Goal: Task Accomplishment & Management: Complete application form

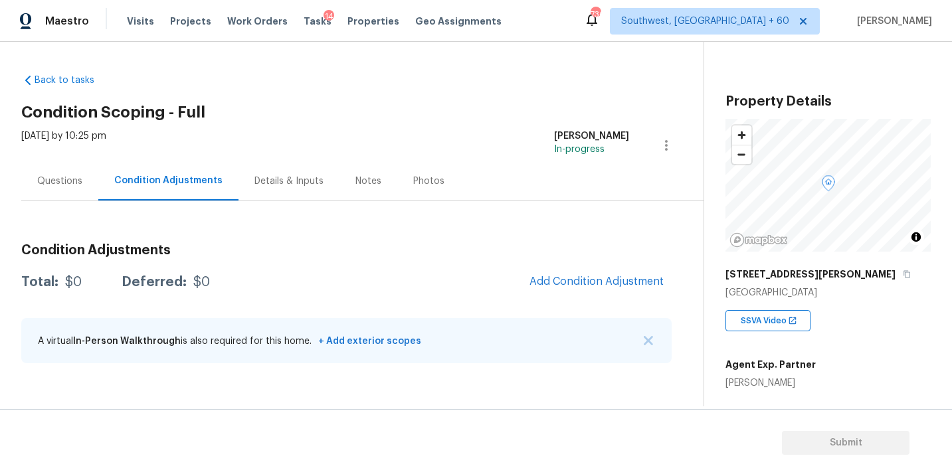
click at [67, 183] on div "Questions" at bounding box center [59, 181] width 45 height 13
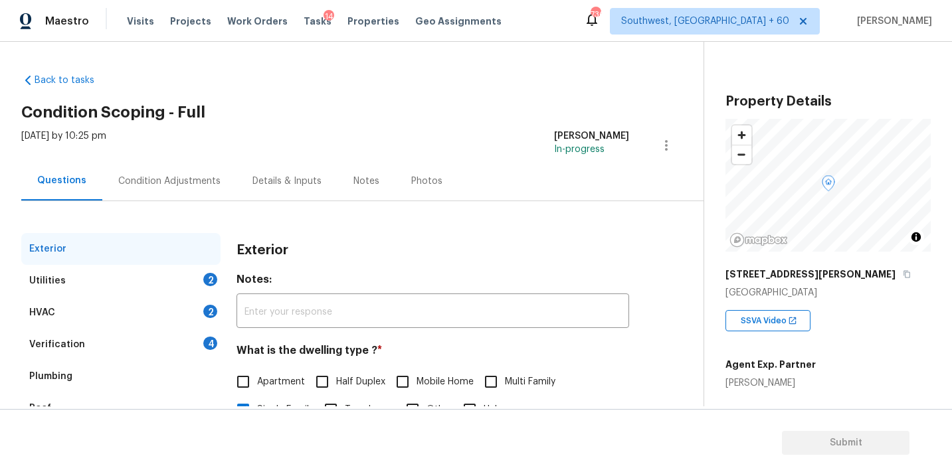
click at [170, 163] on div "Condition Adjustments" at bounding box center [169, 180] width 134 height 39
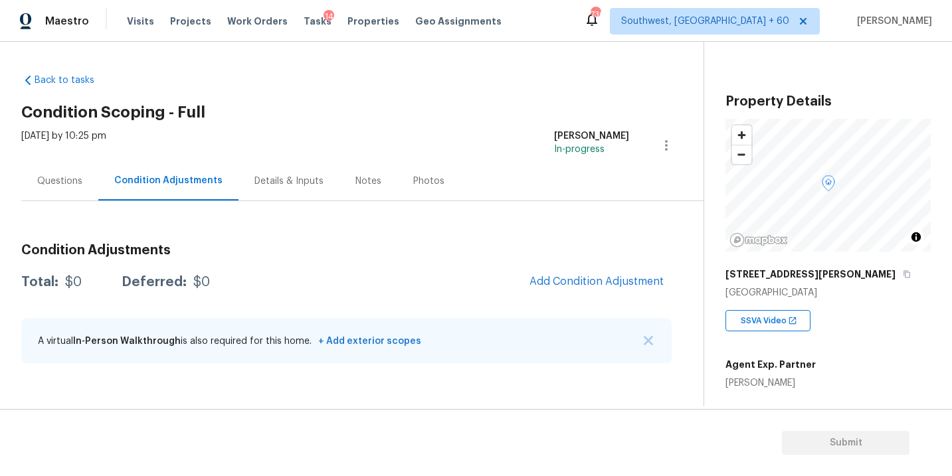
click at [87, 188] on div "Questions" at bounding box center [59, 180] width 77 height 39
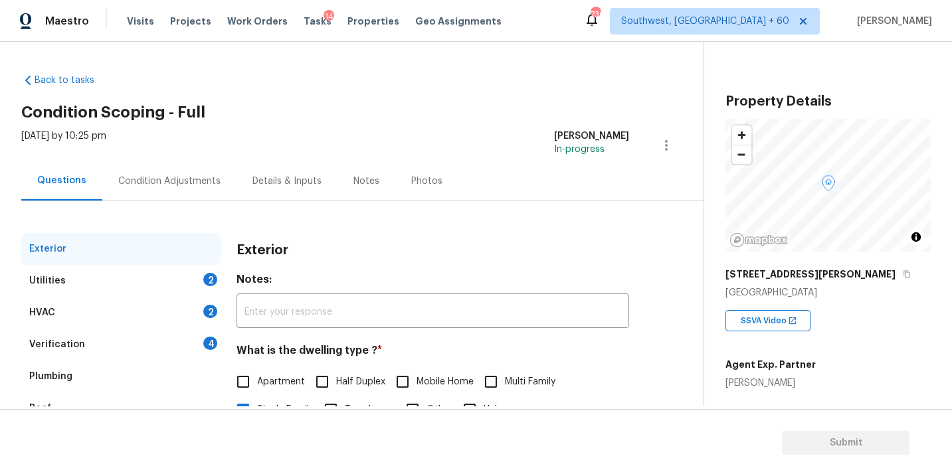
click at [85, 342] on div "Verification 4" at bounding box center [120, 345] width 199 height 32
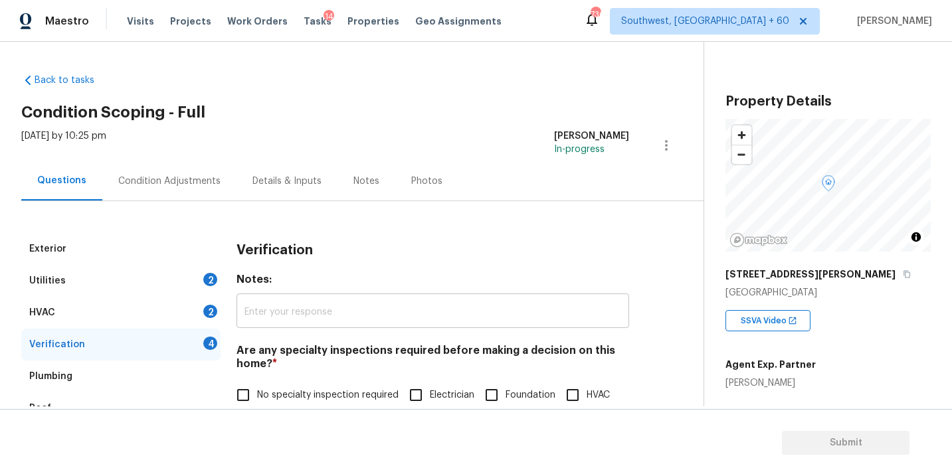
scroll to position [237, 0]
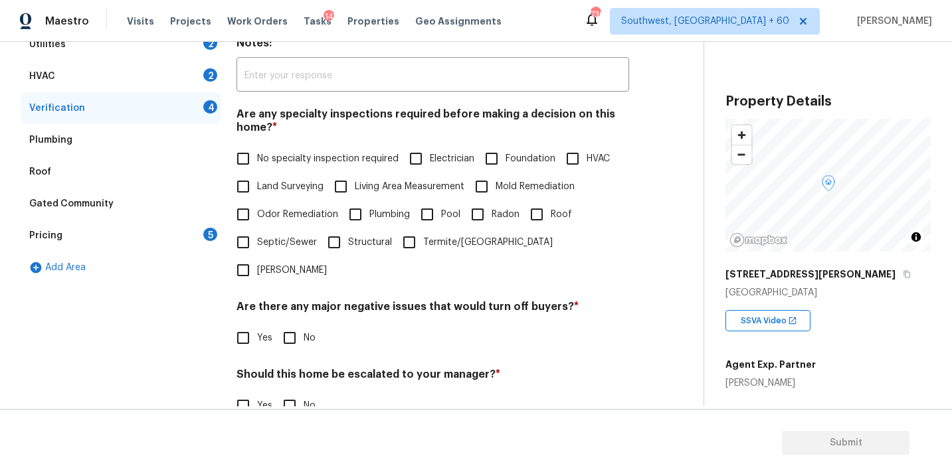
click at [522, 159] on span "Foundation" at bounding box center [531, 159] width 50 height 14
click at [506, 159] on input "Foundation" at bounding box center [492, 159] width 28 height 28
checkbox input "true"
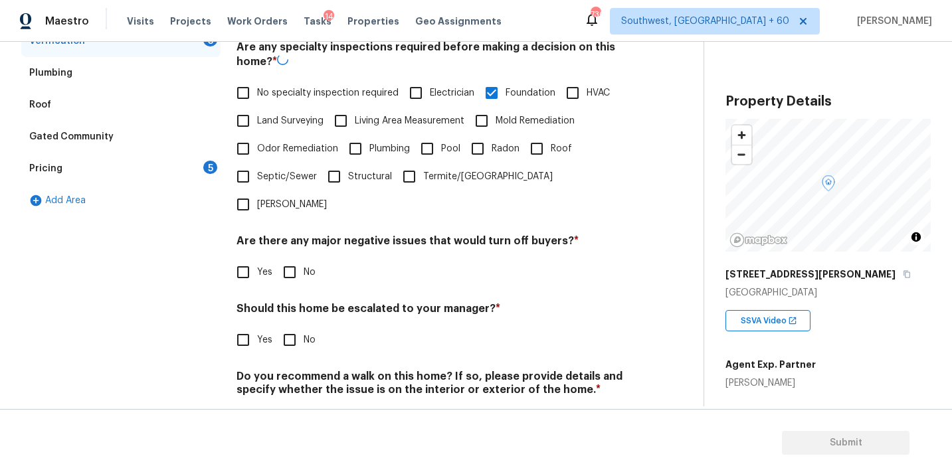
scroll to position [324, 0]
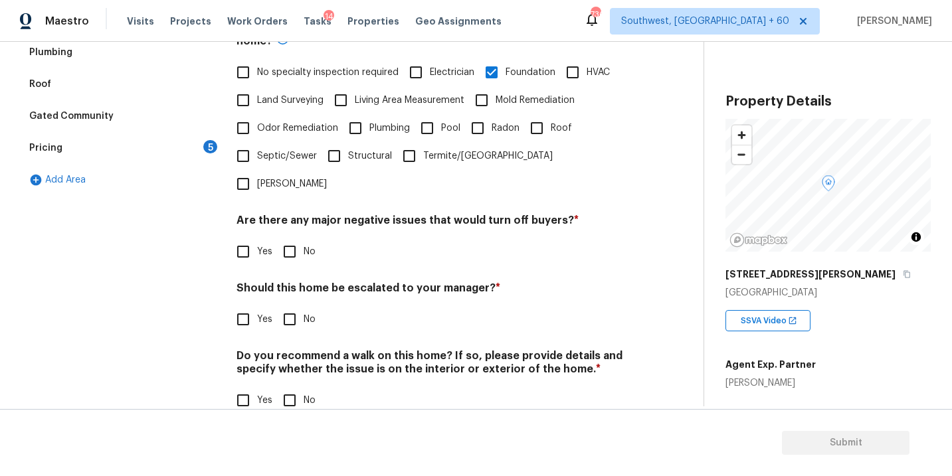
click at [280, 238] on input "No" at bounding box center [290, 252] width 28 height 28
checkbox input "true"
click at [290, 388] on input "No" at bounding box center [290, 402] width 28 height 28
checkbox input "true"
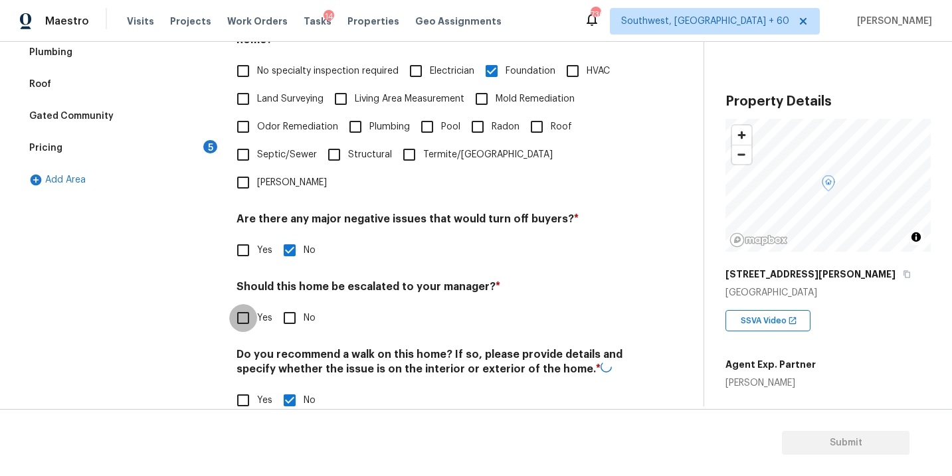
click at [247, 304] on input "Yes" at bounding box center [243, 318] width 28 height 28
checkbox input "true"
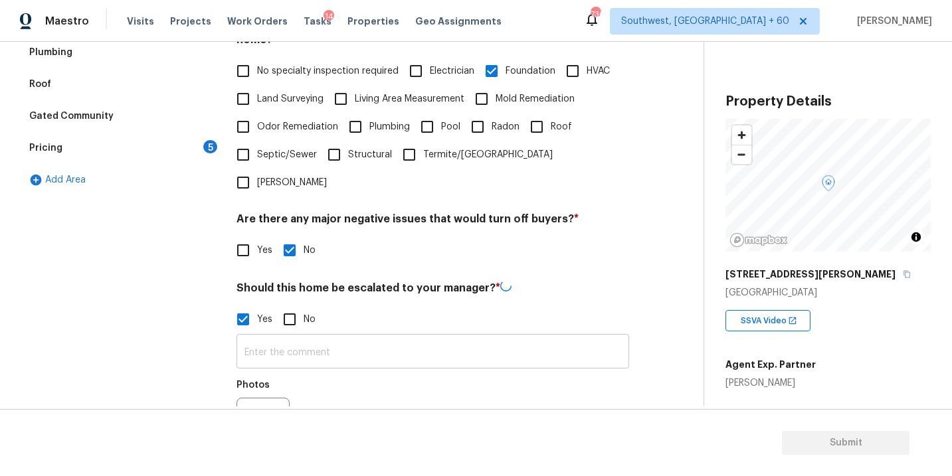
click at [264, 338] on input "text" at bounding box center [433, 353] width 393 height 31
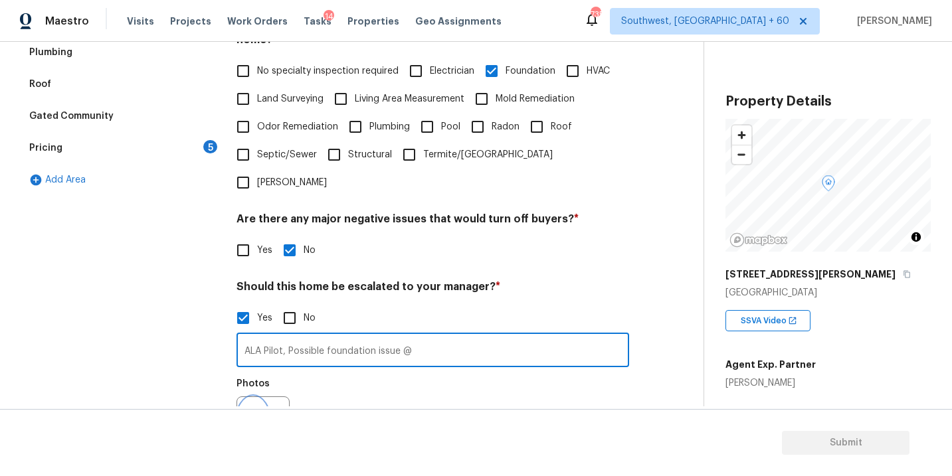
click at [254, 417] on icon "button" at bounding box center [253, 423] width 13 height 12
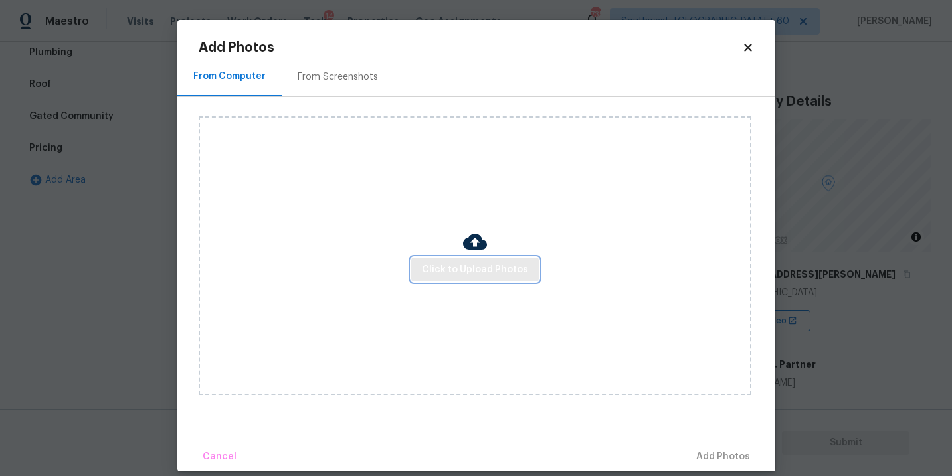
click at [475, 268] on span "Click to Upload Photos" at bounding box center [475, 270] width 106 height 17
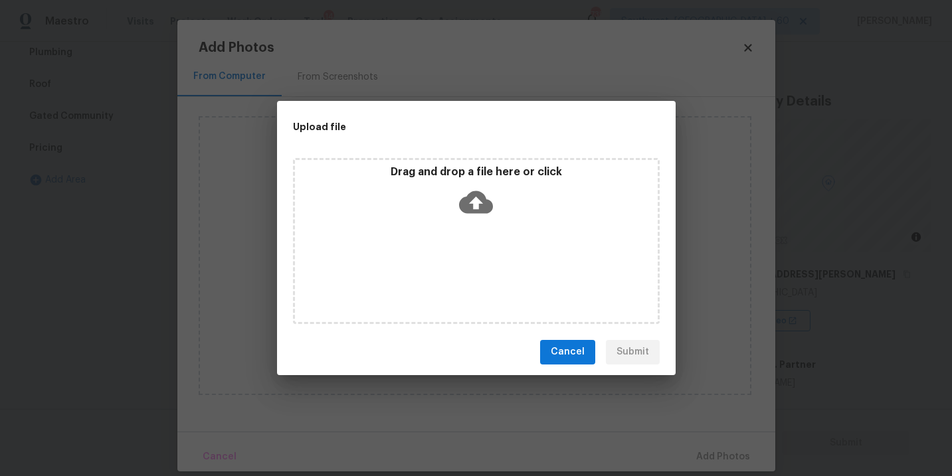
click at [486, 210] on icon at bounding box center [476, 202] width 34 height 23
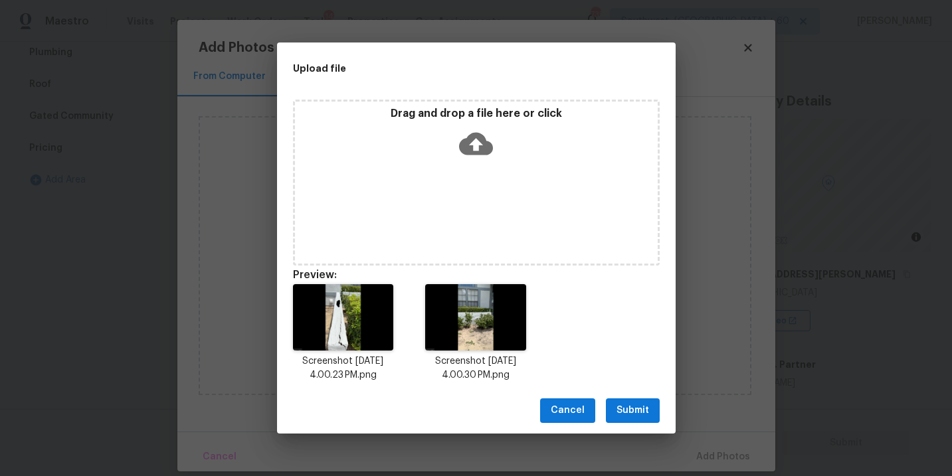
click at [629, 416] on span "Submit" at bounding box center [633, 411] width 33 height 17
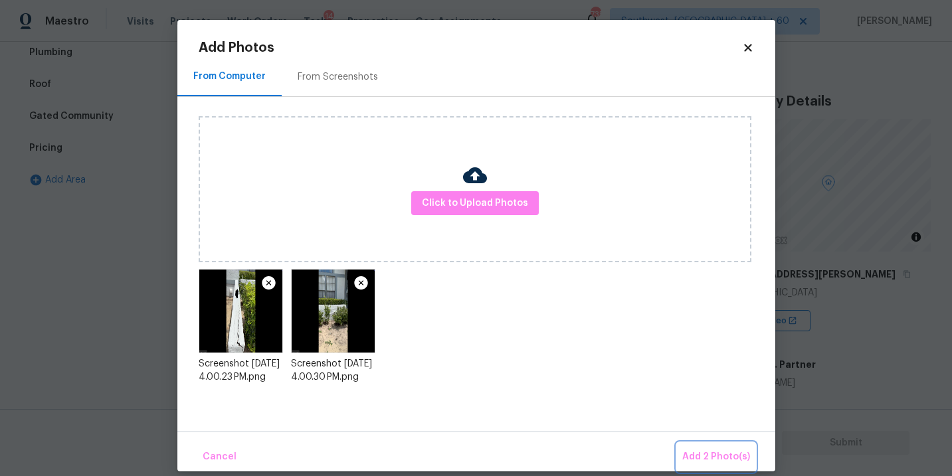
click at [698, 453] on span "Add 2 Photo(s)" at bounding box center [716, 457] width 68 height 17
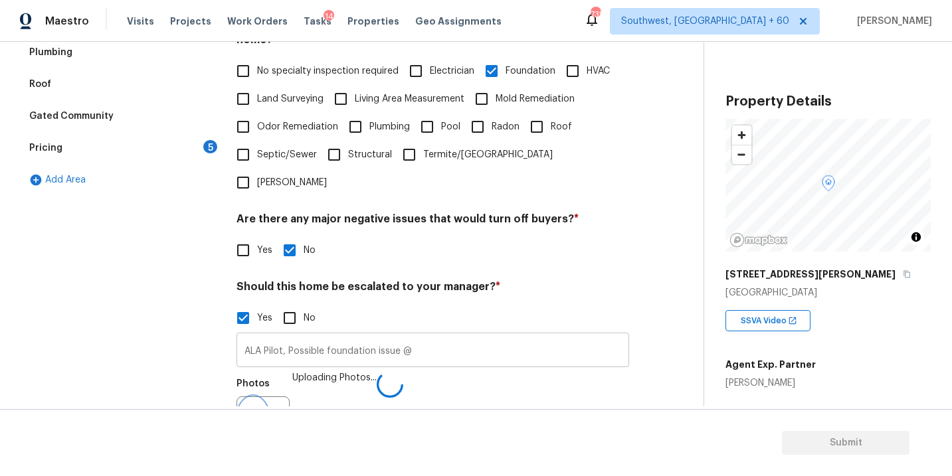
scroll to position [340, 0]
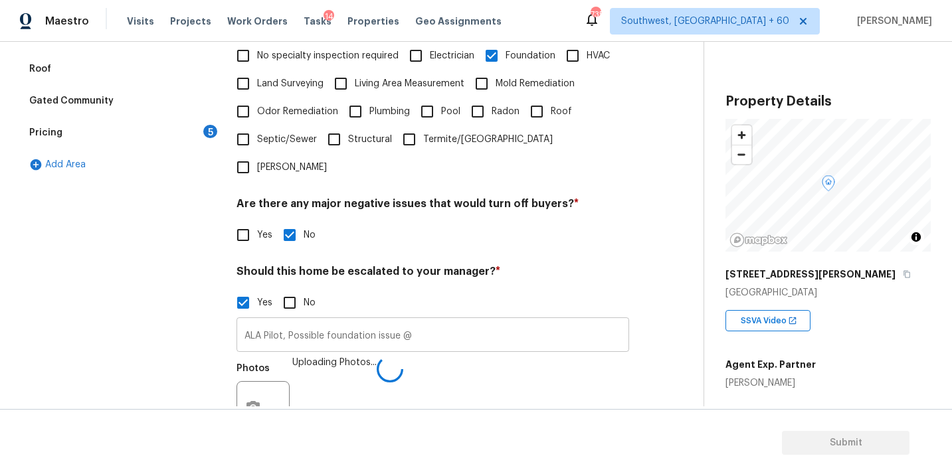
click at [550, 321] on input "ALA Pilot, Possible foundation issue @" at bounding box center [433, 336] width 393 height 31
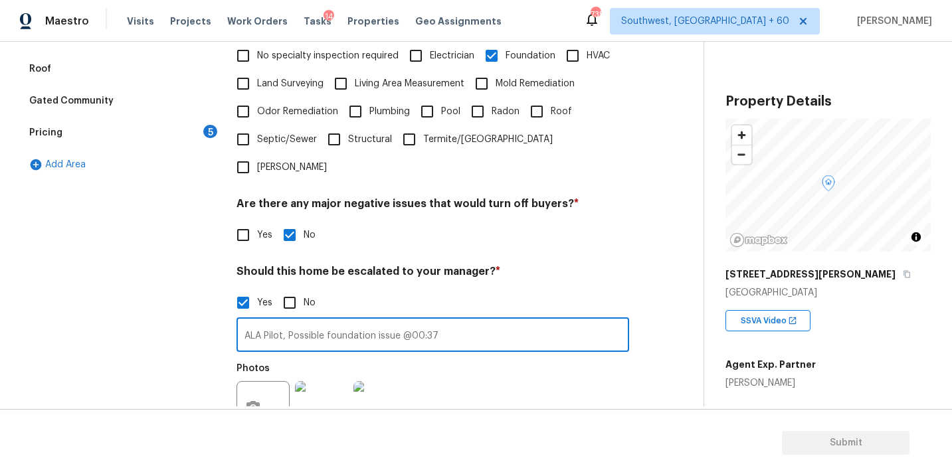
click at [488, 321] on input "ALA Pilot, Possible foundation issue @00:37" at bounding box center [433, 336] width 393 height 31
type input "ALA Pilot, Possible foundation issue @00:37, 00:42"
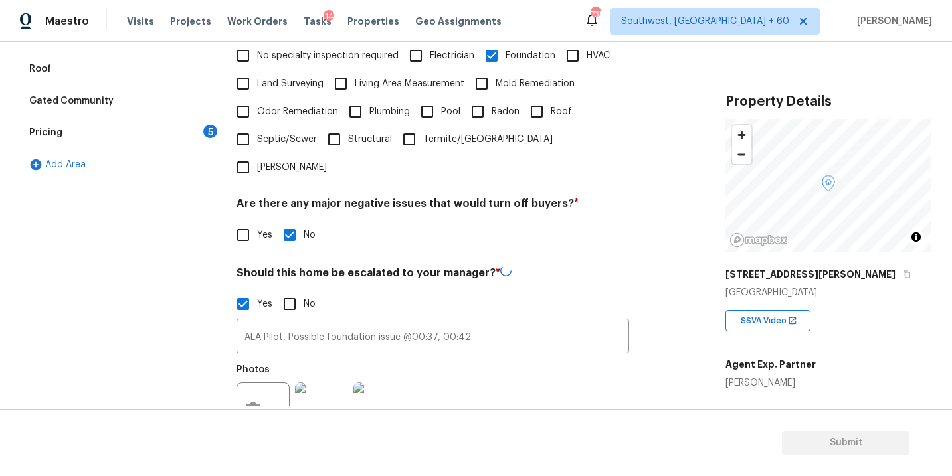
click at [530, 371] on div "Photos" at bounding box center [433, 401] width 393 height 86
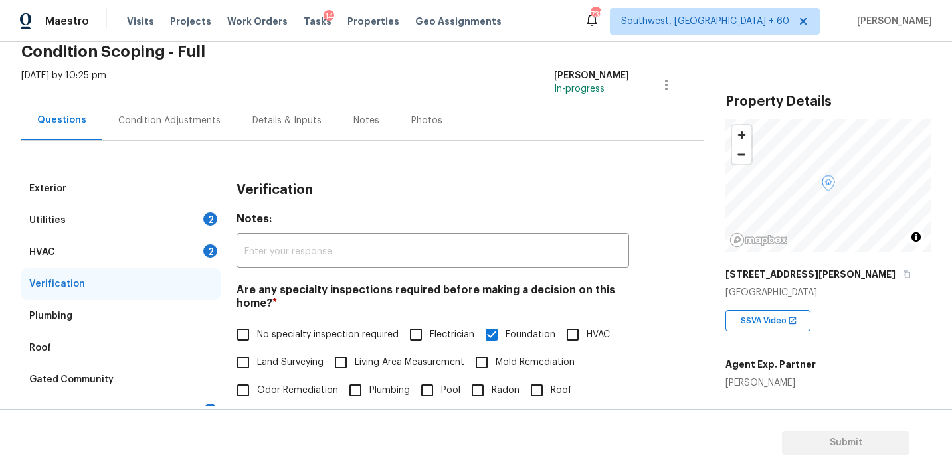
scroll to position [0, 0]
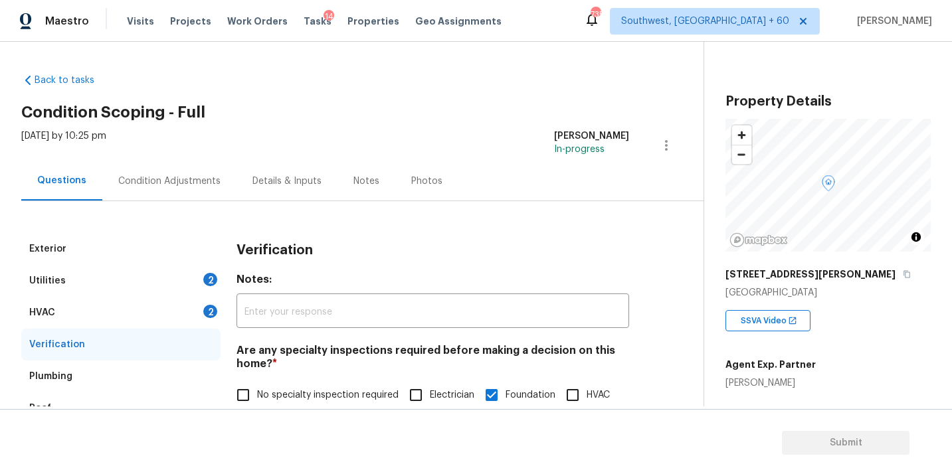
click at [179, 183] on div "Condition Adjustments" at bounding box center [169, 181] width 102 height 13
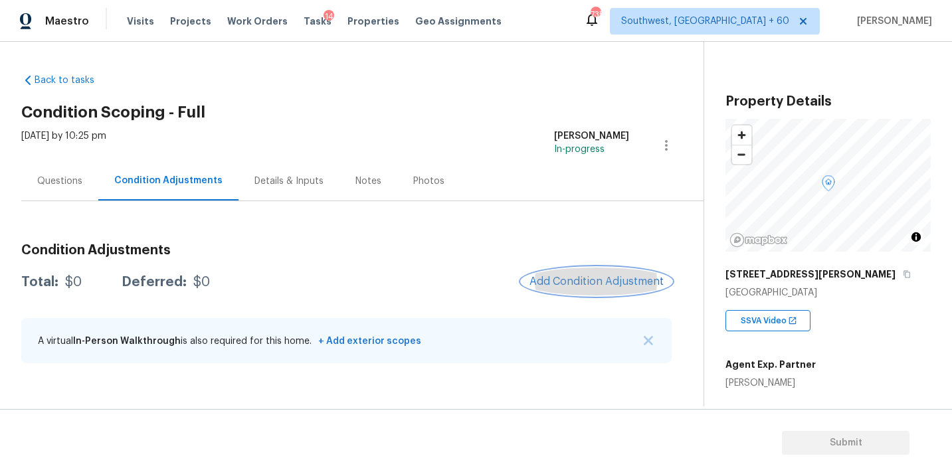
click at [574, 288] on button "Add Condition Adjustment" at bounding box center [597, 282] width 150 height 28
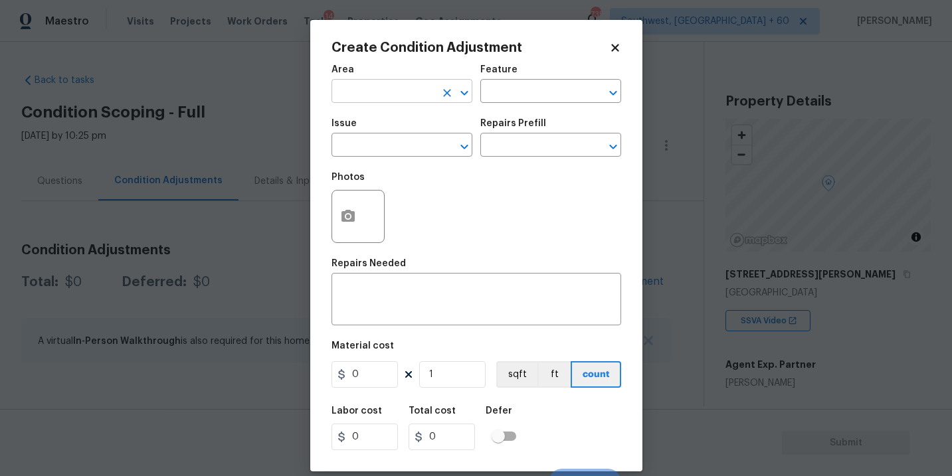
click at [386, 89] on input "text" at bounding box center [384, 92] width 104 height 21
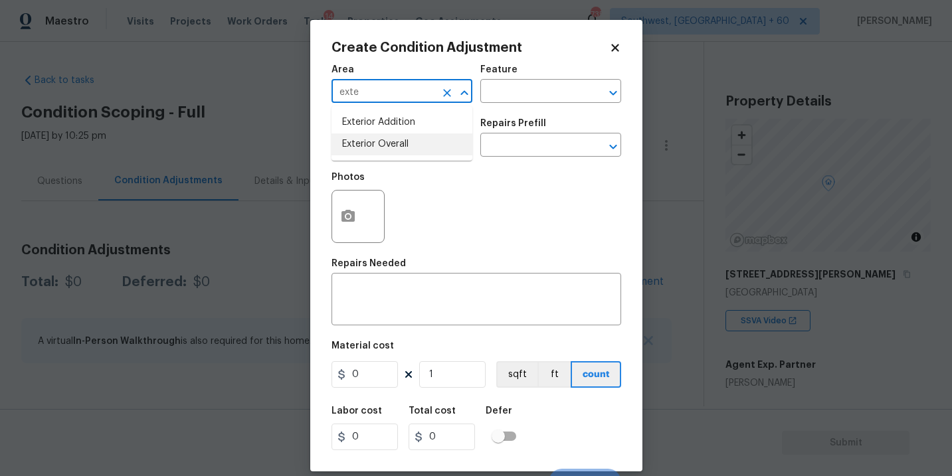
click at [393, 138] on li "Exterior Overall" at bounding box center [402, 145] width 141 height 22
type input "Exterior Overall"
click at [516, 94] on input "text" at bounding box center [532, 92] width 104 height 21
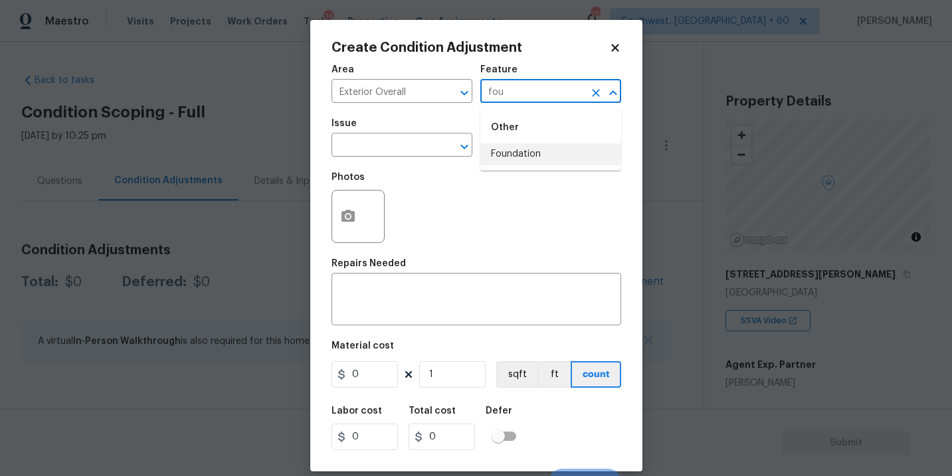
click at [511, 146] on li "Foundation" at bounding box center [550, 155] width 141 height 22
type input "Foundation"
drag, startPoint x: 431, startPoint y: 146, endPoint x: 421, endPoint y: 146, distance: 10.0
click at [421, 146] on input "text" at bounding box center [384, 146] width 104 height 21
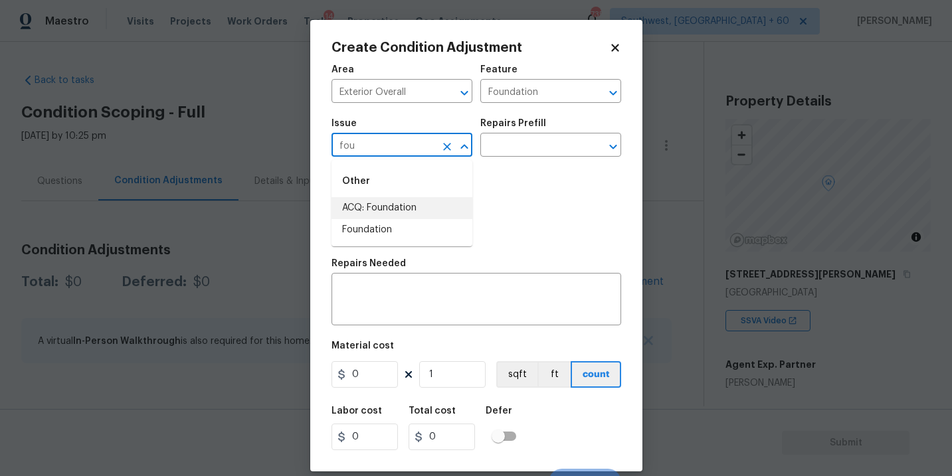
click at [417, 208] on li "ACQ: Foundation" at bounding box center [402, 208] width 141 height 22
type input "ACQ: Foundation"
click at [518, 149] on input "text" at bounding box center [532, 146] width 104 height 21
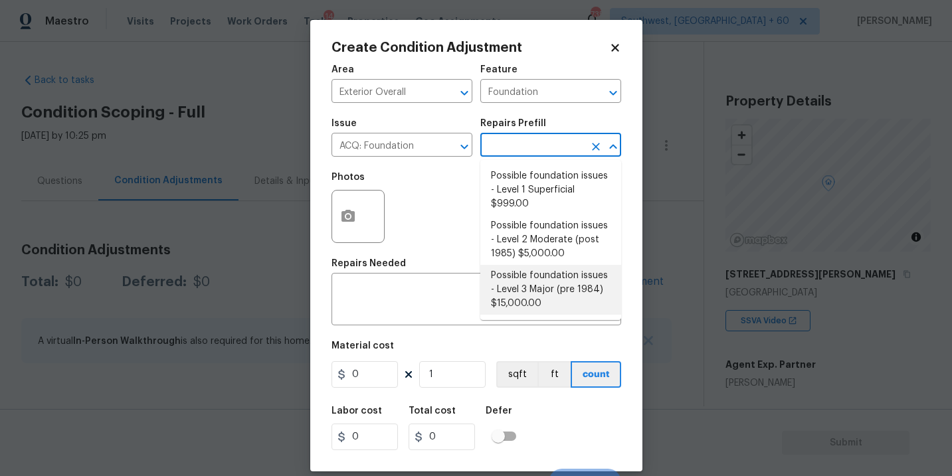
click at [566, 245] on li "Possible foundation issues - Level 2 Moderate (post 1985) $5,000.00" at bounding box center [550, 240] width 141 height 50
type input "Acquisition"
type textarea "Possible foundation issues - Level 2 Moderate: Disclaimer: This is NOT a techni…"
type input "5000"
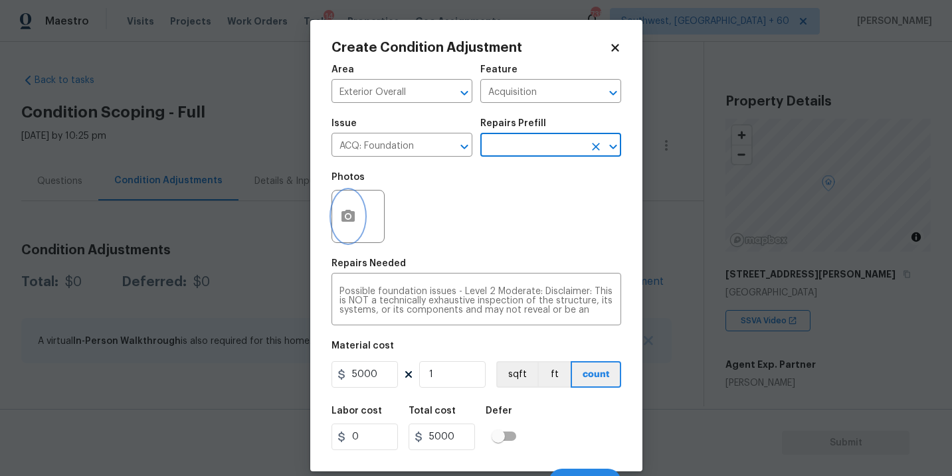
click at [342, 225] on button "button" at bounding box center [348, 217] width 32 height 52
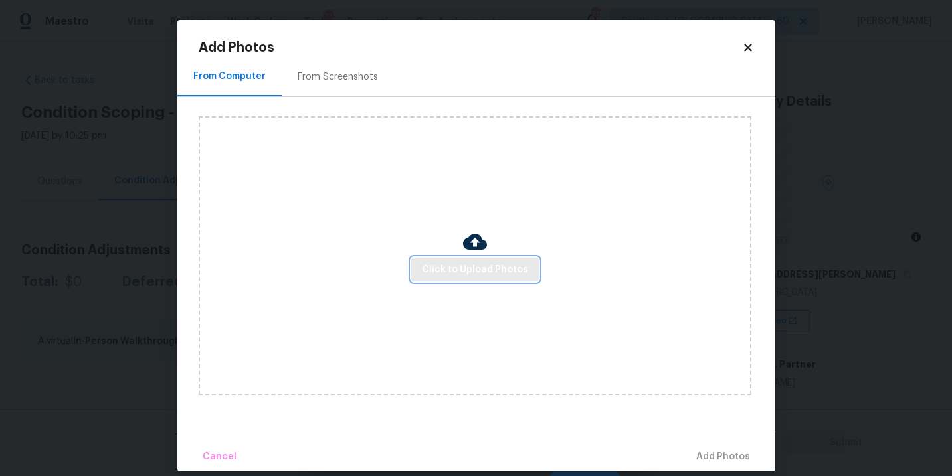
click at [466, 269] on span "Click to Upload Photos" at bounding box center [475, 270] width 106 height 17
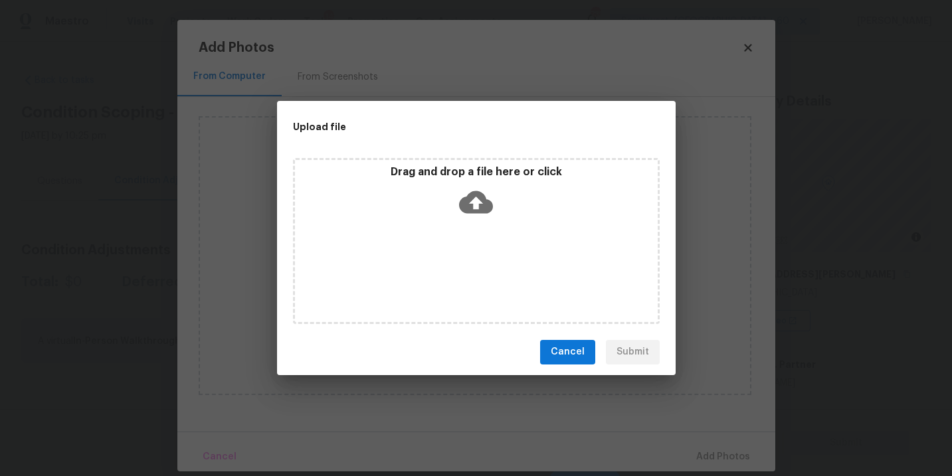
click at [480, 219] on div "Drag and drop a file here or click" at bounding box center [476, 193] width 363 height 57
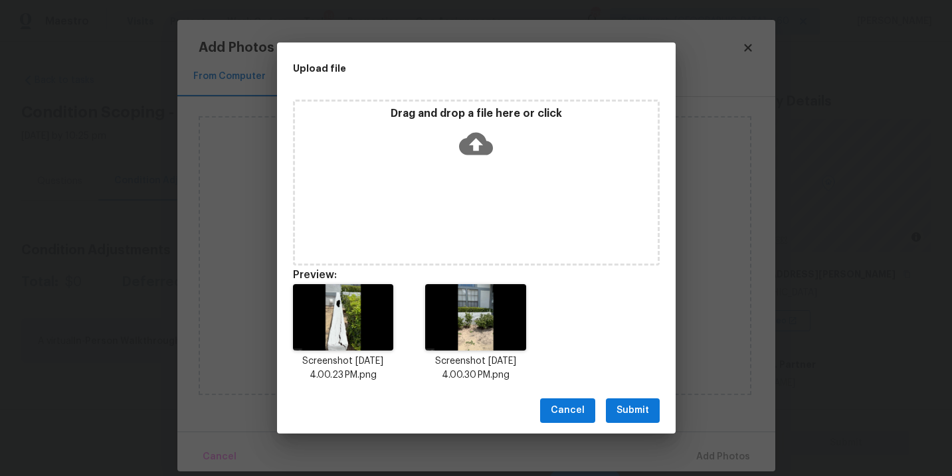
click at [631, 401] on button "Submit" at bounding box center [633, 411] width 54 height 25
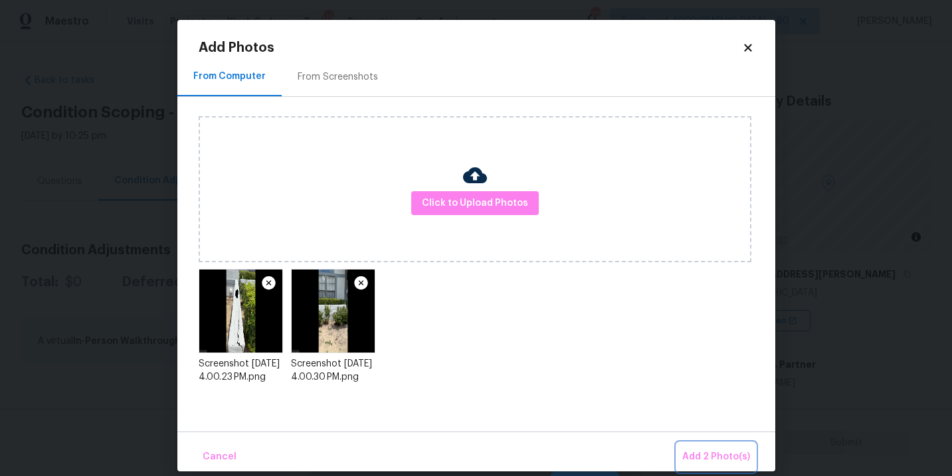
click at [710, 459] on span "Add 2 Photo(s)" at bounding box center [716, 457] width 68 height 17
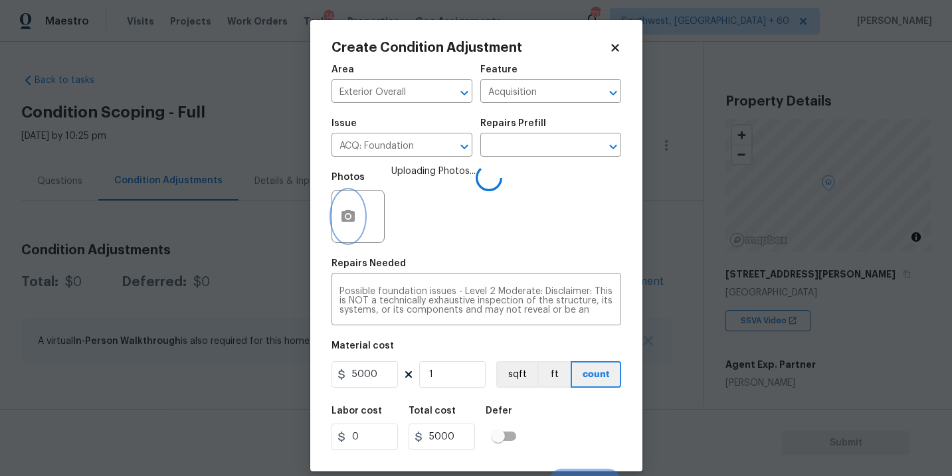
scroll to position [47, 0]
click at [560, 405] on div "Labor cost 0 Total cost 5000 Defer" at bounding box center [477, 429] width 290 height 60
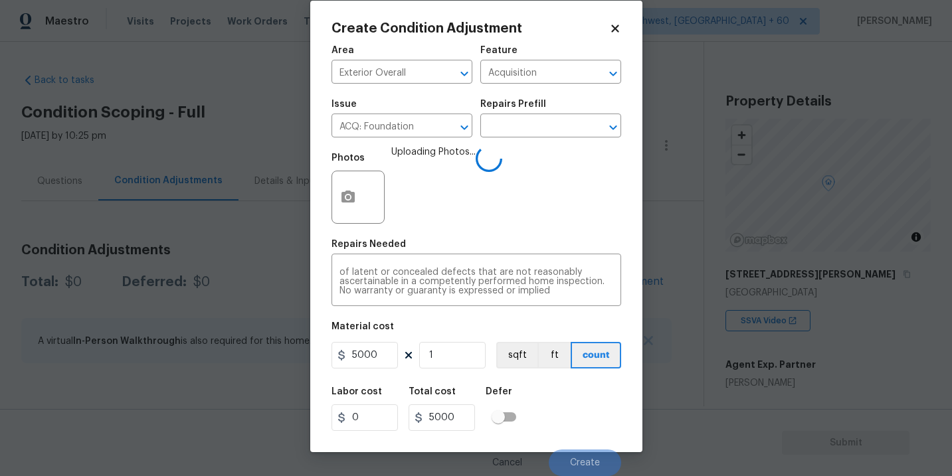
click at [578, 412] on div "Labor cost 0 Total cost 5000 Defer" at bounding box center [477, 409] width 290 height 60
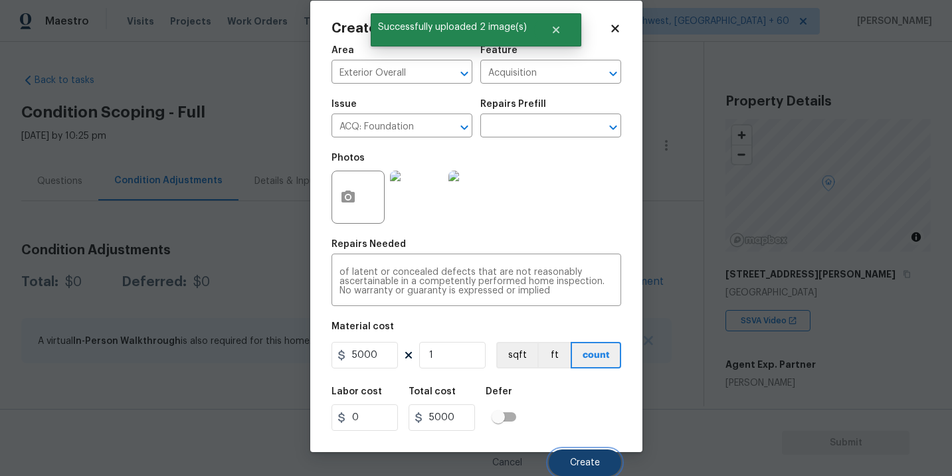
click at [581, 465] on span "Create" at bounding box center [585, 464] width 30 height 10
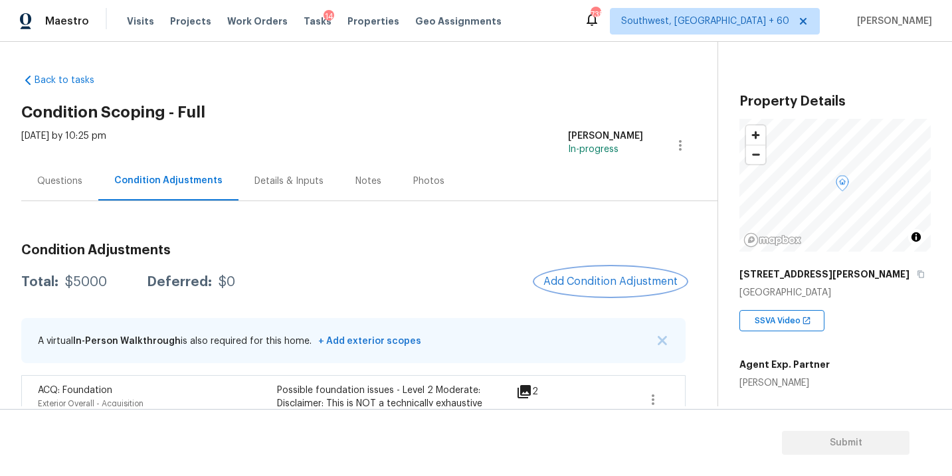
scroll to position [136, 0]
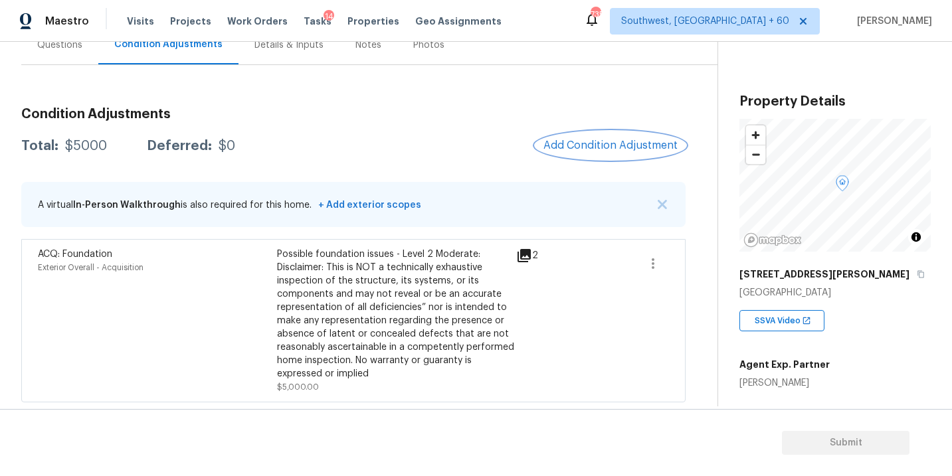
click at [595, 140] on span "Add Condition Adjustment" at bounding box center [611, 146] width 134 height 12
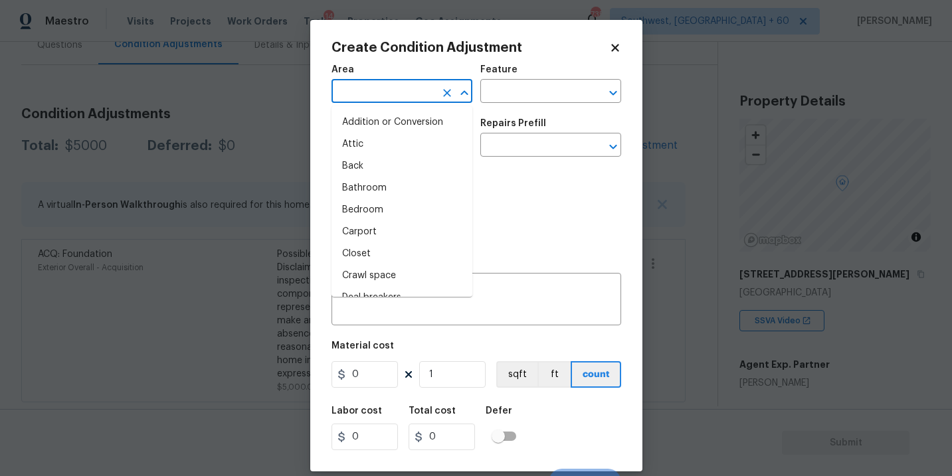
click at [395, 96] on input "text" at bounding box center [384, 92] width 104 height 21
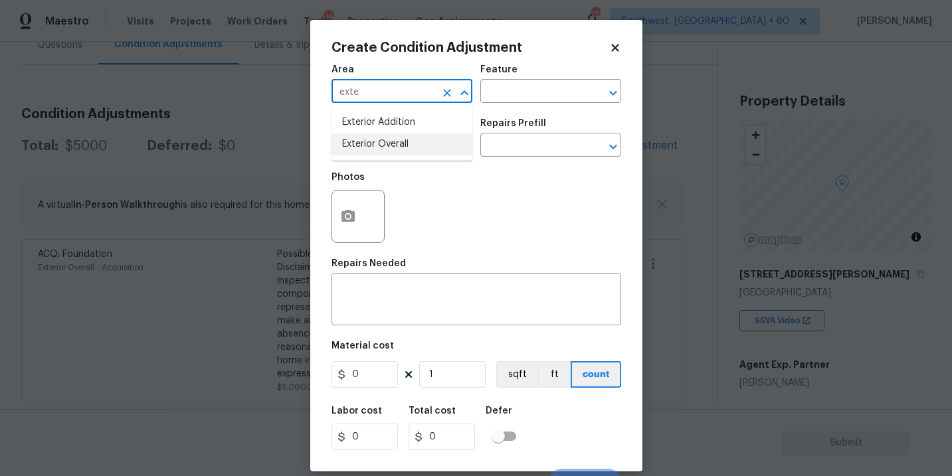
click at [413, 145] on li "Exterior Overall" at bounding box center [402, 145] width 141 height 22
type input "Exterior Overall"
click at [548, 76] on div "Feature" at bounding box center [550, 73] width 141 height 17
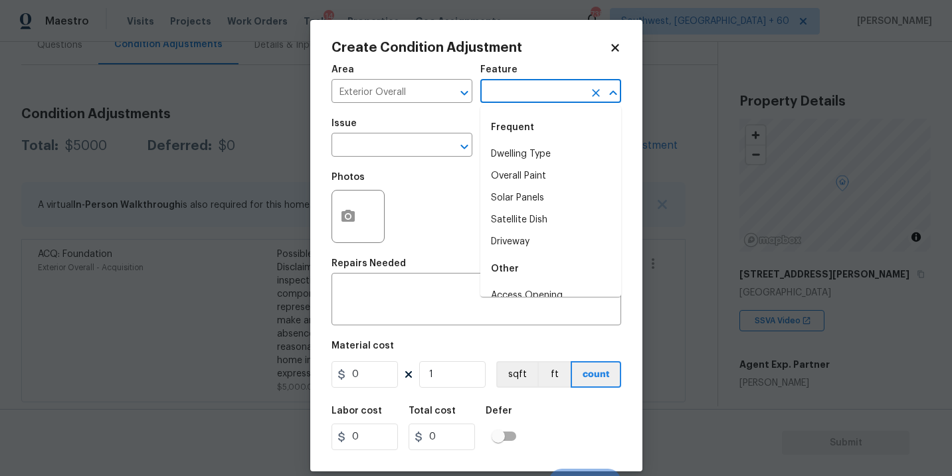
click at [530, 96] on input "text" at bounding box center [532, 92] width 104 height 21
click at [534, 261] on li "Exterior Windows" at bounding box center [550, 264] width 141 height 22
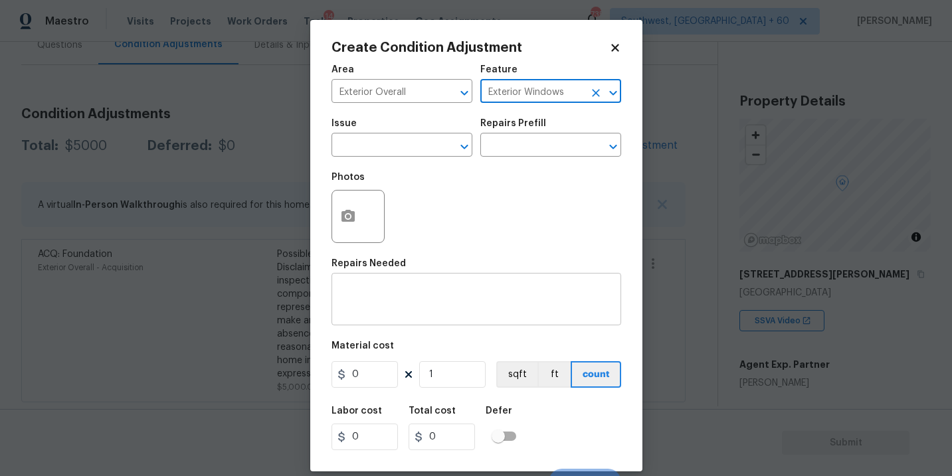
type input "Exterior Windows"
click at [461, 303] on textarea at bounding box center [477, 301] width 274 height 28
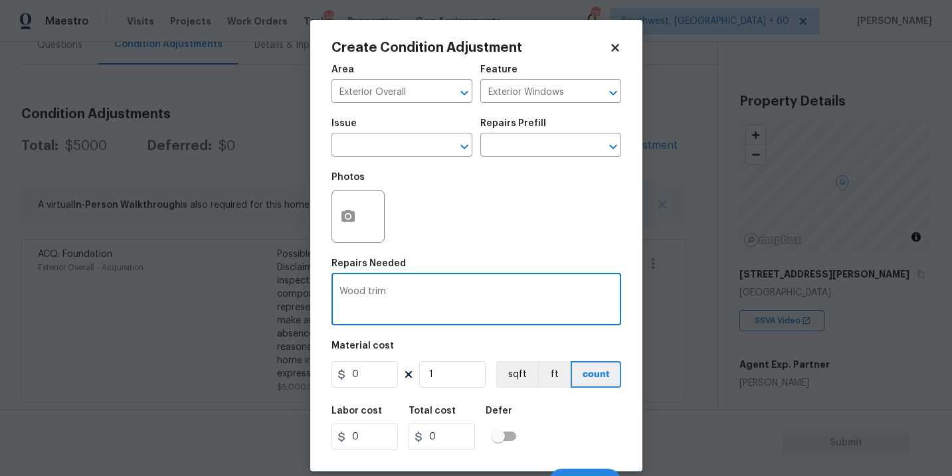
type textarea "Wood trim"
click at [411, 164] on span "Issue ​" at bounding box center [402, 138] width 141 height 54
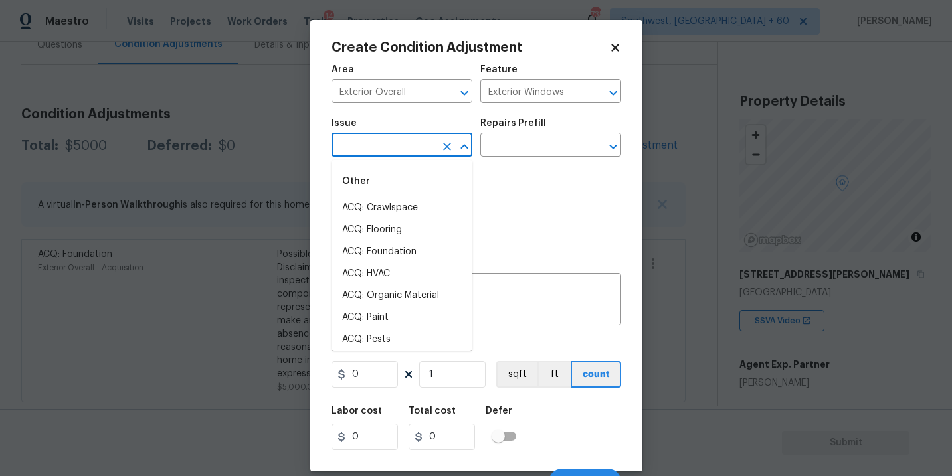
click at [414, 156] on input "text" at bounding box center [384, 146] width 104 height 21
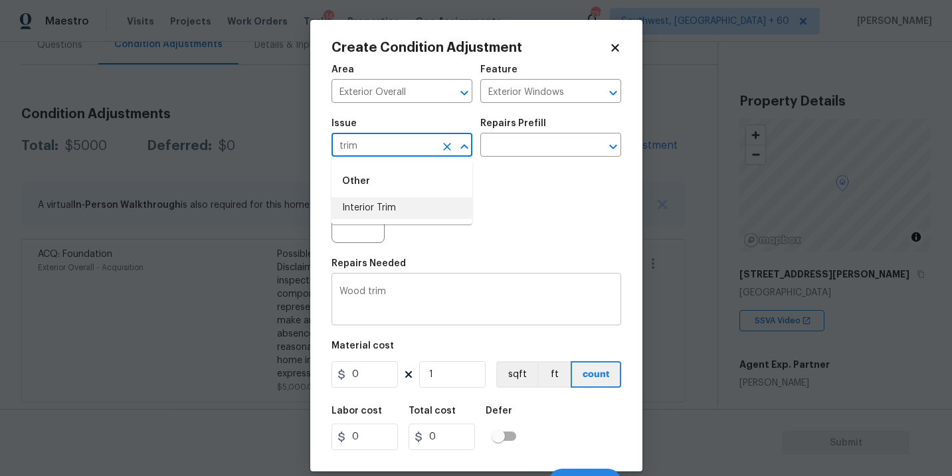
type input "trim"
click at [456, 300] on textarea "Wood trim" at bounding box center [477, 301] width 274 height 28
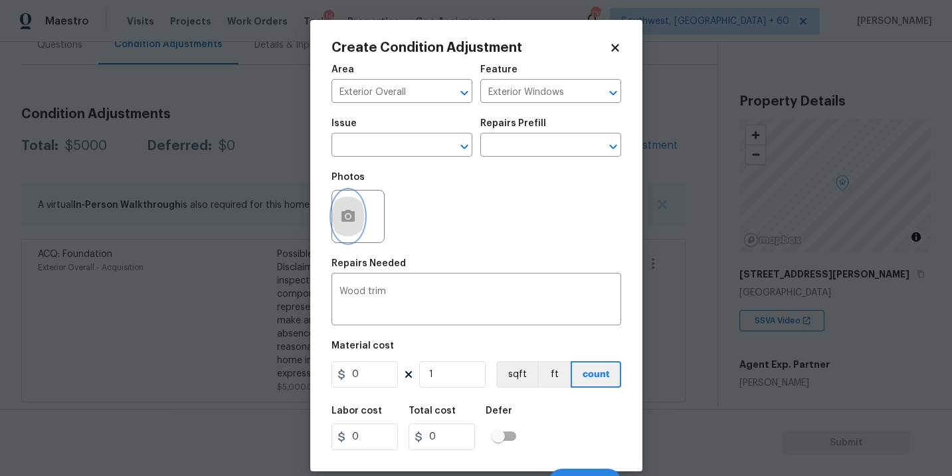
click at [353, 223] on icon "button" at bounding box center [348, 217] width 16 height 16
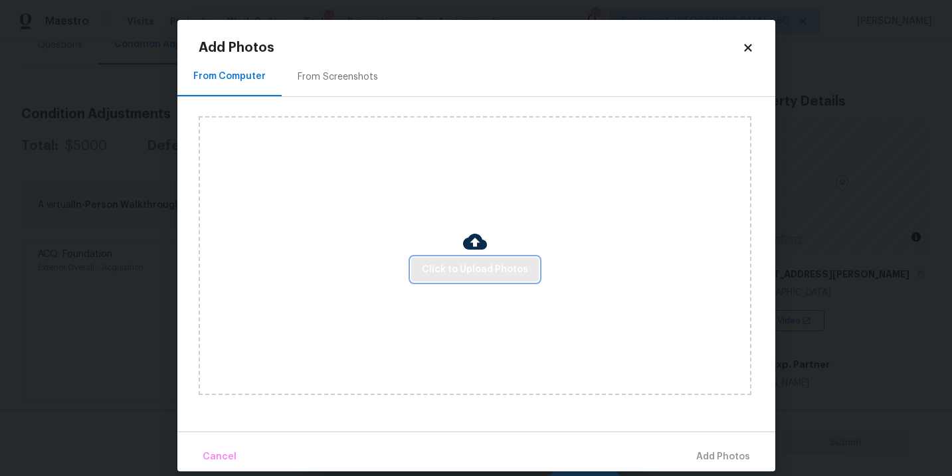
click at [457, 258] on button "Click to Upload Photos" at bounding box center [475, 270] width 128 height 25
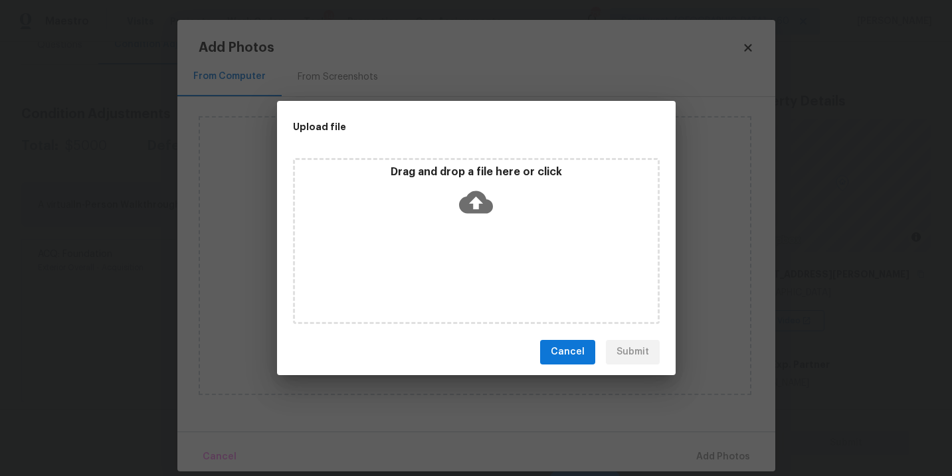
click at [472, 207] on icon at bounding box center [476, 202] width 34 height 23
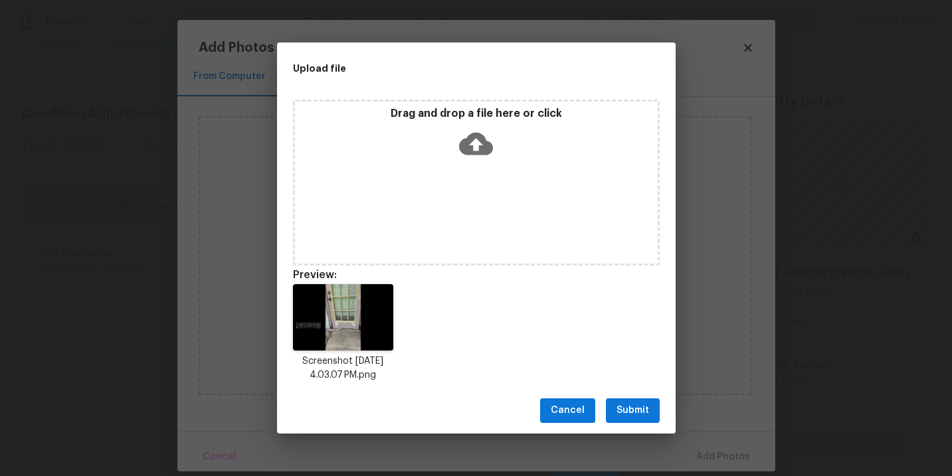
click at [625, 410] on span "Submit" at bounding box center [633, 411] width 33 height 17
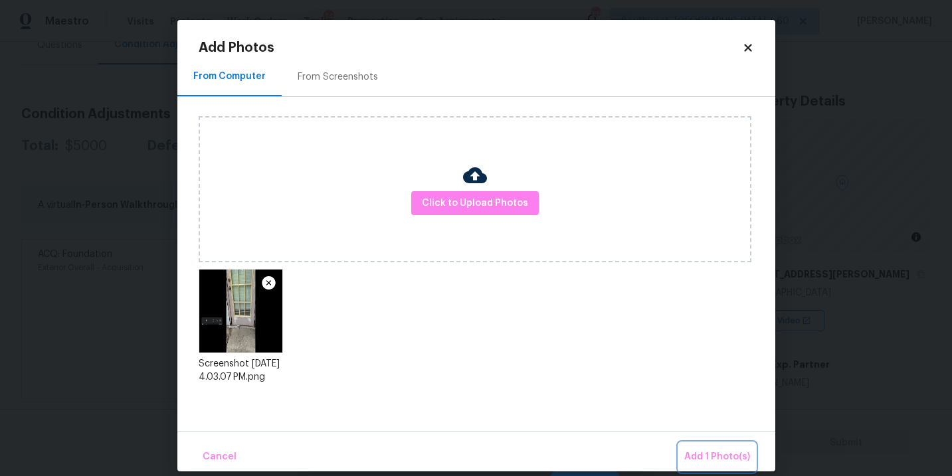
click at [710, 458] on span "Add 1 Photo(s)" at bounding box center [717, 457] width 66 height 17
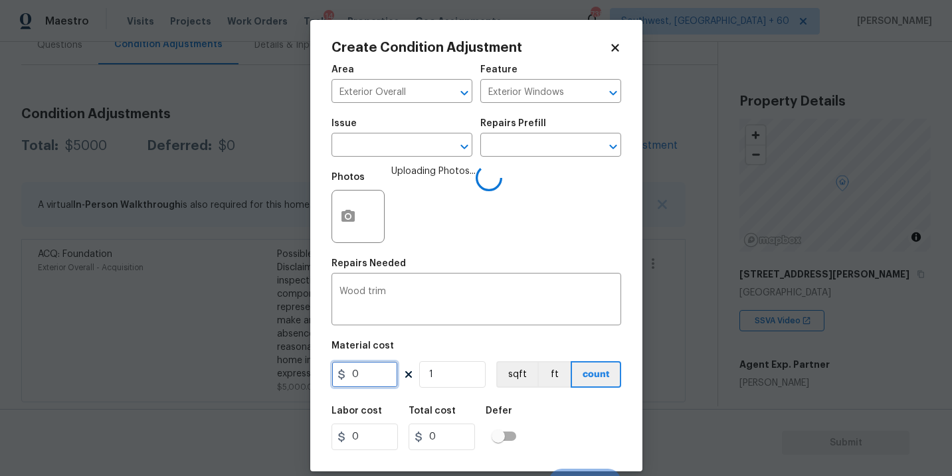
drag, startPoint x: 338, startPoint y: 371, endPoint x: 200, endPoint y: 373, distance: 138.2
click at [200, 373] on div "Create Condition Adjustment Area Exterior Overall ​ Feature Exterior Windows ​ …" at bounding box center [476, 238] width 952 height 476
type input "150"
click at [553, 425] on div "Labor cost 0 Total cost 150 Defer" at bounding box center [477, 429] width 290 height 60
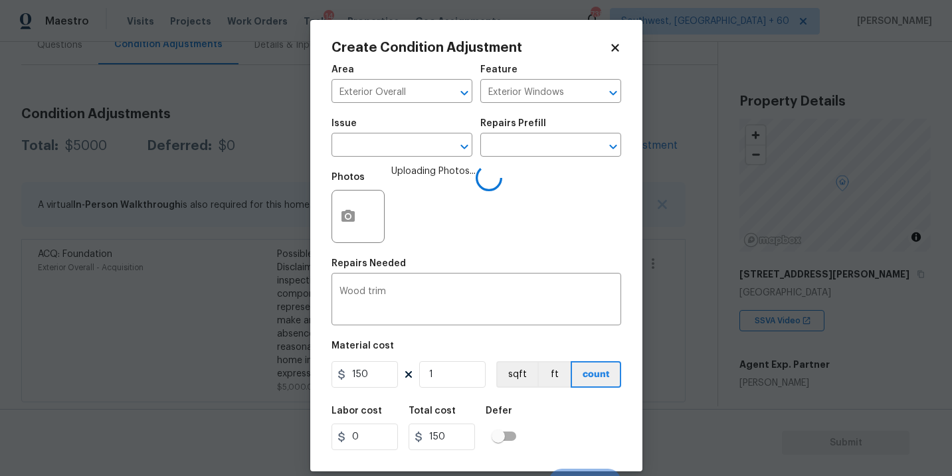
scroll to position [20, 0]
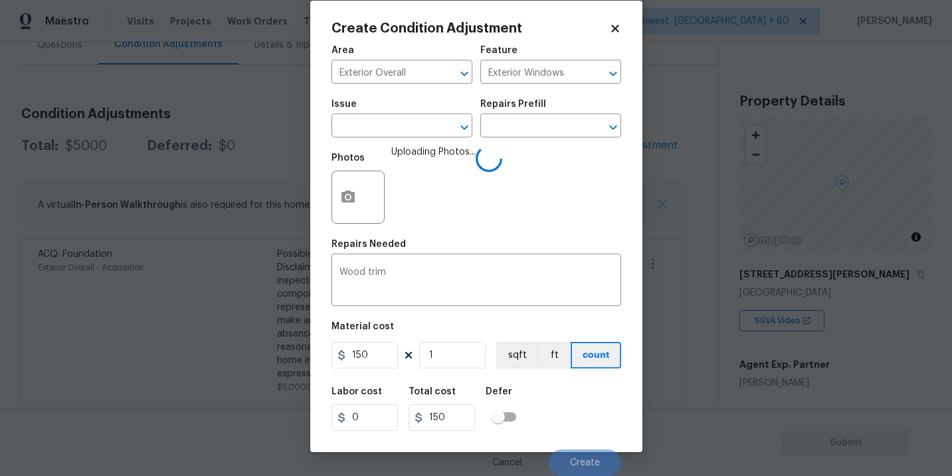
click at [564, 419] on div "Labor cost 0 Total cost 150 Defer" at bounding box center [477, 409] width 290 height 60
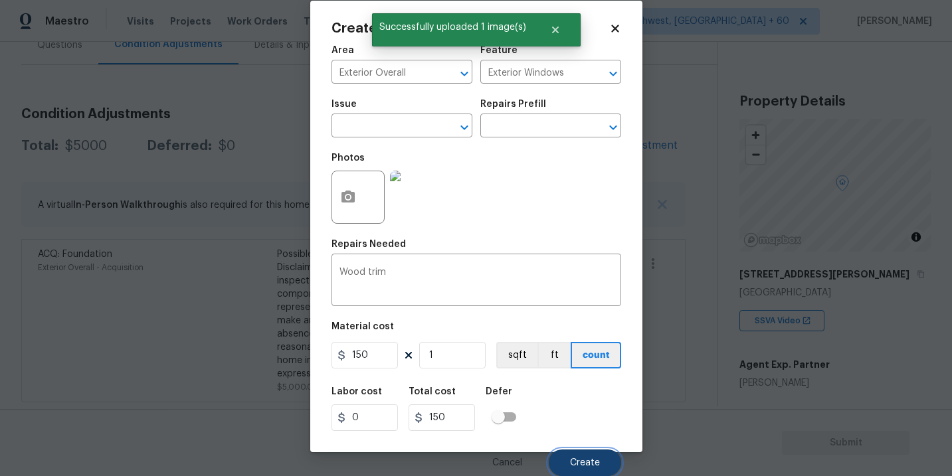
click at [576, 463] on span "Create" at bounding box center [585, 464] width 30 height 10
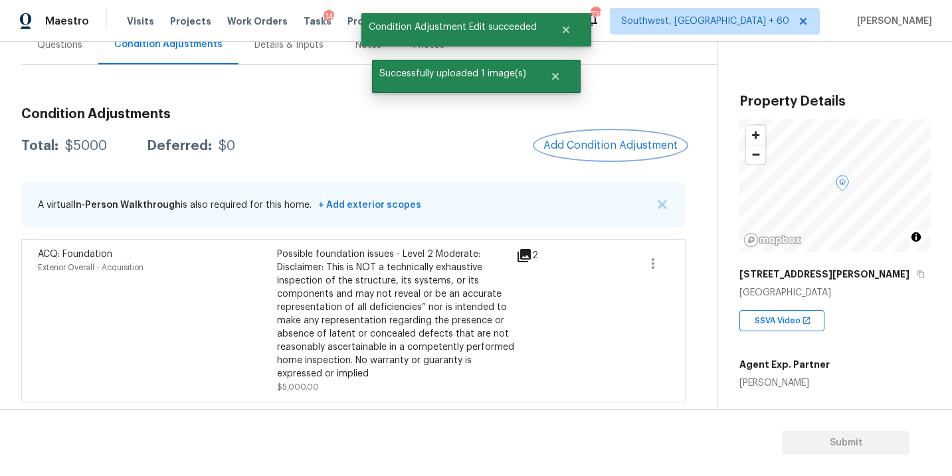
scroll to position [0, 0]
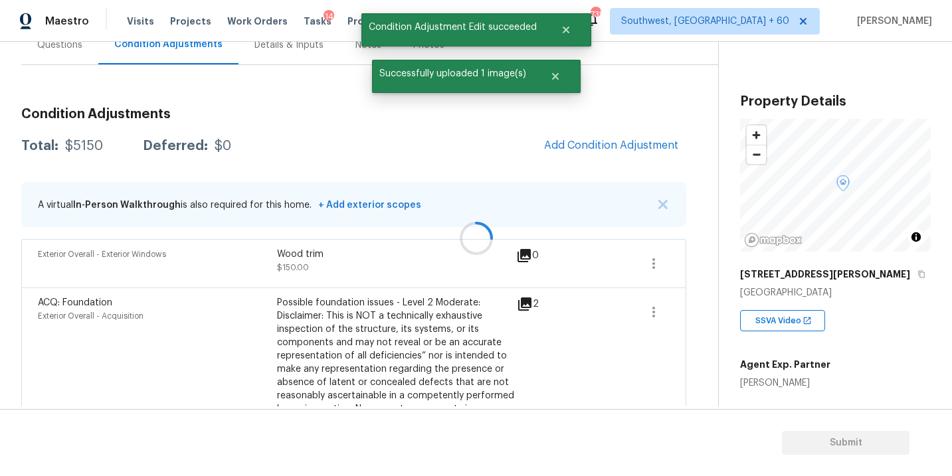
click at [610, 144] on div at bounding box center [476, 238] width 952 height 476
click at [619, 149] on span "Add Condition Adjustment" at bounding box center [611, 146] width 134 height 12
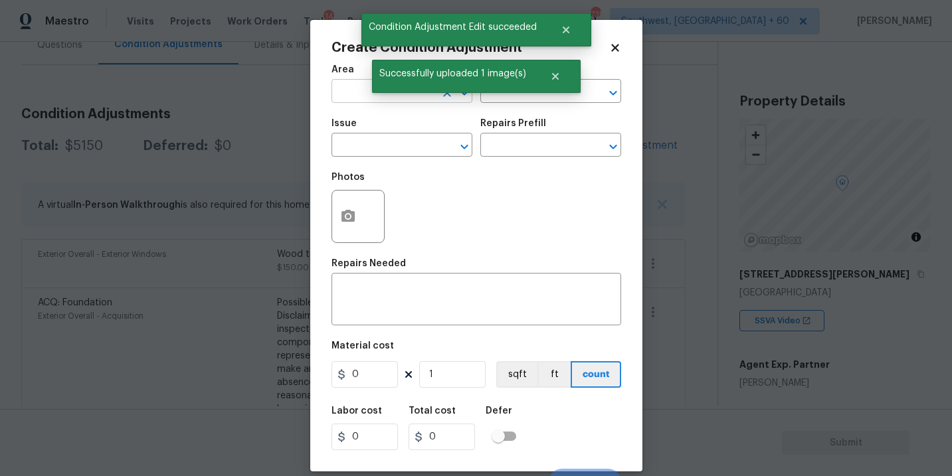
click at [349, 91] on input "text" at bounding box center [384, 92] width 104 height 21
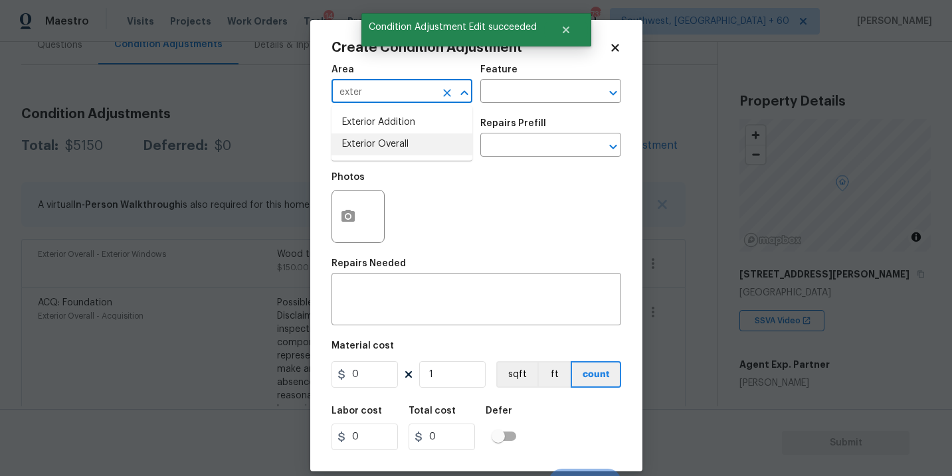
click at [371, 142] on li "Exterior Overall" at bounding box center [402, 145] width 141 height 22
type input "Exterior Overall"
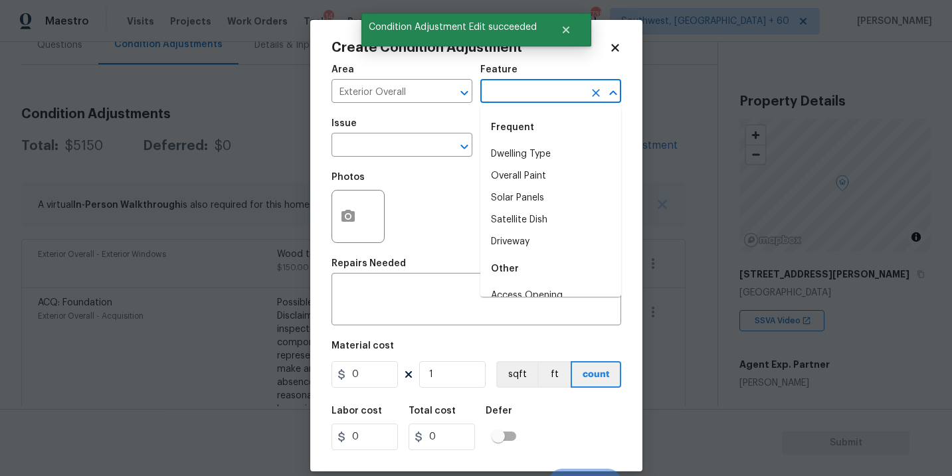
click at [514, 96] on input "text" at bounding box center [532, 92] width 104 height 21
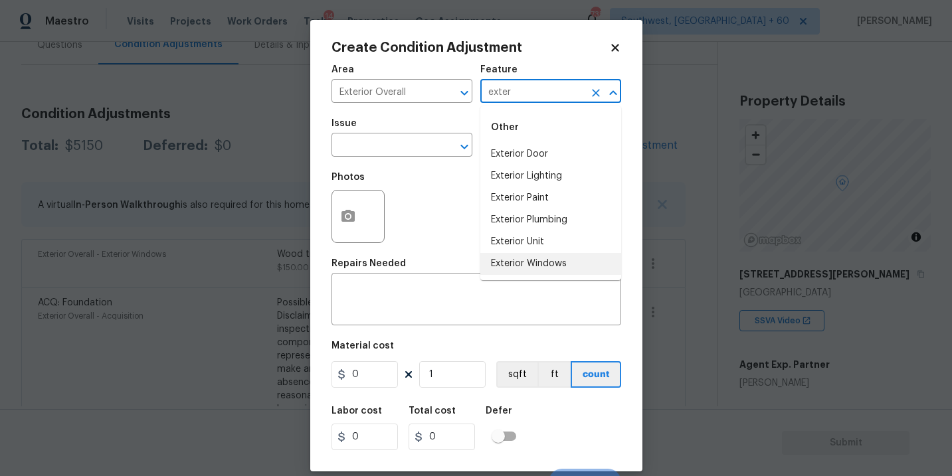
click at [527, 268] on li "Exterior Windows" at bounding box center [550, 264] width 141 height 22
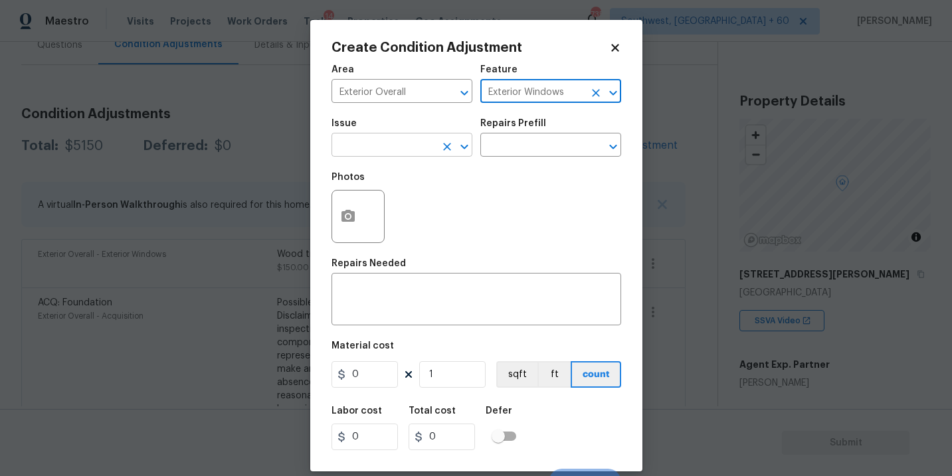
type input "Exterior Windows"
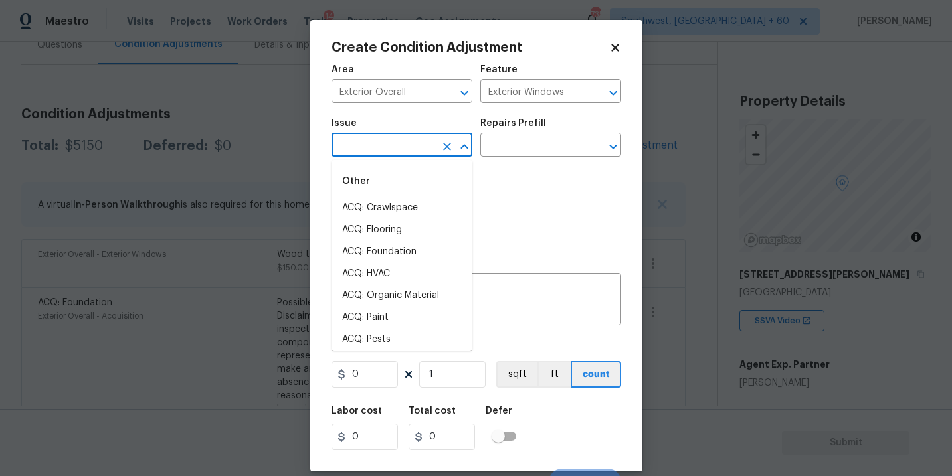
click at [388, 153] on input "text" at bounding box center [384, 146] width 104 height 21
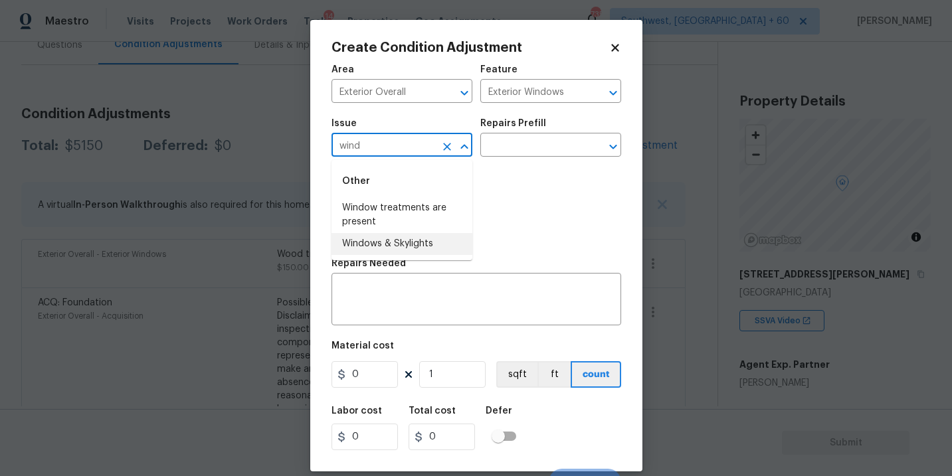
click at [399, 245] on li "Windows & Skylights" at bounding box center [402, 244] width 141 height 22
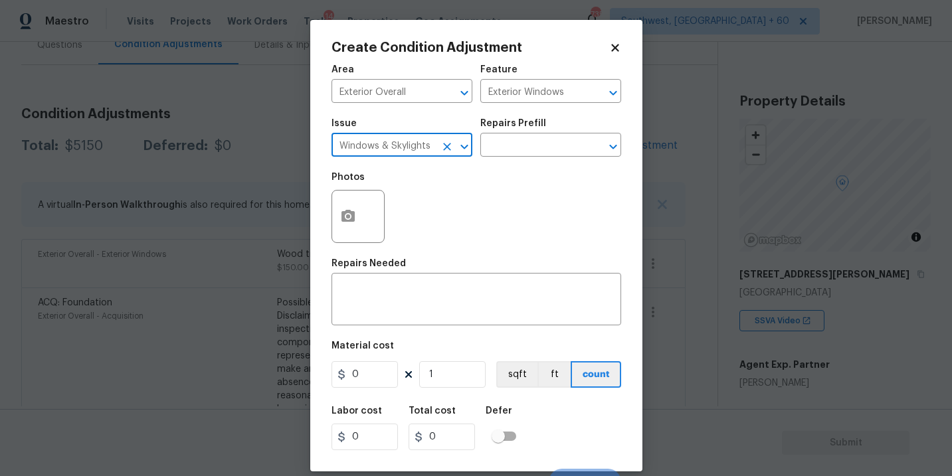
type input "Windows & Skylights"
click at [345, 215] on icon "button" at bounding box center [348, 216] width 13 height 12
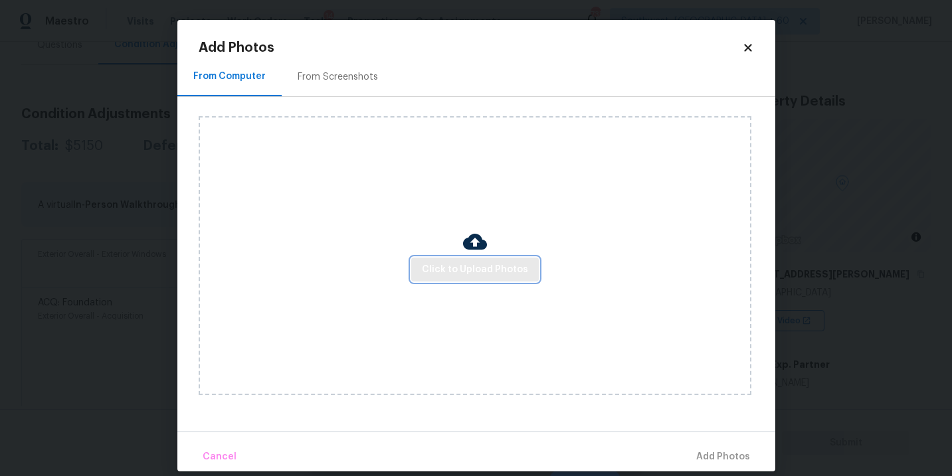
click at [458, 265] on span "Click to Upload Photos" at bounding box center [475, 270] width 106 height 17
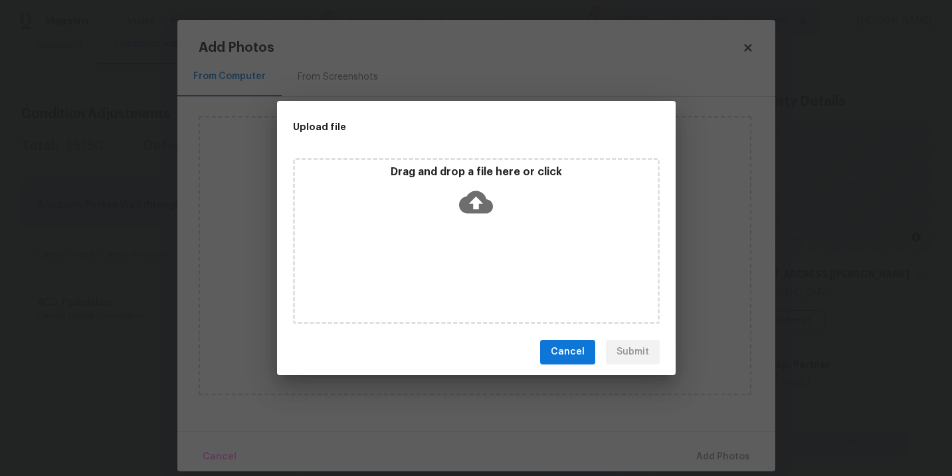
click at [481, 213] on icon at bounding box center [476, 202] width 34 height 34
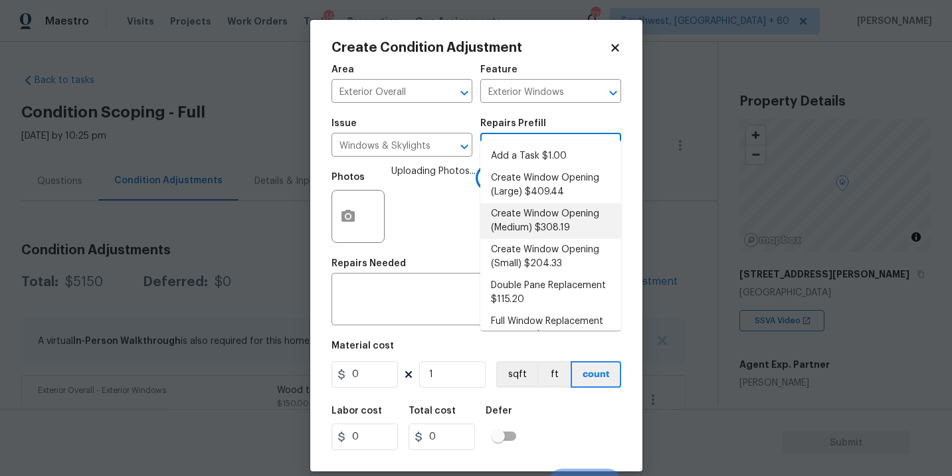
scroll to position [20, 0]
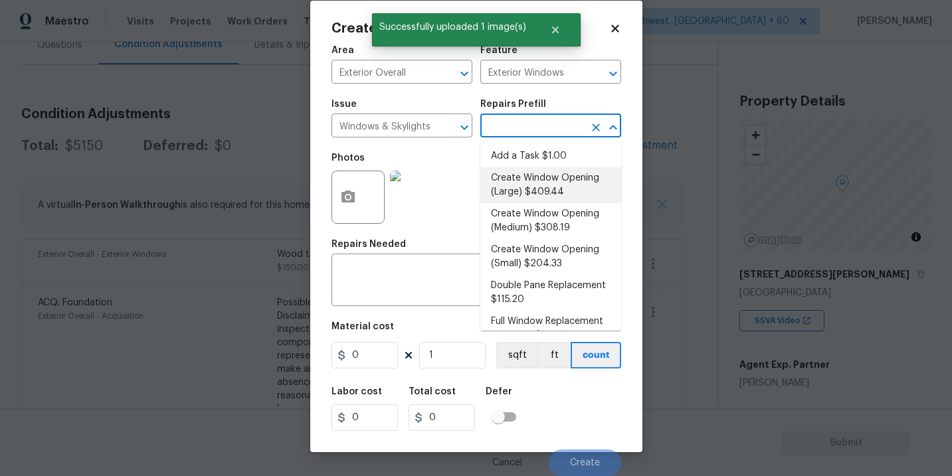
click at [542, 193] on li "Create Window Opening (Large) $409.44" at bounding box center [550, 185] width 141 height 36
type input "409.44"
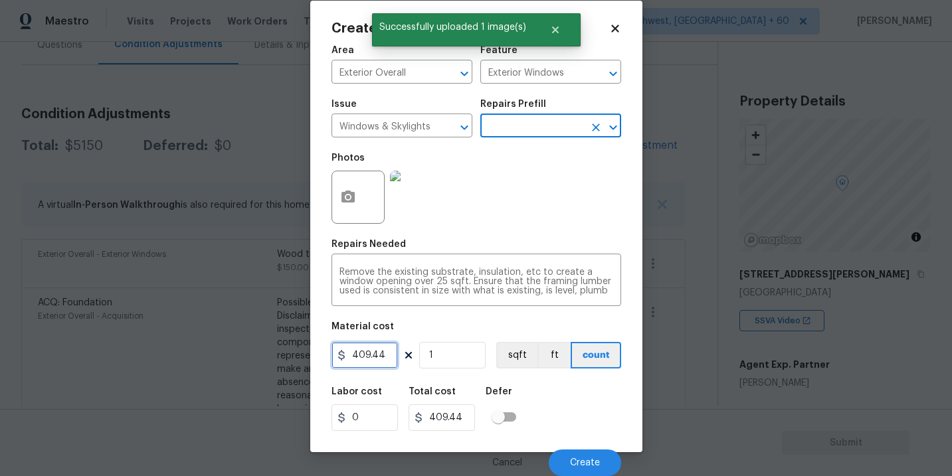
drag, startPoint x: 377, startPoint y: 354, endPoint x: 264, endPoint y: 354, distance: 113.0
click at [264, 354] on div "Create Condition Adjustment Area Exterior Overall ​ Feature Exterior Windows ​ …" at bounding box center [476, 238] width 952 height 476
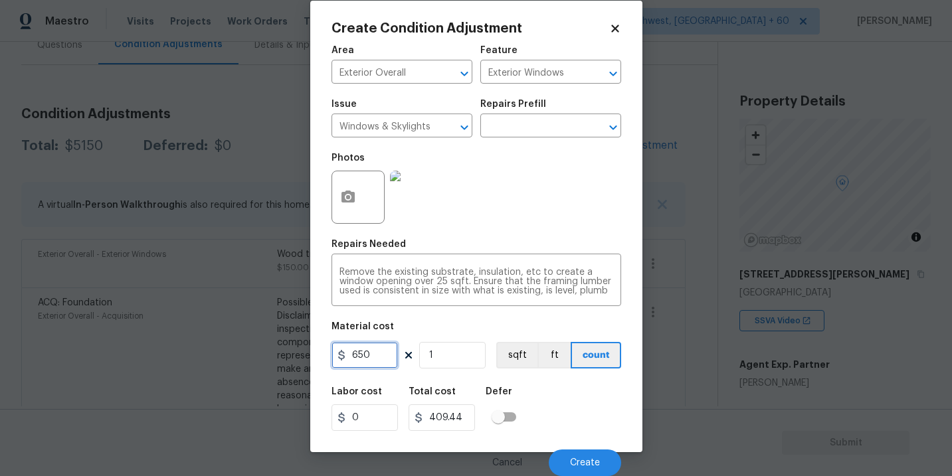
type input "650"
click at [574, 403] on div "Labor cost 0 Total cost 650 Defer" at bounding box center [477, 409] width 290 height 60
click at [579, 459] on span "Create" at bounding box center [585, 464] width 30 height 10
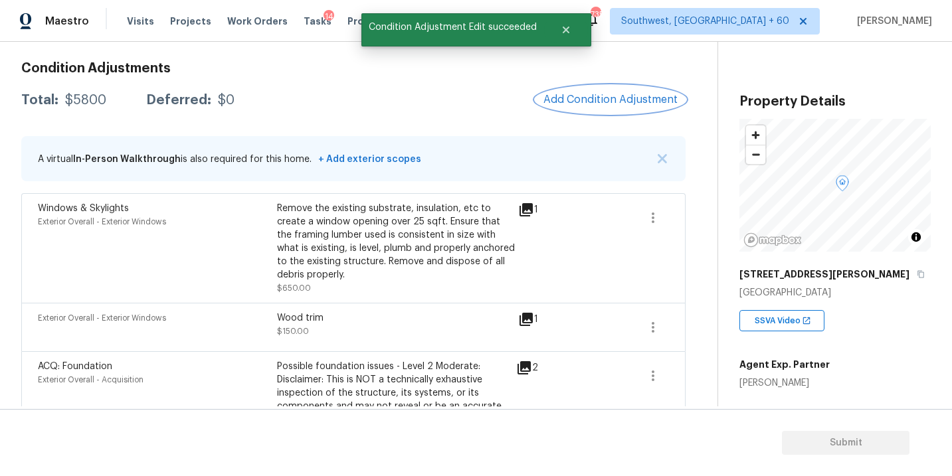
scroll to position [155, 0]
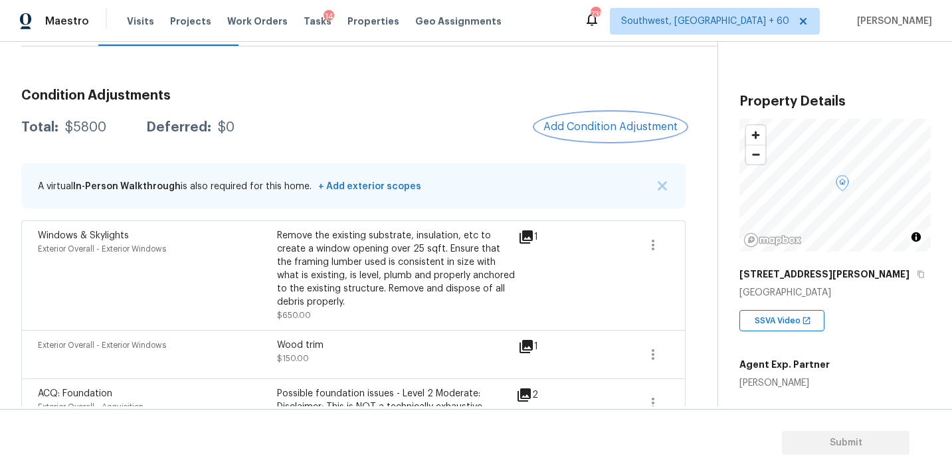
click at [594, 130] on span "Add Condition Adjustment" at bounding box center [611, 127] width 134 height 12
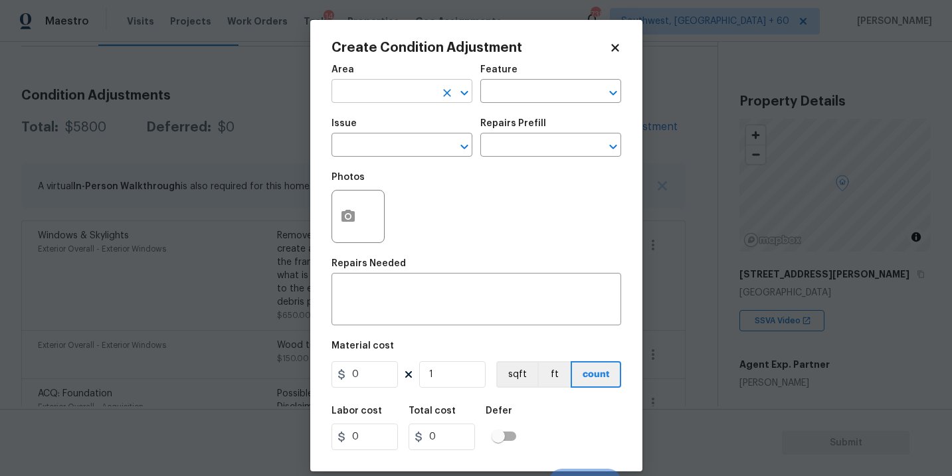
click at [387, 98] on input "text" at bounding box center [384, 92] width 104 height 21
click at [391, 121] on li "Kitchen" at bounding box center [402, 123] width 141 height 22
type input "Kitchen"
click at [484, 120] on h5 "Repairs Prefill" at bounding box center [513, 123] width 66 height 9
click at [516, 93] on input "text" at bounding box center [532, 92] width 104 height 21
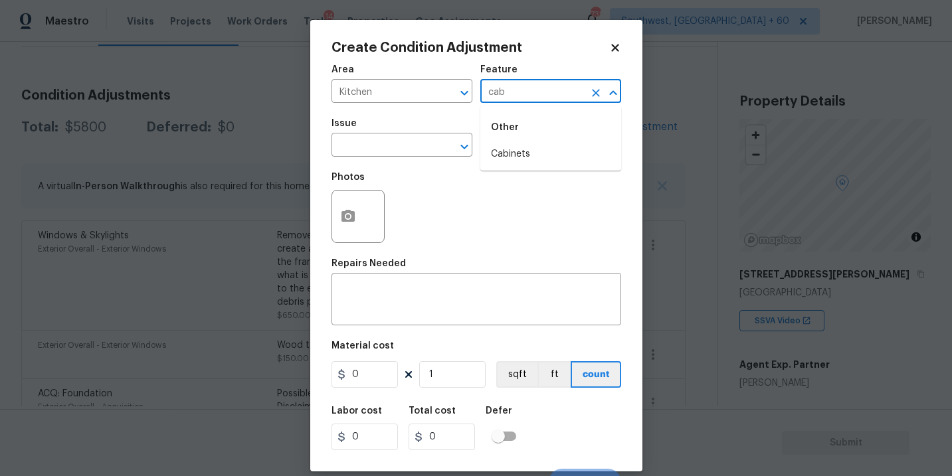
click at [507, 156] on li "Cabinets" at bounding box center [550, 155] width 141 height 22
type input "Cabinets"
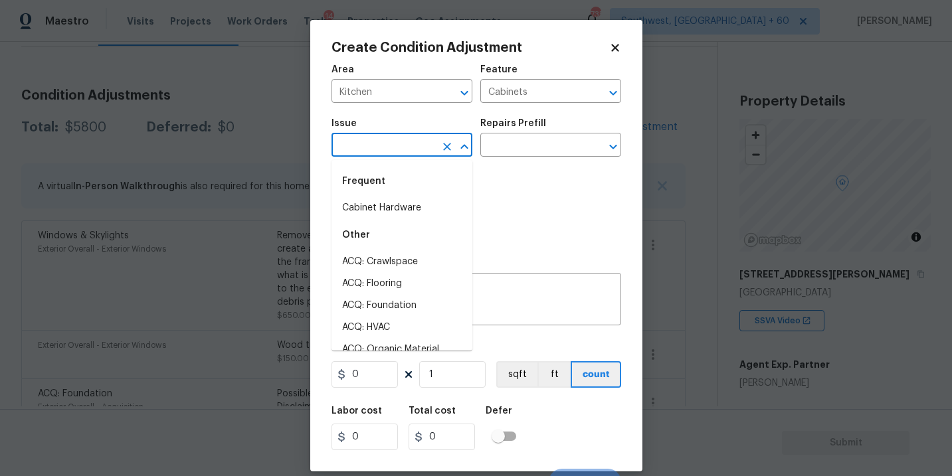
click at [419, 156] on input "text" at bounding box center [384, 146] width 104 height 21
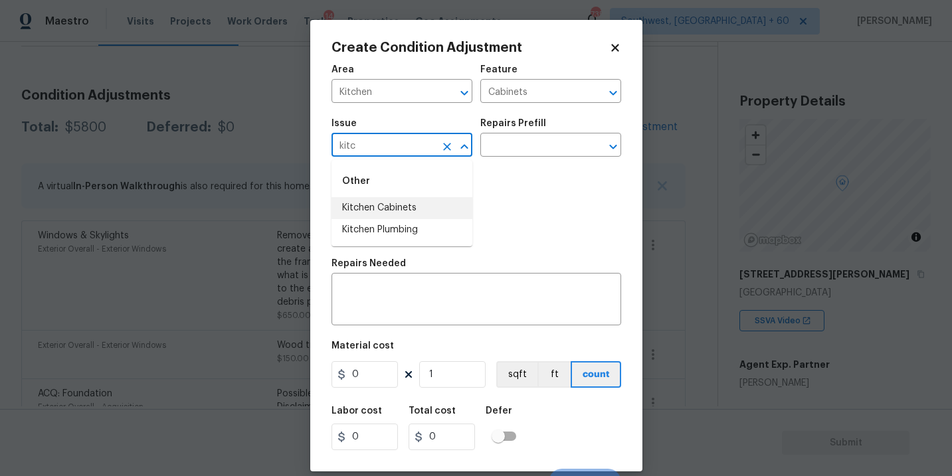
click at [425, 201] on li "Kitchen Cabinets" at bounding box center [402, 208] width 141 height 22
type input "Kitchen Cabinets"
click at [511, 156] on input "text" at bounding box center [532, 146] width 104 height 21
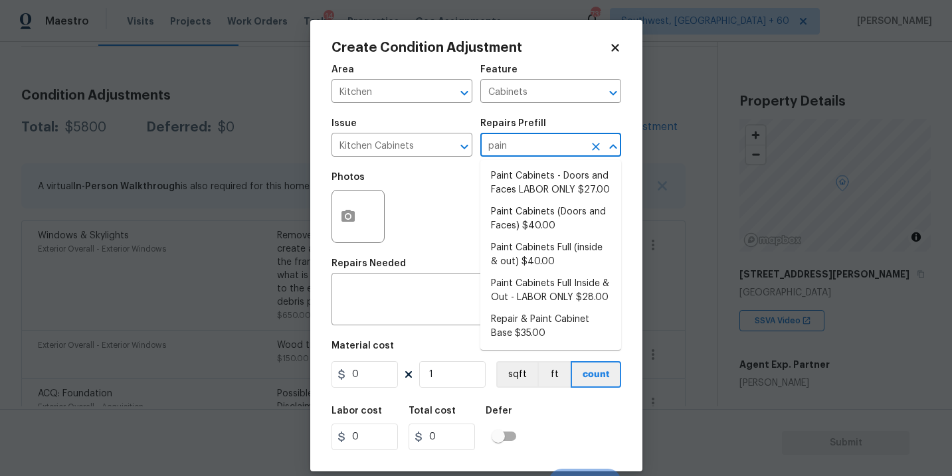
type input "paint"
click at [524, 256] on li "Paint Cabinets Full (inside & out) $40.00" at bounding box center [550, 255] width 141 height 36
type textarea "Prep, sand, mask and apply 2 coats of paint to the kitchen cabinet doors, inter…"
type input "40"
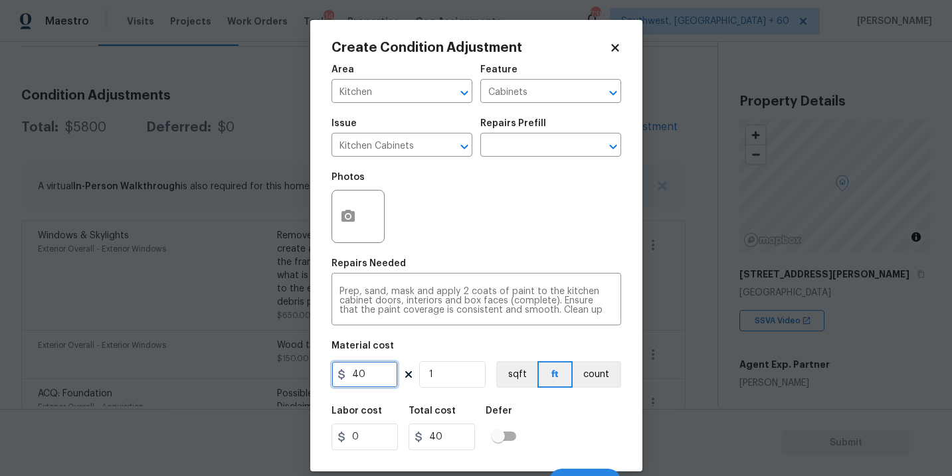
drag, startPoint x: 372, startPoint y: 375, endPoint x: 245, endPoint y: 376, distance: 127.6
click at [245, 376] on div "Create Condition Adjustment Area Kitchen ​ Feature Cabinets ​ Issue Kitchen Cab…" at bounding box center [476, 238] width 952 height 476
type input "1200"
click at [595, 383] on button "count" at bounding box center [597, 375] width 49 height 27
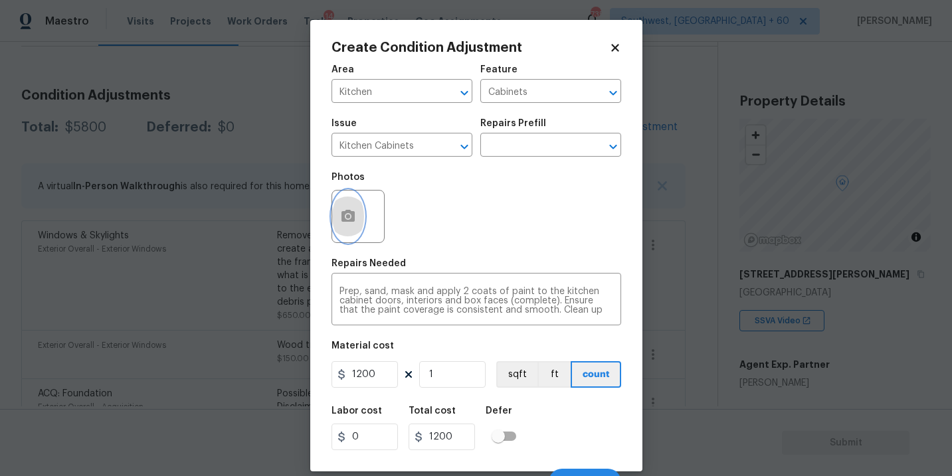
click at [340, 221] on icon "button" at bounding box center [348, 217] width 16 height 16
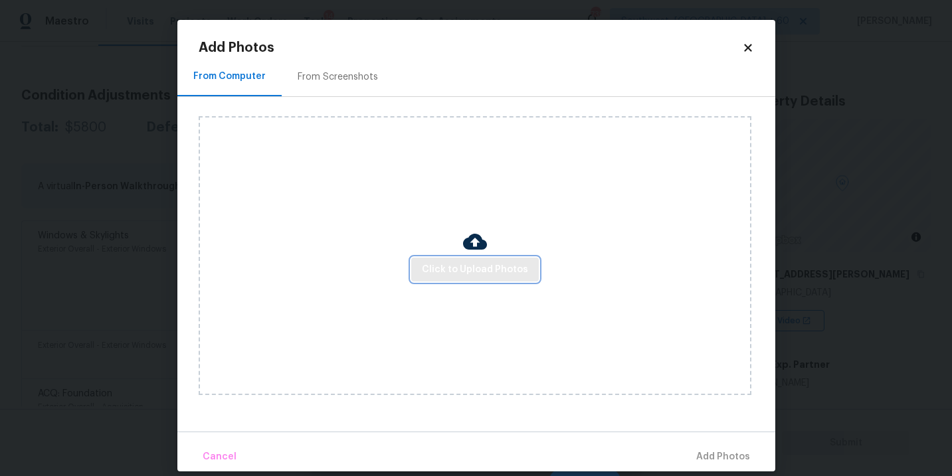
click at [459, 265] on span "Click to Upload Photos" at bounding box center [475, 270] width 106 height 17
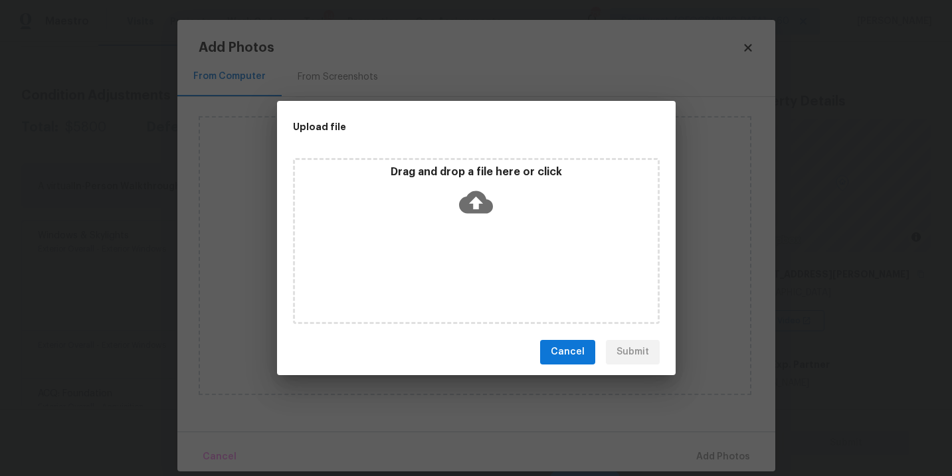
click at [478, 215] on icon at bounding box center [476, 202] width 34 height 34
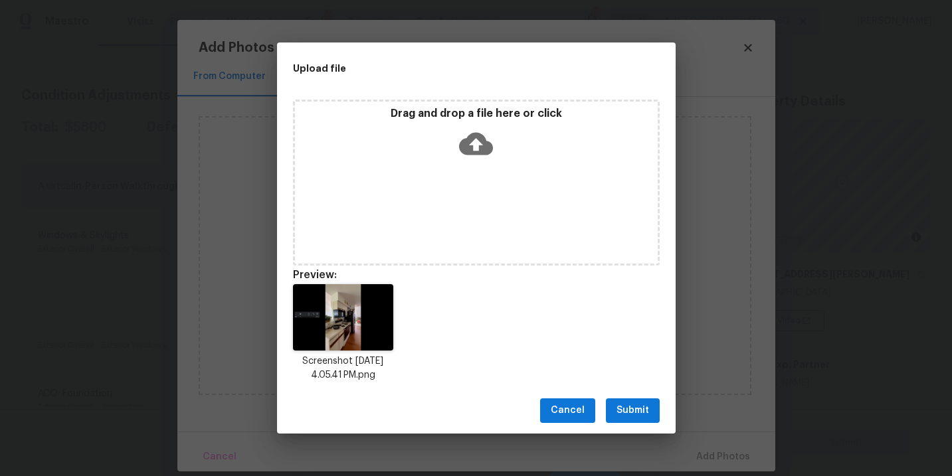
click at [637, 416] on span "Submit" at bounding box center [633, 411] width 33 height 17
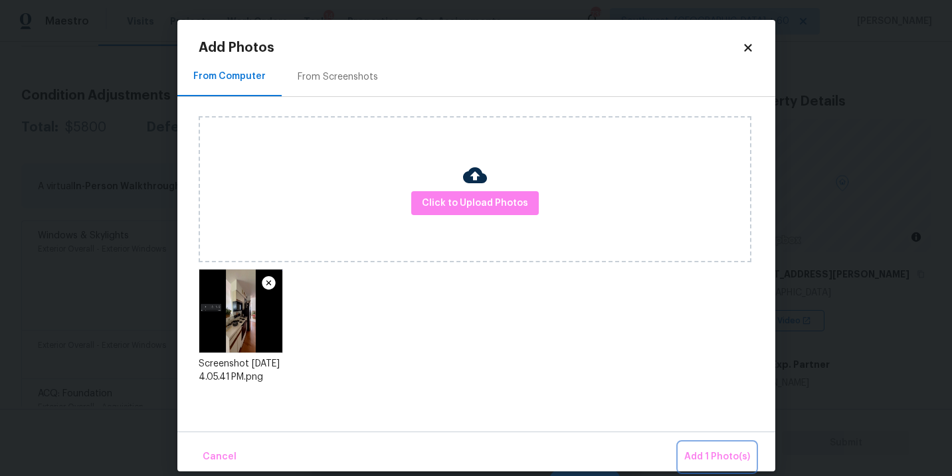
click at [705, 450] on span "Add 1 Photo(s)" at bounding box center [717, 457] width 66 height 17
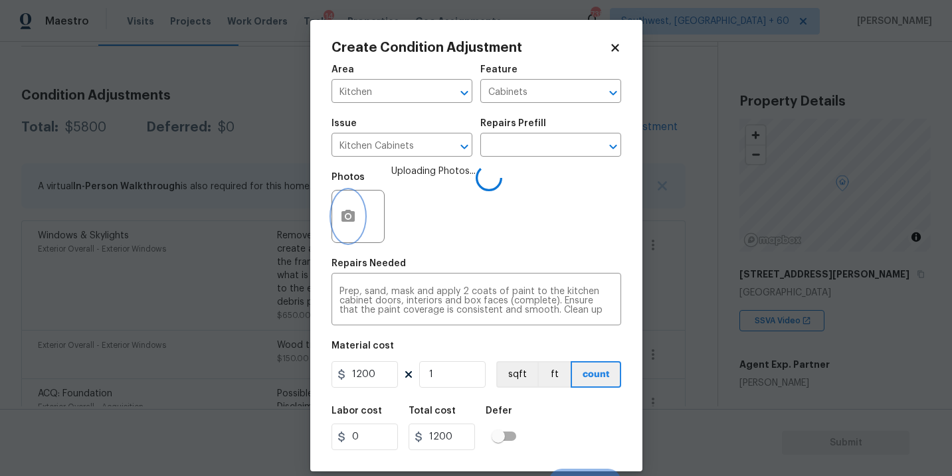
scroll to position [20, 0]
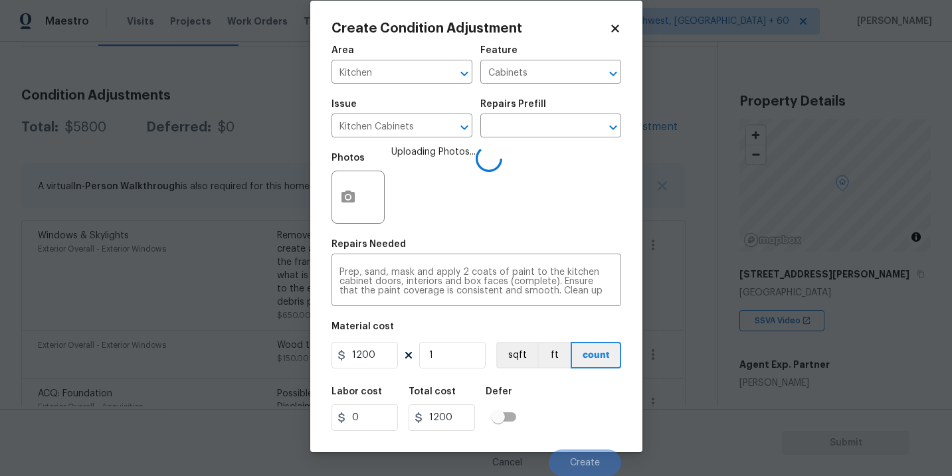
click at [571, 397] on div "Labor cost 0 Total cost 1200 Defer" at bounding box center [477, 409] width 290 height 60
click at [580, 419] on div "Labor cost 0 Total cost 1200 Defer" at bounding box center [477, 409] width 290 height 60
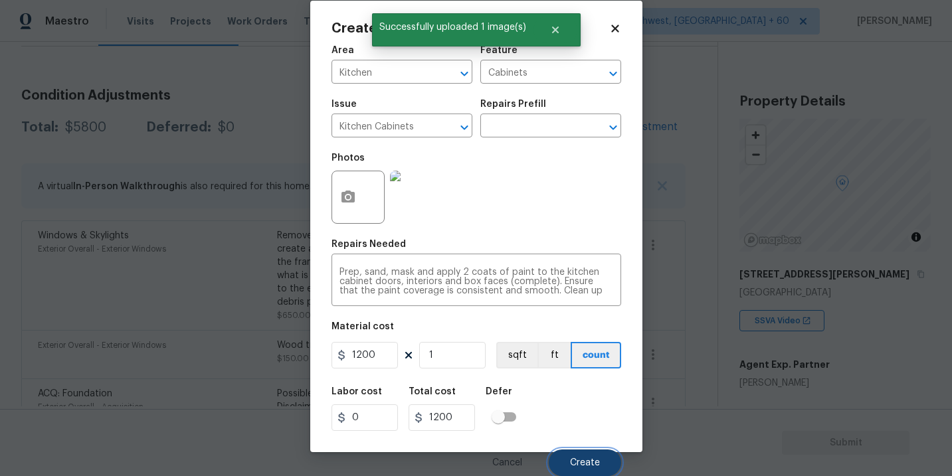
click at [592, 456] on button "Create" at bounding box center [585, 463] width 72 height 27
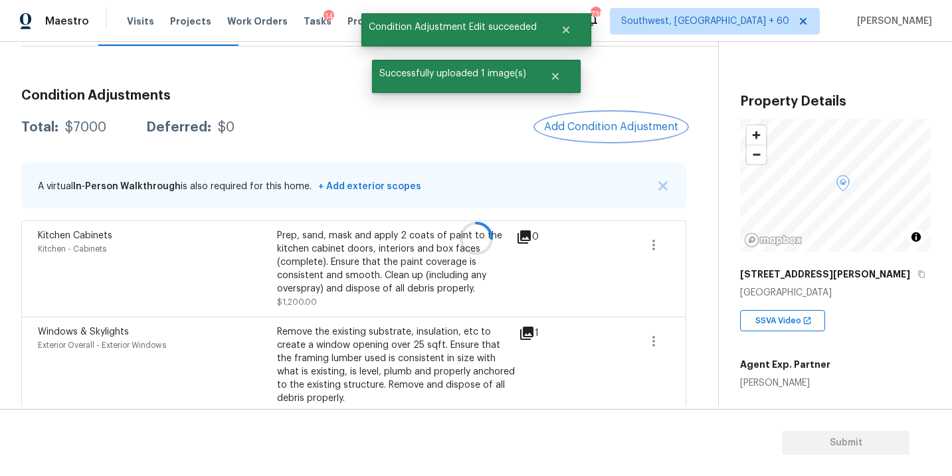
scroll to position [0, 0]
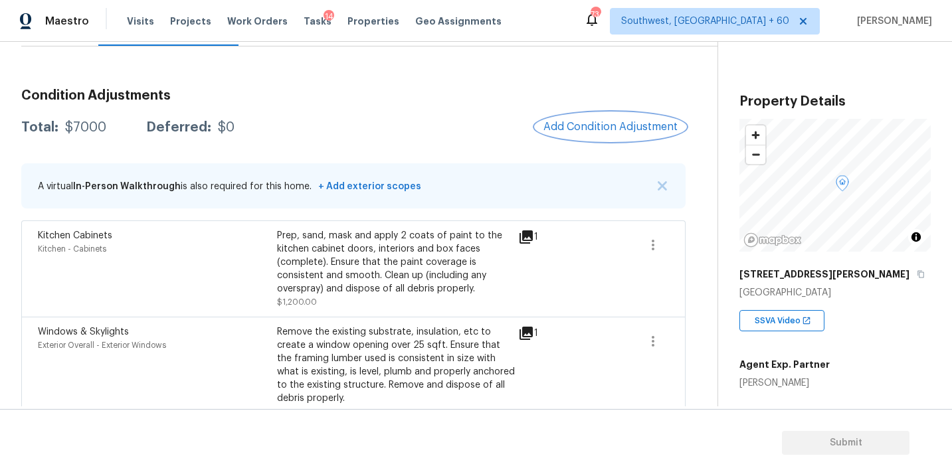
click at [592, 133] on button "Add Condition Adjustment" at bounding box center [611, 127] width 150 height 28
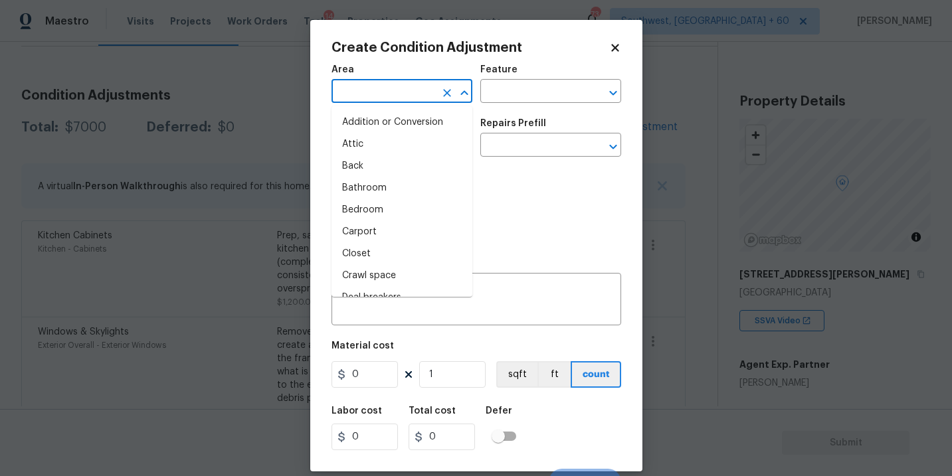
click at [401, 102] on input "text" at bounding box center [384, 92] width 104 height 21
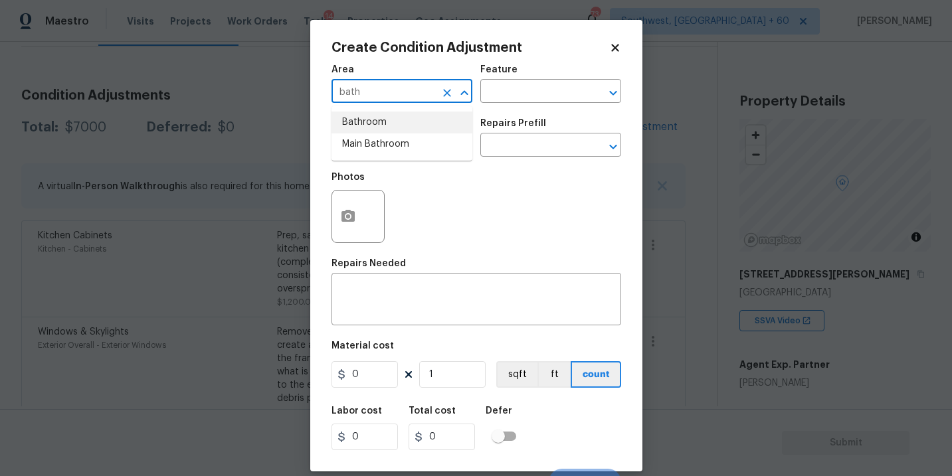
click at [403, 120] on li "Bathroom" at bounding box center [402, 123] width 141 height 22
type input "Bathroom"
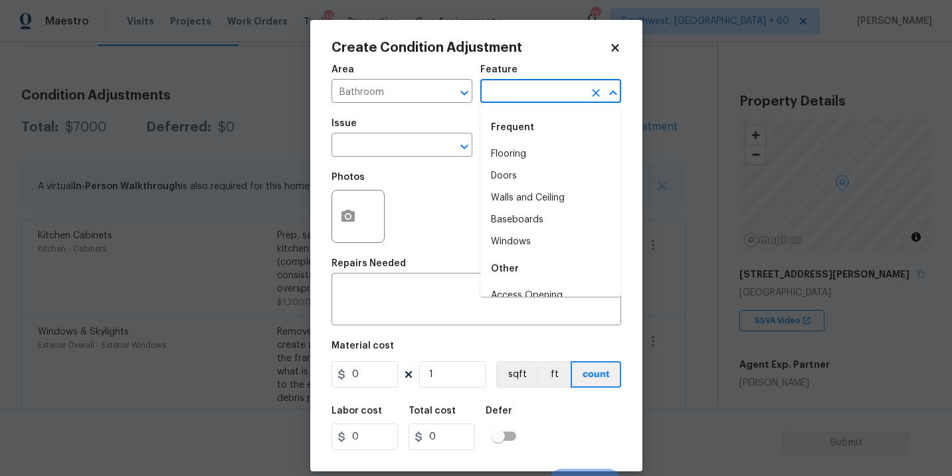
click at [486, 91] on input "text" at bounding box center [532, 92] width 104 height 21
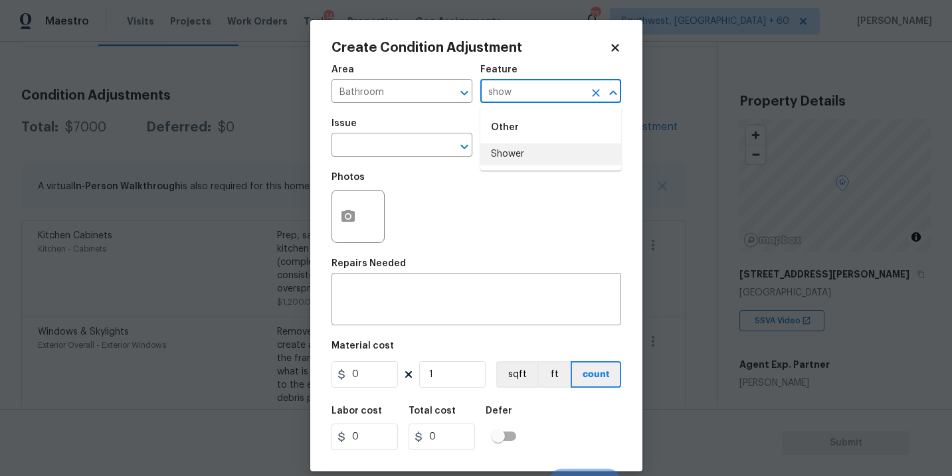
click at [500, 154] on li "Shower" at bounding box center [550, 155] width 141 height 22
type input "Shower"
click at [399, 154] on input "text" at bounding box center [384, 146] width 104 height 21
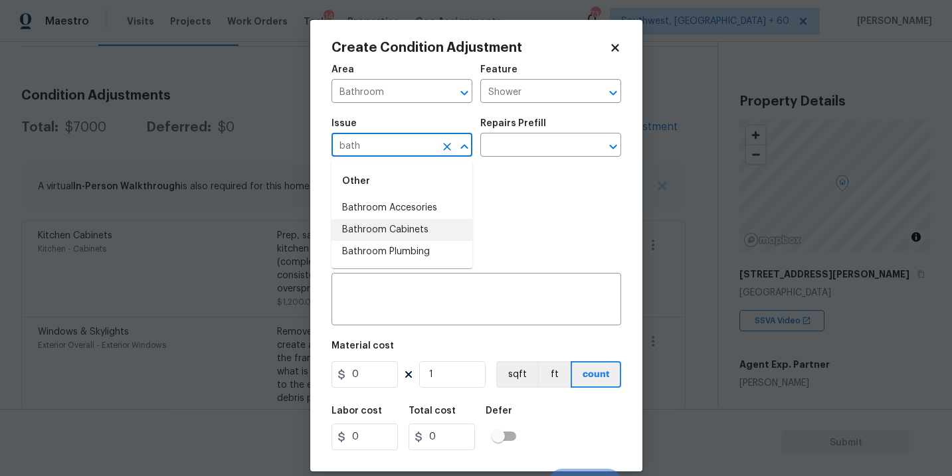
click at [413, 248] on li "Bathroom Plumbing" at bounding box center [402, 252] width 141 height 22
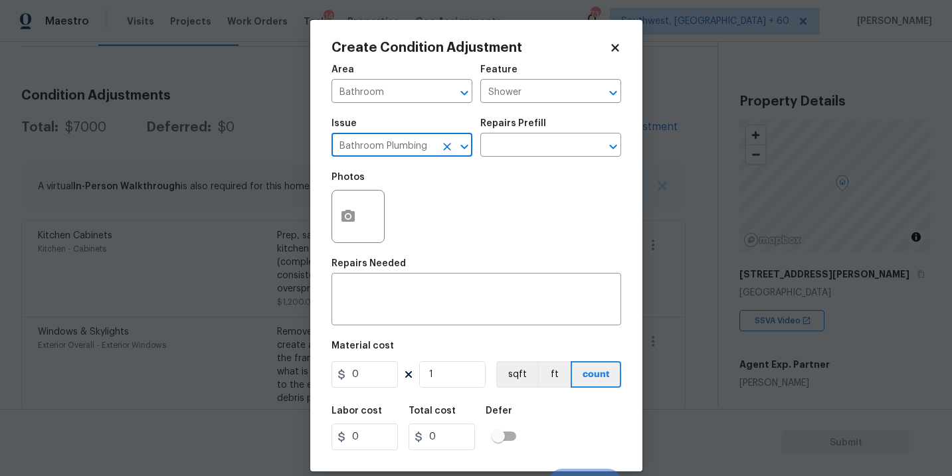
type input "Bathroom Plumbing"
click at [548, 120] on div "Repairs Prefill" at bounding box center [550, 127] width 141 height 17
click at [534, 142] on input "text" at bounding box center [532, 146] width 104 height 21
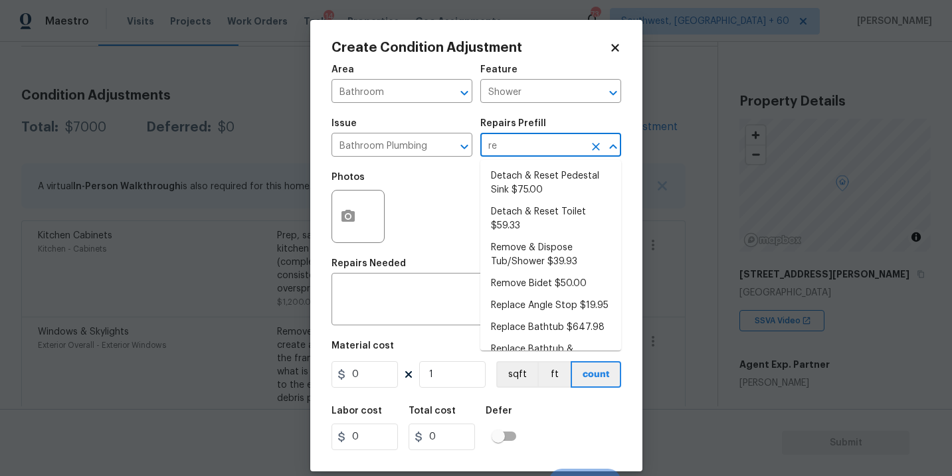
type input "ref"
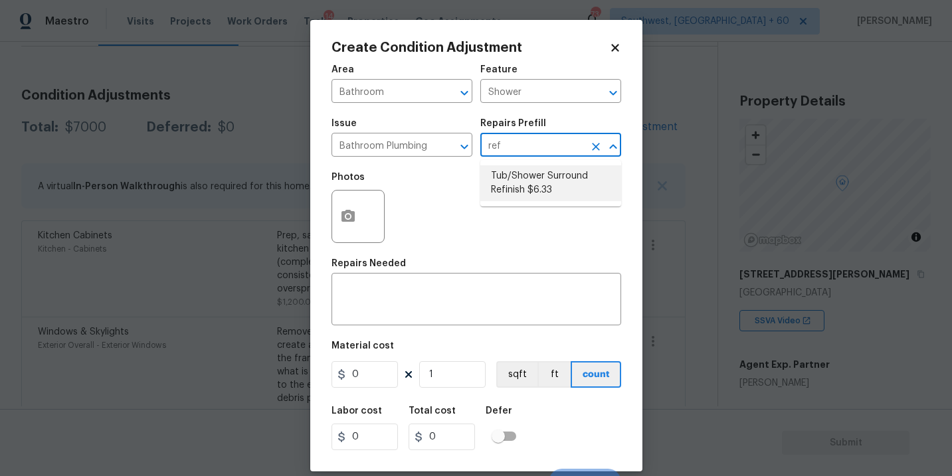
click at [540, 179] on li "Tub/Shower Surround Refinish $6.33" at bounding box center [550, 183] width 141 height 36
type input "Plumbing"
type textarea "Prep, mask, clean and refinish the tub/shower tile surround both all sides ensu…"
type input "6.33"
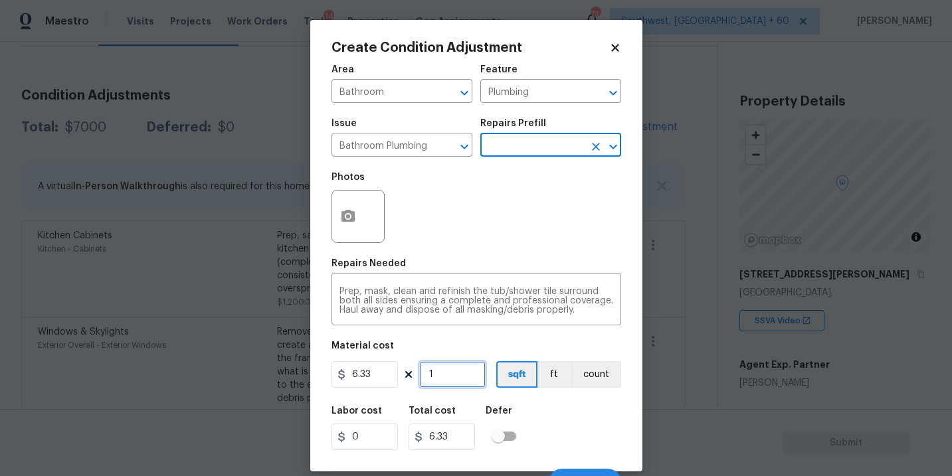
click at [454, 374] on input "1" at bounding box center [452, 375] width 66 height 27
type input "0"
type input "5"
type input "31.65"
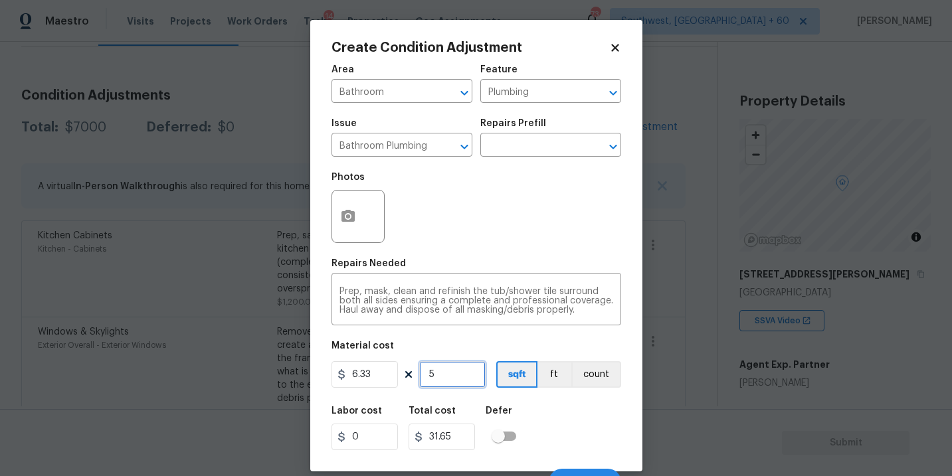
type input "56"
type input "354.48"
type input "56"
click at [355, 230] on button "button" at bounding box center [348, 217] width 32 height 52
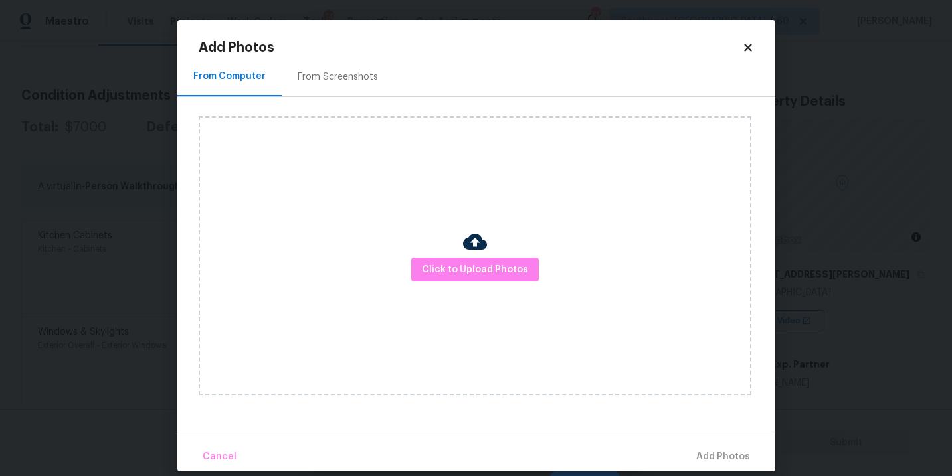
click at [469, 251] on img at bounding box center [475, 242] width 24 height 24
click at [479, 262] on span "Click to Upload Photos" at bounding box center [475, 270] width 106 height 17
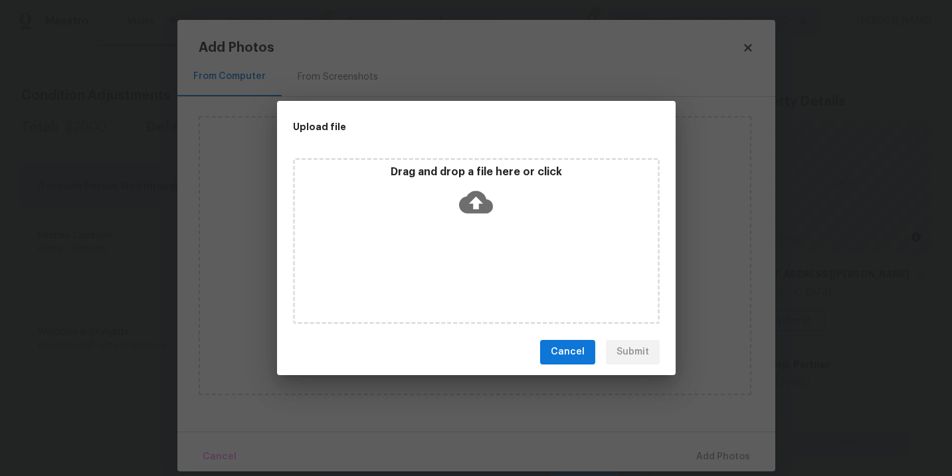
click at [490, 195] on icon at bounding box center [476, 202] width 34 height 34
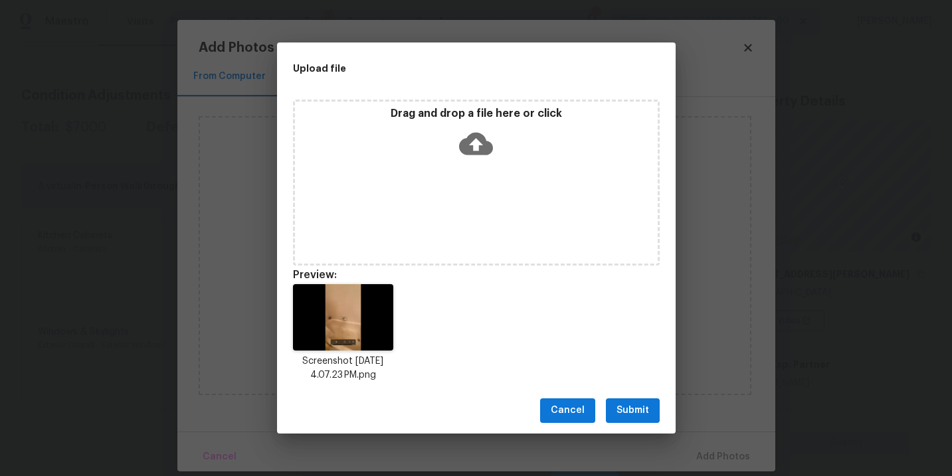
click at [641, 407] on span "Submit" at bounding box center [633, 411] width 33 height 17
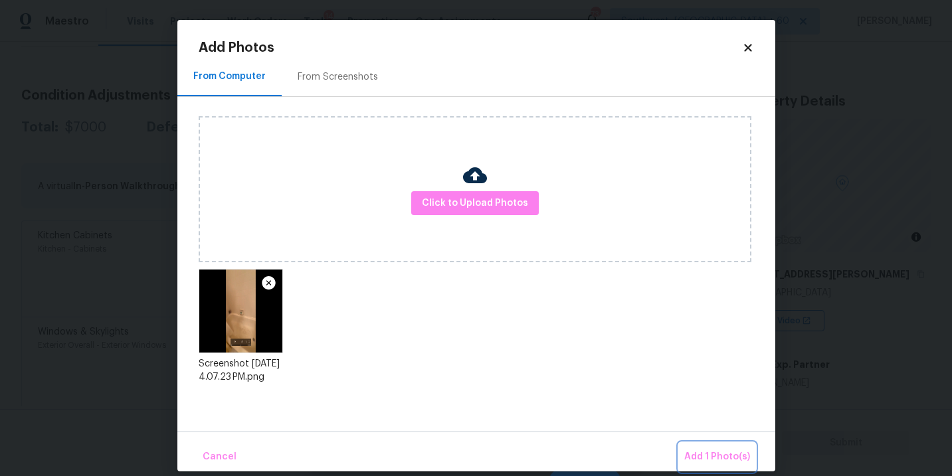
click at [694, 457] on span "Add 1 Photo(s)" at bounding box center [717, 457] width 66 height 17
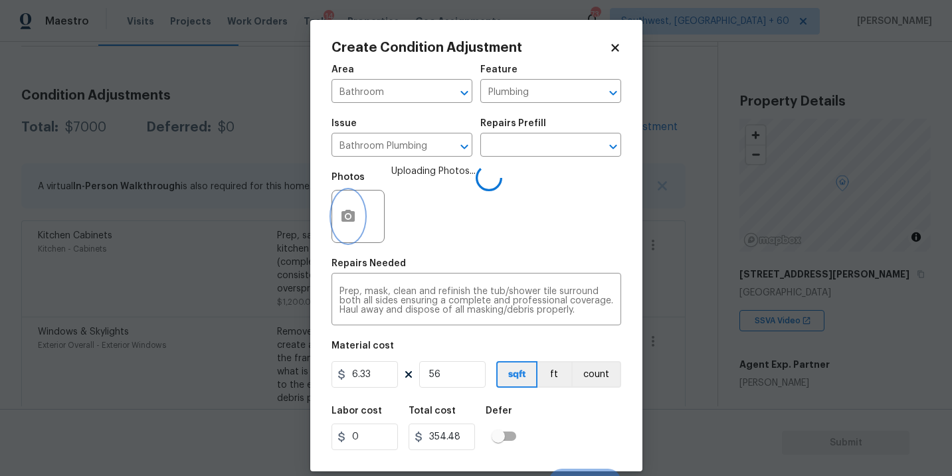
scroll to position [20, 0]
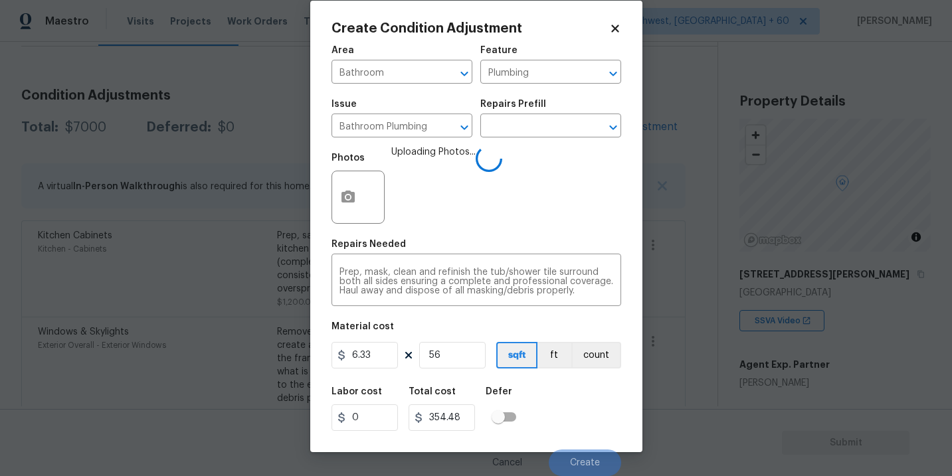
click at [581, 397] on div "Labor cost 0 Total cost 354.48 Defer" at bounding box center [477, 409] width 290 height 60
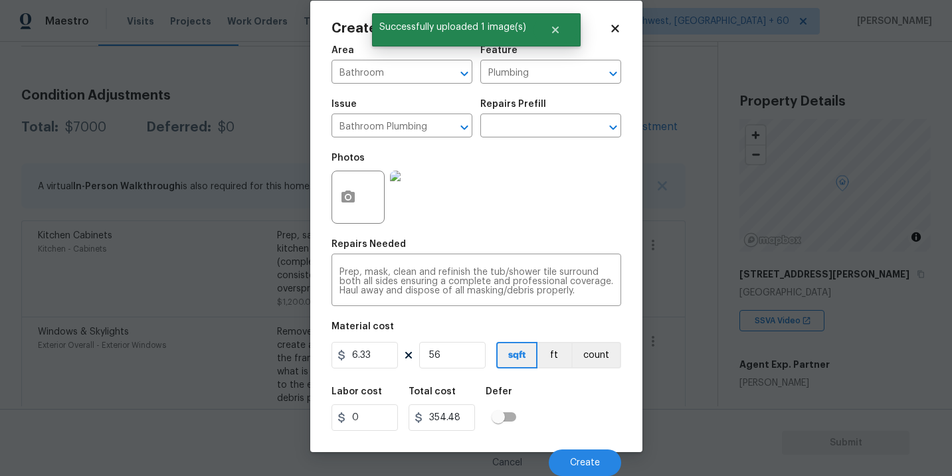
click at [586, 412] on div "Labor cost 0 Total cost 354.48 Defer" at bounding box center [477, 409] width 290 height 60
click at [589, 467] on span "Create" at bounding box center [585, 464] width 30 height 10
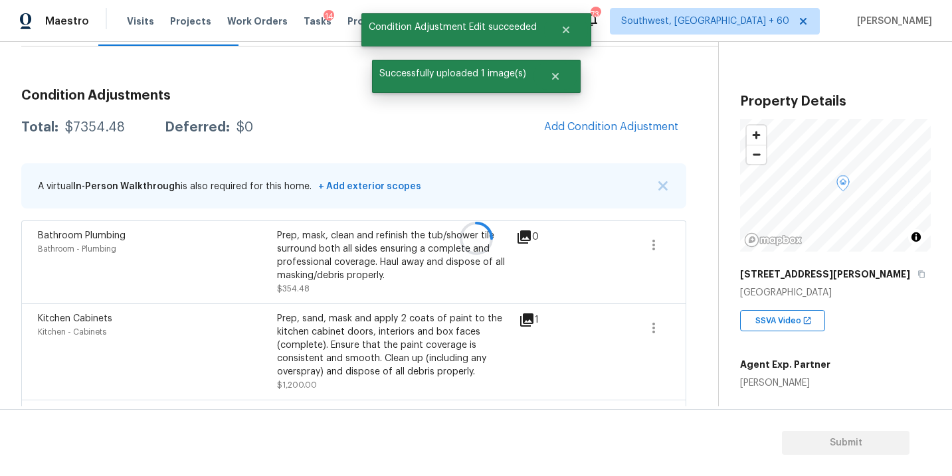
scroll to position [0, 0]
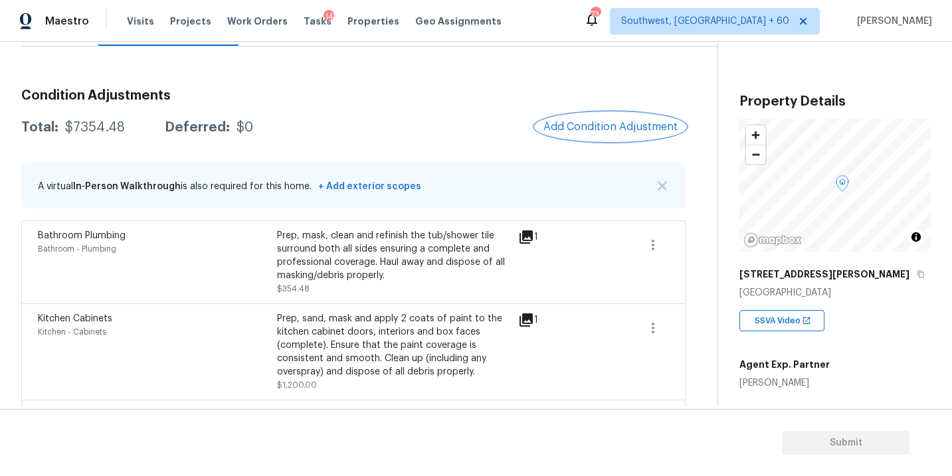
click at [608, 118] on button "Add Condition Adjustment" at bounding box center [611, 127] width 150 height 28
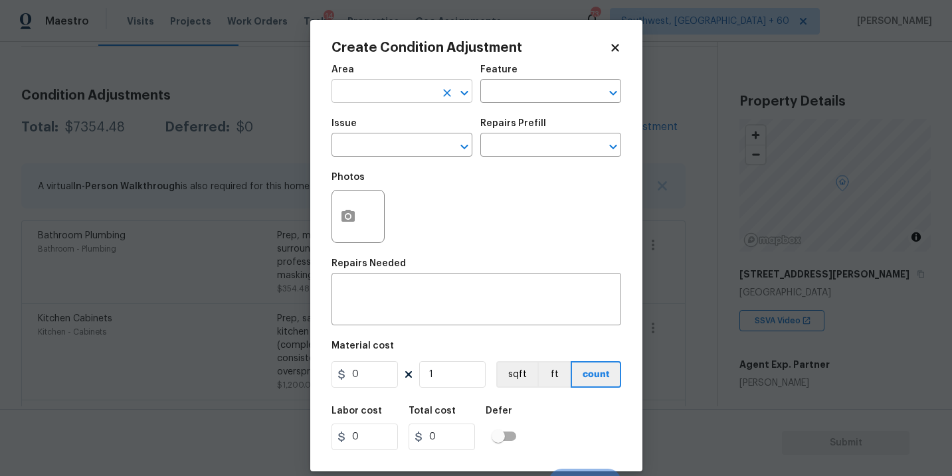
click at [400, 102] on input "text" at bounding box center [384, 92] width 104 height 21
click at [401, 116] on li "Bathroom" at bounding box center [402, 123] width 141 height 22
type input "Bathroom"
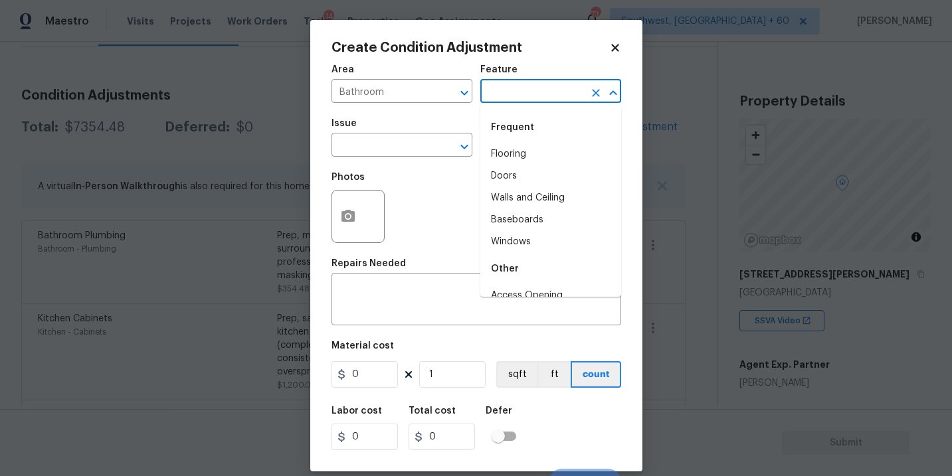
click at [506, 96] on input "text" at bounding box center [532, 92] width 104 height 21
type input "b"
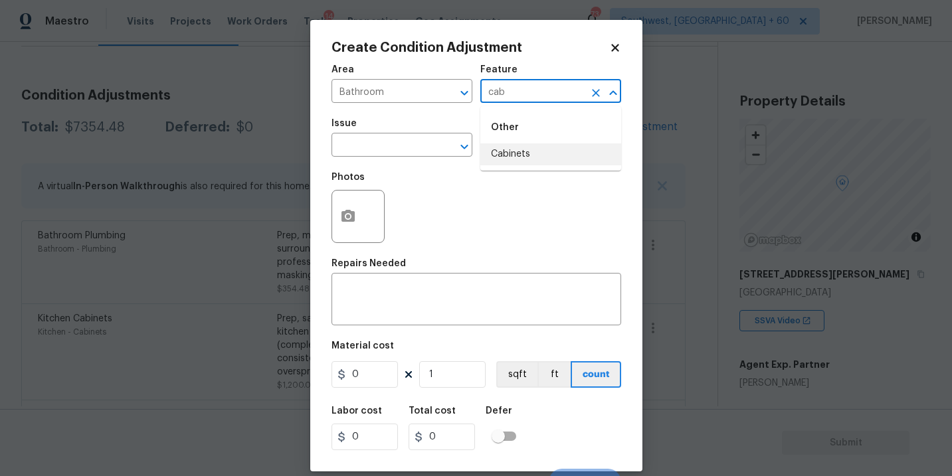
click at [506, 145] on li "Cabinets" at bounding box center [550, 155] width 141 height 22
type input "Cabinets"
click at [371, 154] on input "text" at bounding box center [384, 146] width 104 height 21
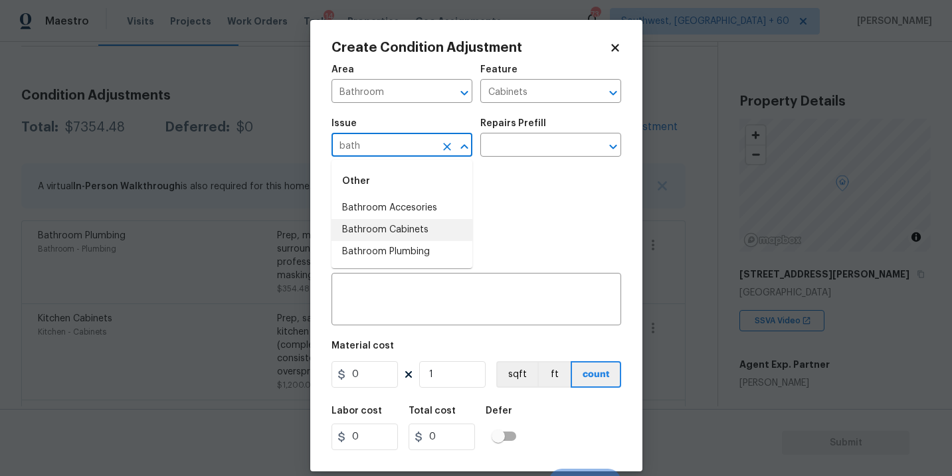
click at [385, 237] on li "Bathroom Cabinets" at bounding box center [402, 230] width 141 height 22
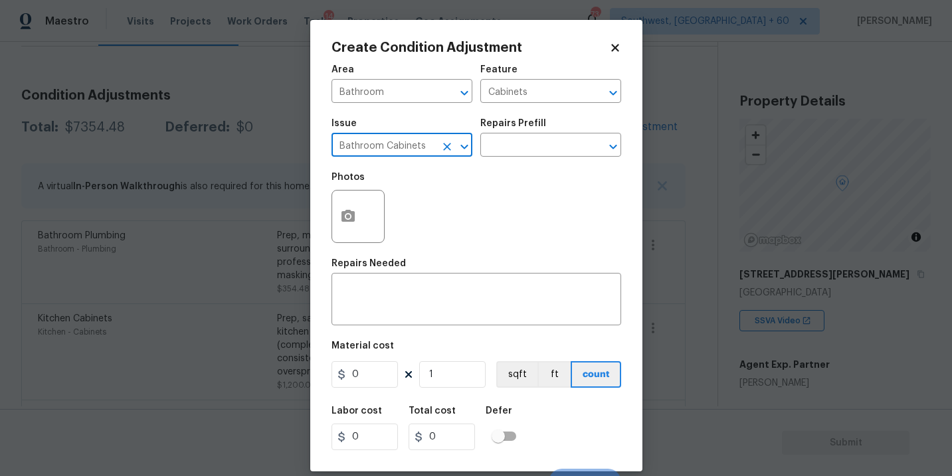
type input "Bathroom Cabinets"
click at [528, 165] on div "Issue Bathroom Cabinets ​ Repairs Prefill ​" at bounding box center [477, 138] width 290 height 54
click at [545, 151] on input "text" at bounding box center [532, 146] width 104 height 21
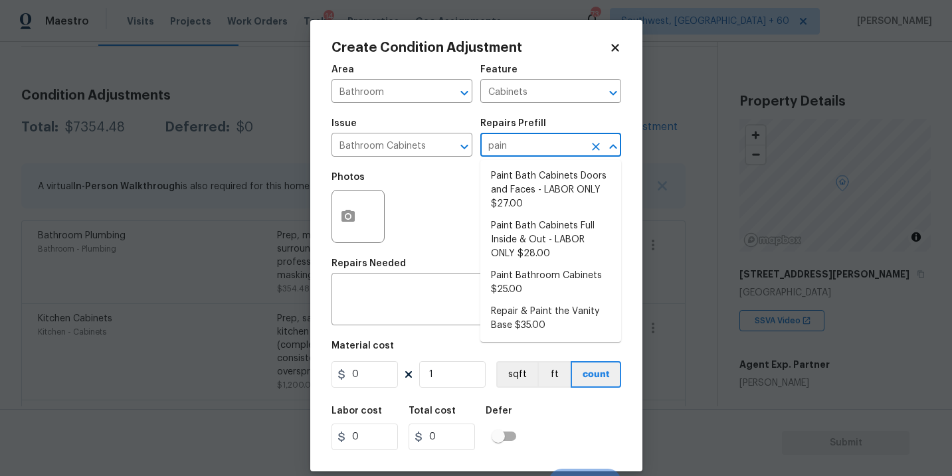
type input "paint"
click at [542, 271] on li "Paint Bathroom Cabinets $25.00" at bounding box center [550, 283] width 141 height 36
type textarea "Prep, sand, mask and apply 2 coats of paint to the bathroom cabinet doors, inte…"
type input "25"
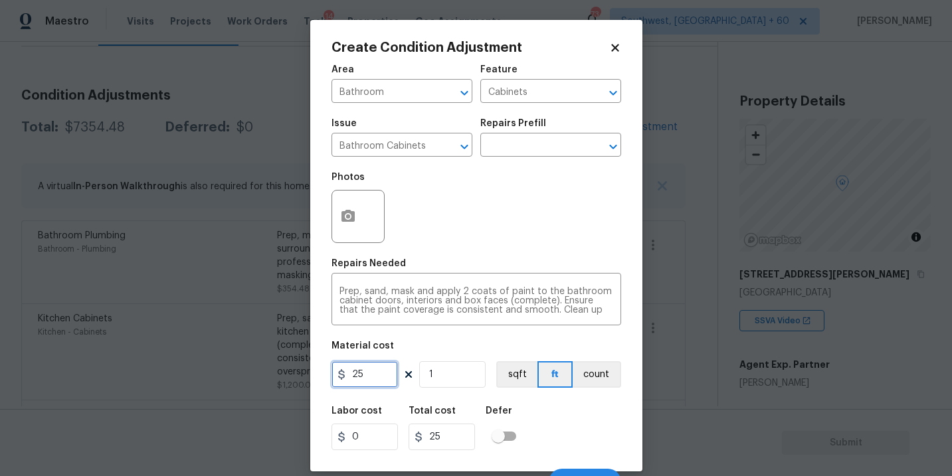
drag, startPoint x: 375, startPoint y: 372, endPoint x: 212, endPoint y: 372, distance: 162.8
click at [212, 372] on div "Create Condition Adjustment Area Bathroom ​ Feature Cabinets ​ Issue Bathroom C…" at bounding box center [476, 238] width 952 height 476
type input "1000"
click at [591, 369] on button "count" at bounding box center [597, 375] width 49 height 27
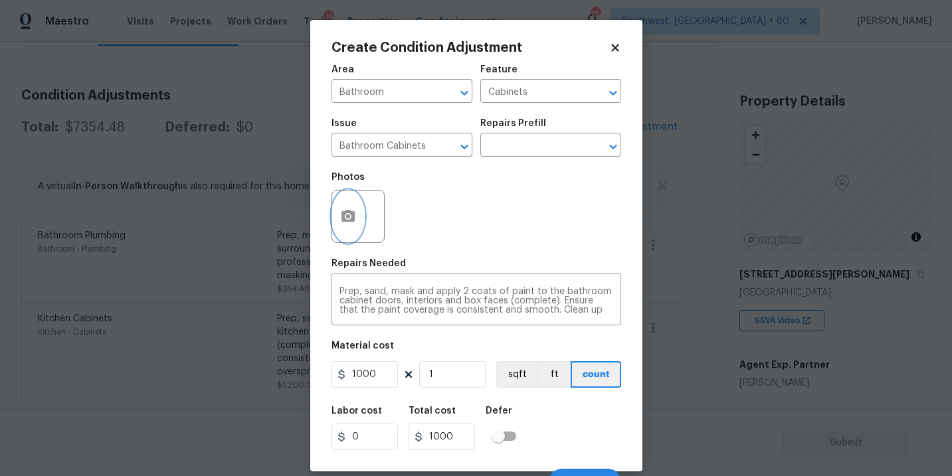
click at [344, 225] on button "button" at bounding box center [348, 217] width 32 height 52
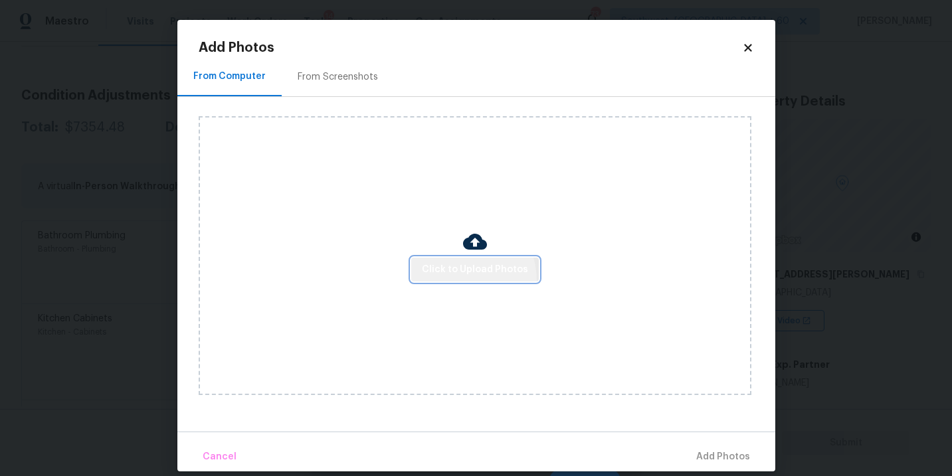
click at [458, 281] on button "Click to Upload Photos" at bounding box center [475, 270] width 128 height 25
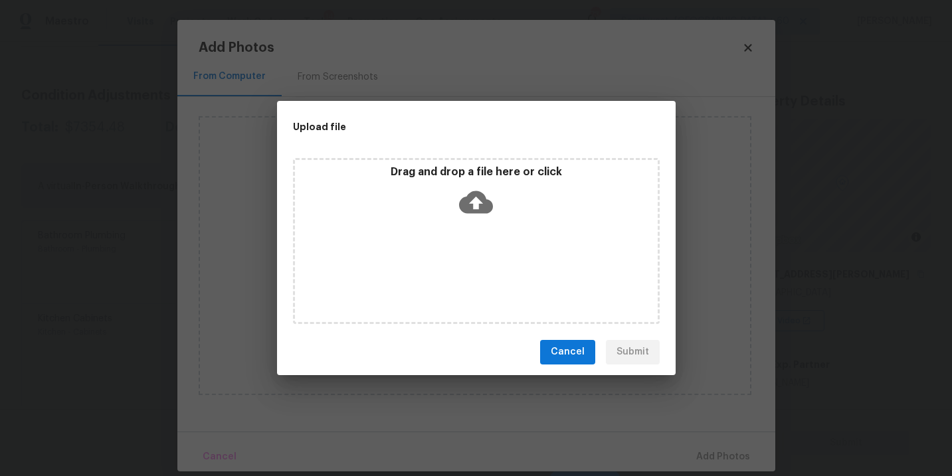
click at [478, 234] on div "Drag and drop a file here or click" at bounding box center [476, 241] width 367 height 166
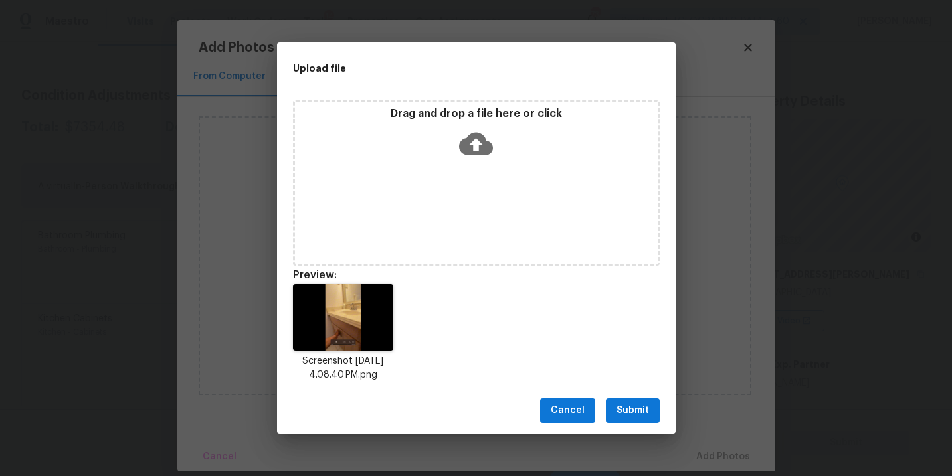
click at [639, 405] on span "Submit" at bounding box center [633, 411] width 33 height 17
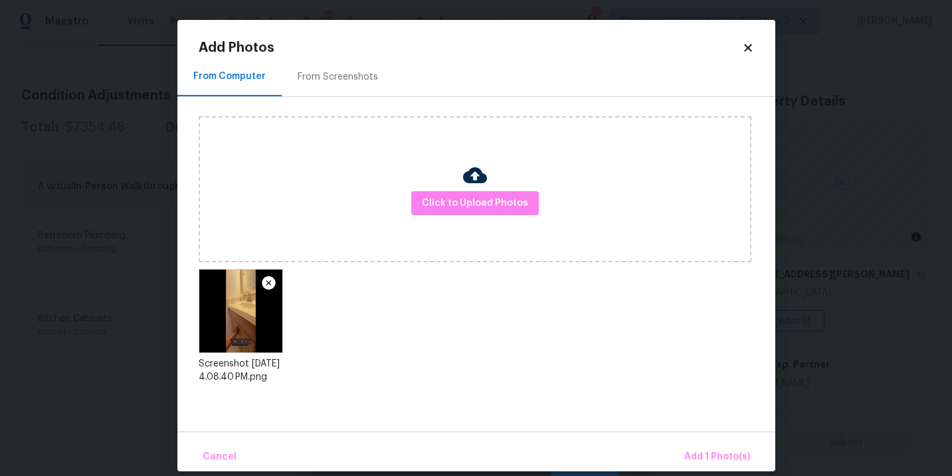
click at [706, 441] on div "Cancel Add 1 Photo(s)" at bounding box center [476, 452] width 598 height 40
click at [706, 455] on span "Add 1 Photo(s)" at bounding box center [717, 457] width 66 height 17
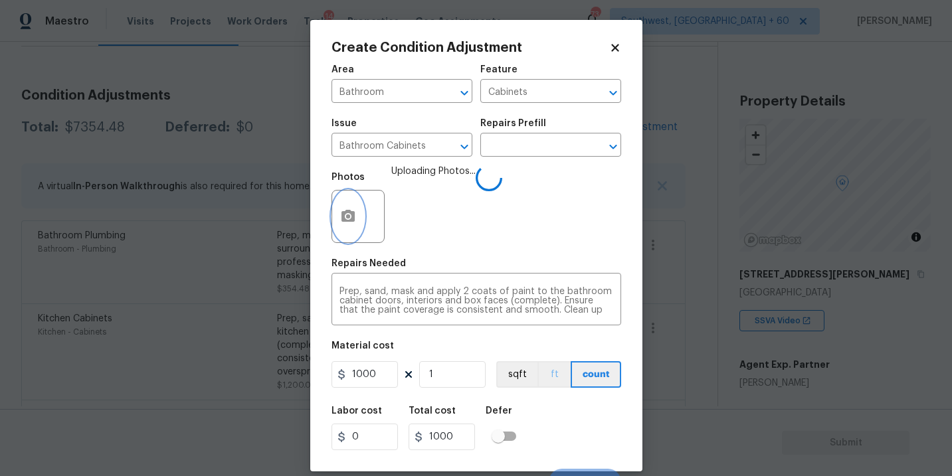
scroll to position [20, 0]
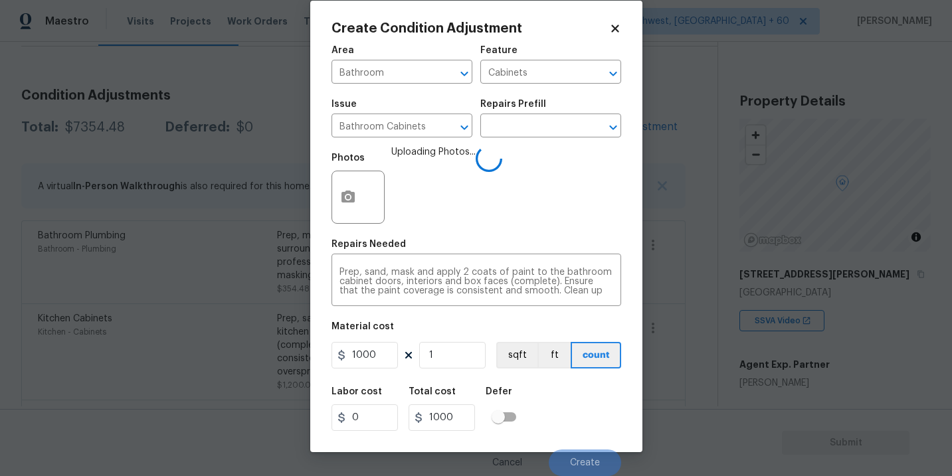
click at [585, 391] on div "Labor cost 0 Total cost 1000 Defer" at bounding box center [477, 409] width 290 height 60
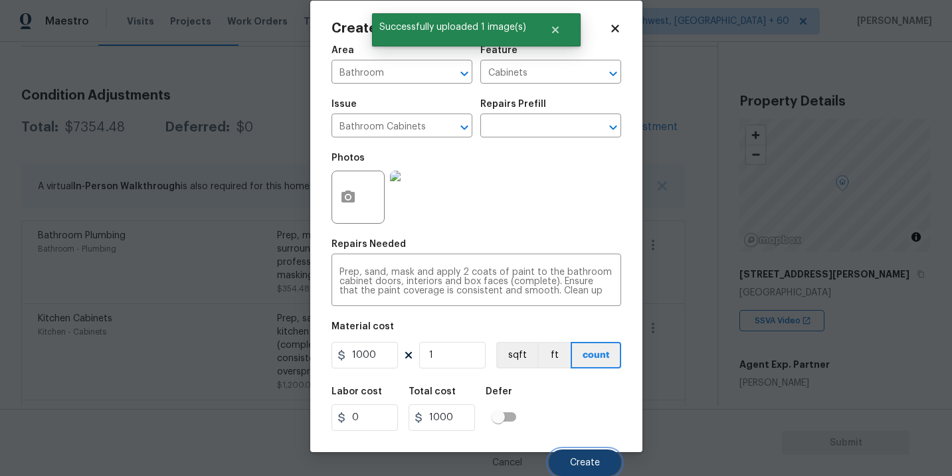
click at [587, 450] on button "Create" at bounding box center [585, 463] width 72 height 27
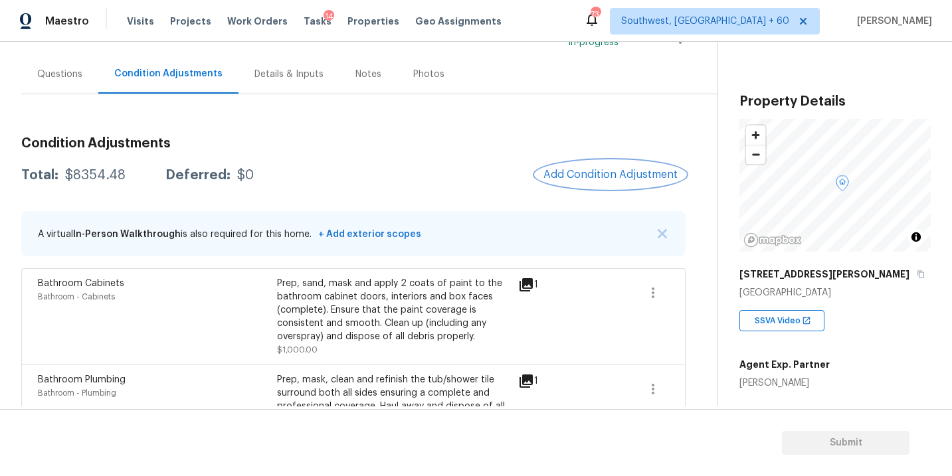
scroll to position [76, 0]
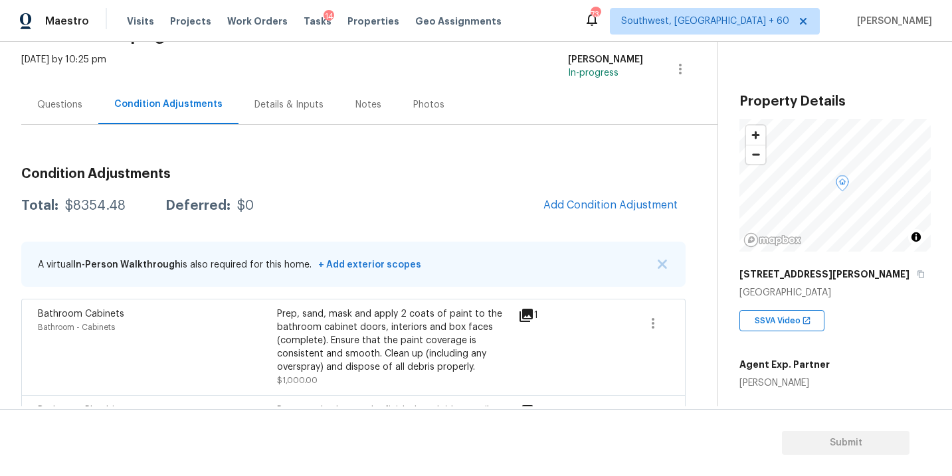
click at [62, 104] on div "Questions" at bounding box center [59, 104] width 45 height 13
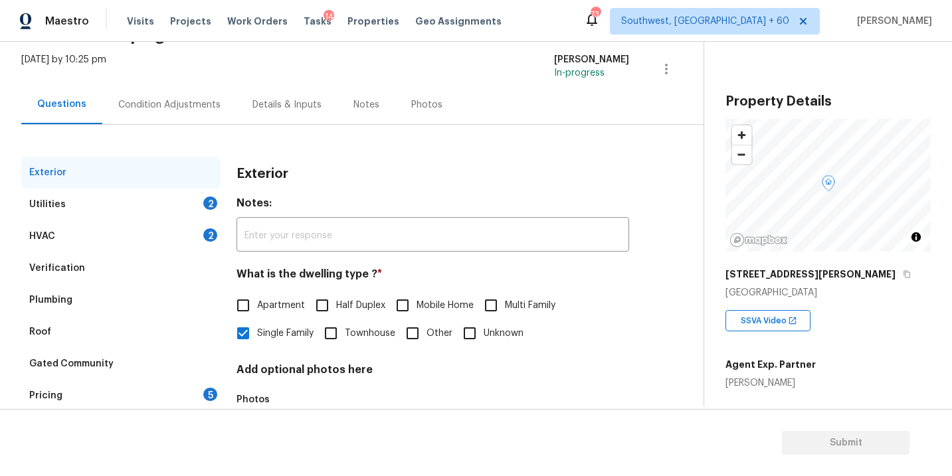
click at [68, 392] on div "Pricing 5" at bounding box center [120, 396] width 199 height 32
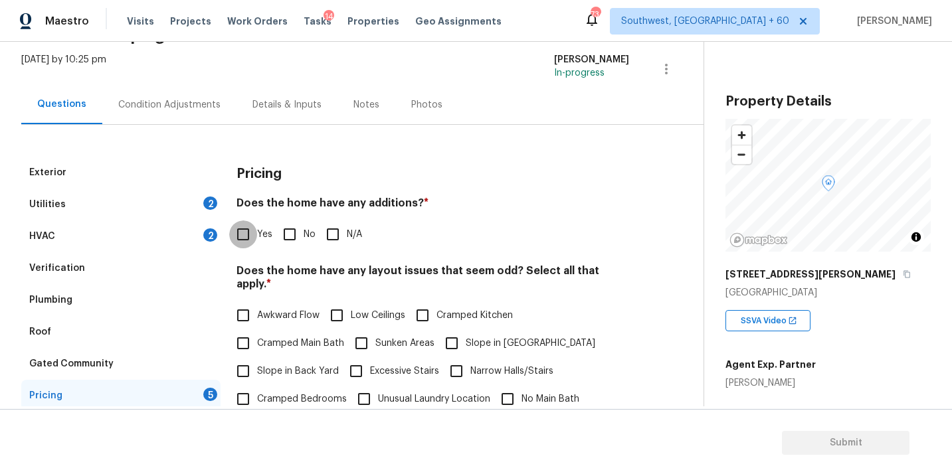
click at [245, 237] on input "Yes" at bounding box center [243, 235] width 28 height 28
checkbox input "true"
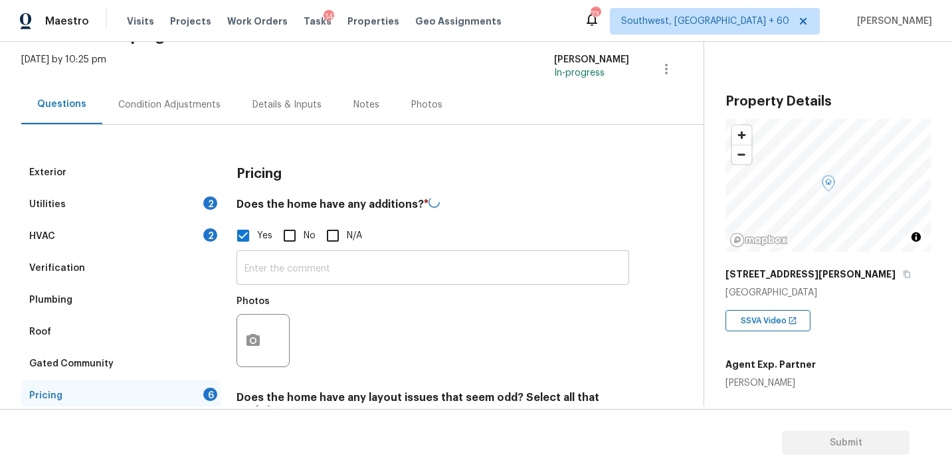
click at [286, 268] on input "text" at bounding box center [433, 269] width 393 height 31
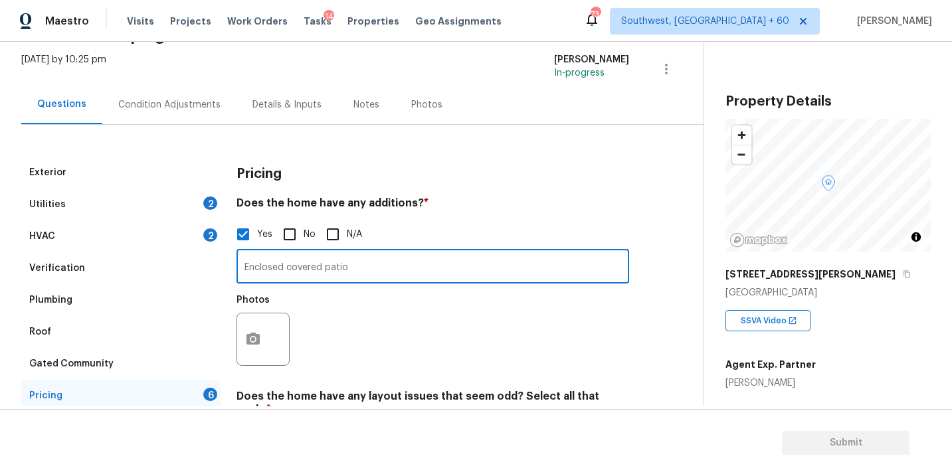
type input "Enclosed covered patio"
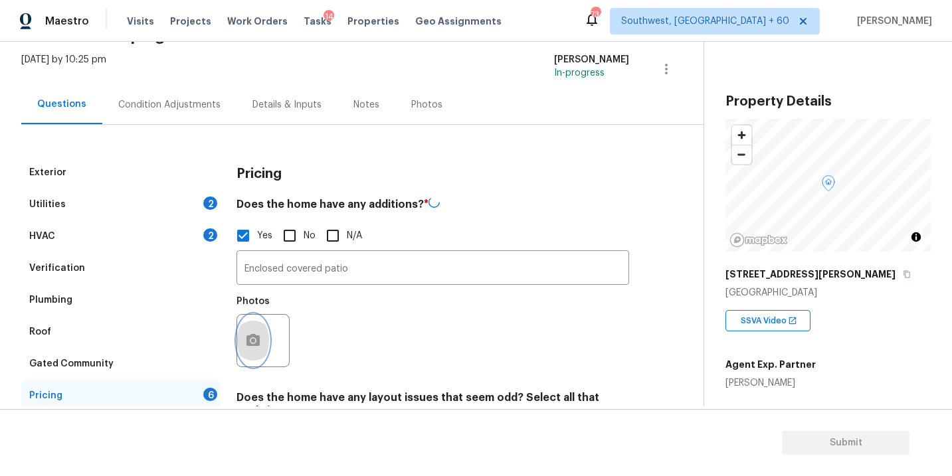
click at [255, 357] on button "button" at bounding box center [253, 341] width 32 height 52
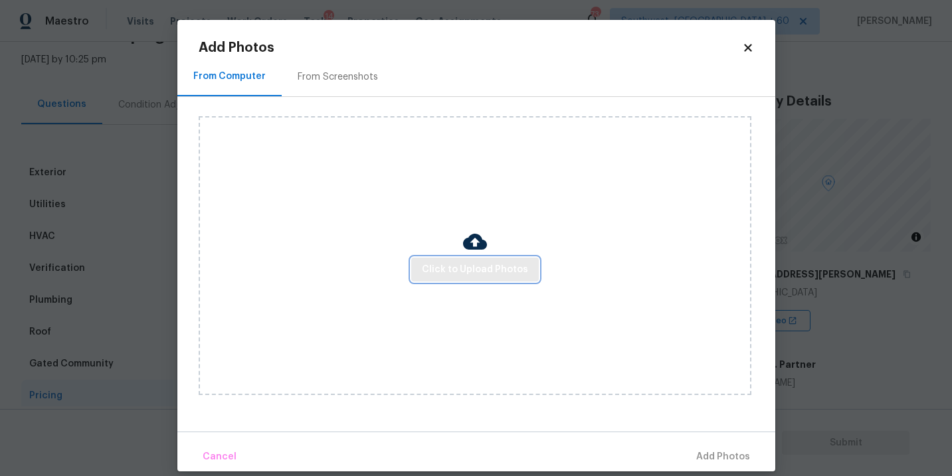
click at [457, 264] on span "Click to Upload Photos" at bounding box center [475, 270] width 106 height 17
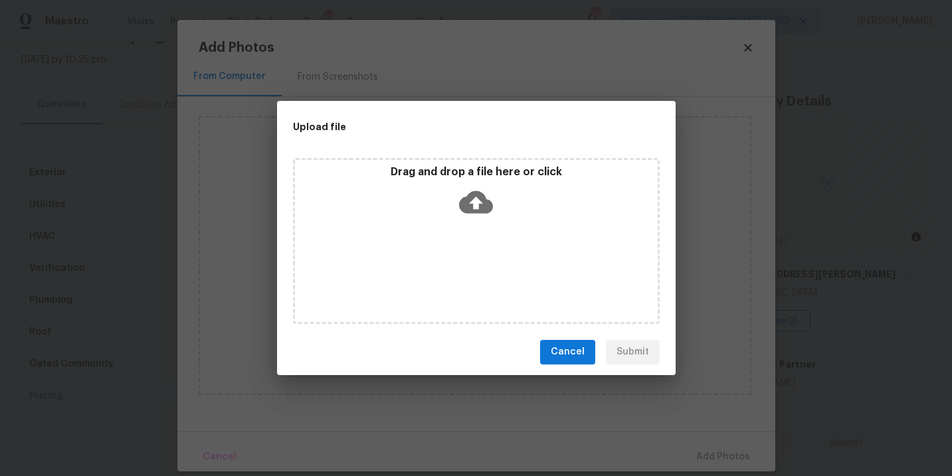
click at [492, 215] on icon at bounding box center [476, 202] width 34 height 34
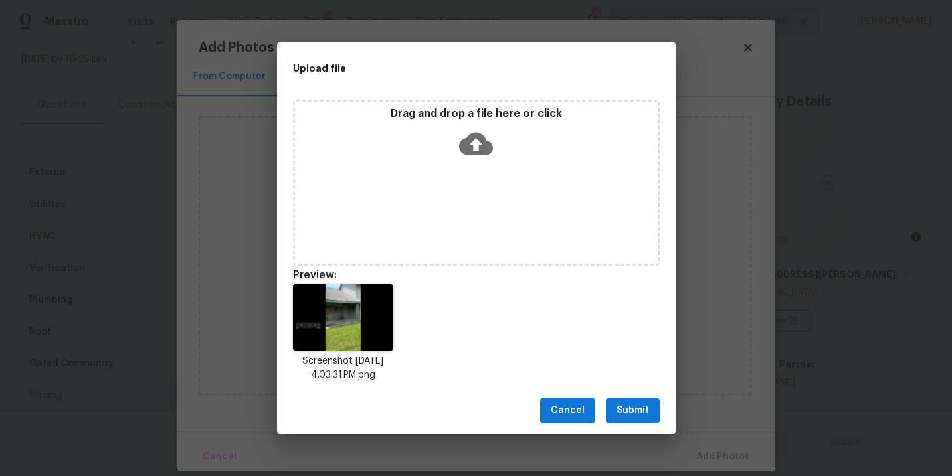
click at [642, 403] on span "Submit" at bounding box center [633, 411] width 33 height 17
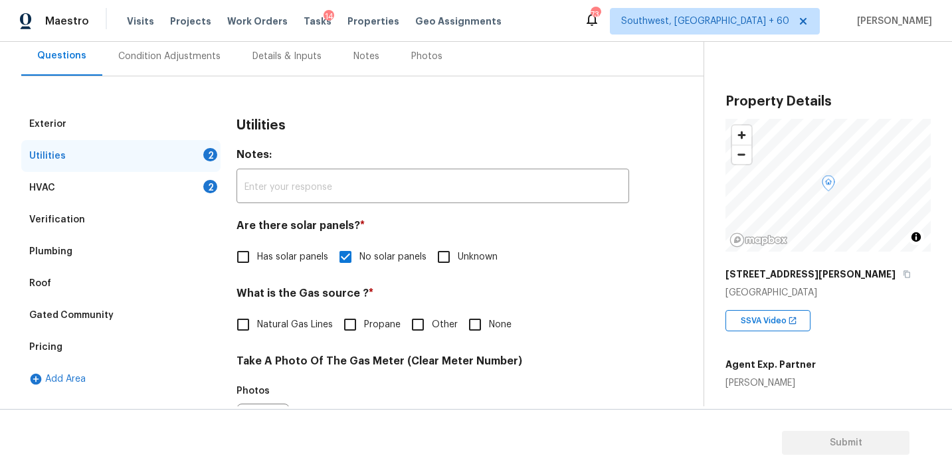
scroll to position [183, 0]
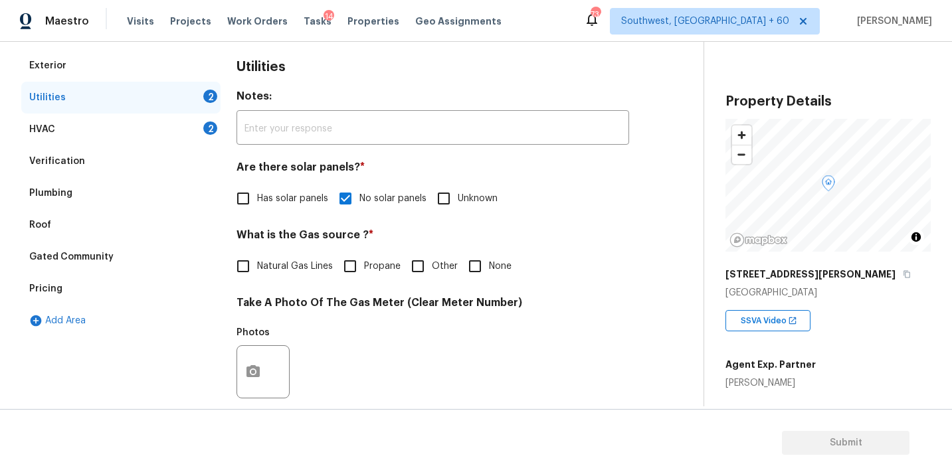
click at [489, 266] on span "None" at bounding box center [500, 267] width 23 height 14
click at [488, 266] on input "None" at bounding box center [475, 267] width 28 height 28
checkbox input "true"
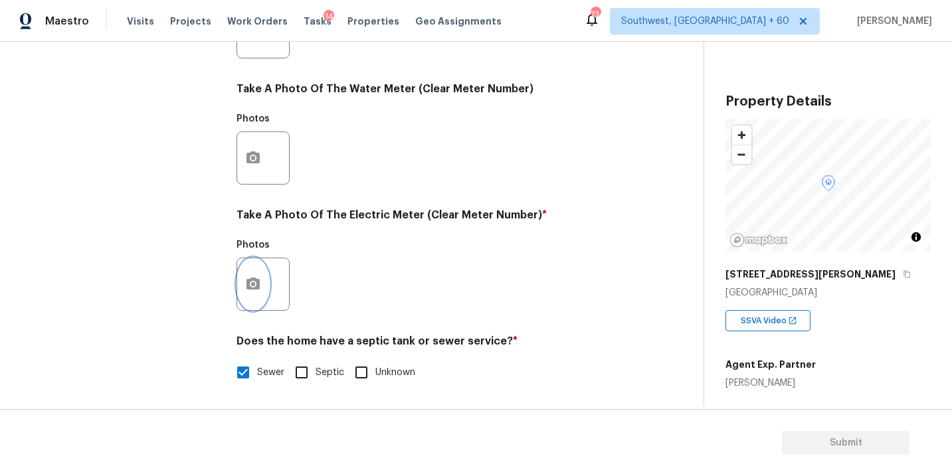
click at [262, 276] on button "button" at bounding box center [253, 285] width 32 height 52
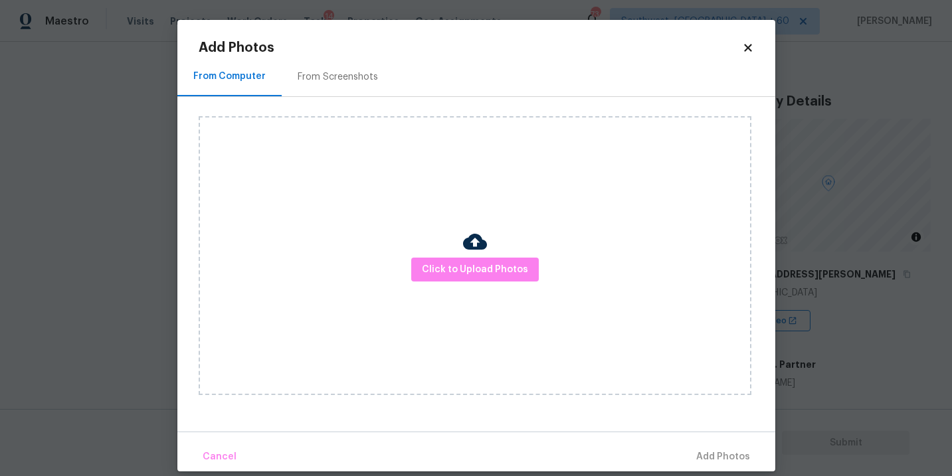
click at [447, 283] on div "Click to Upload Photos" at bounding box center [475, 255] width 553 height 279
click at [459, 274] on span "Click to Upload Photos" at bounding box center [475, 270] width 106 height 17
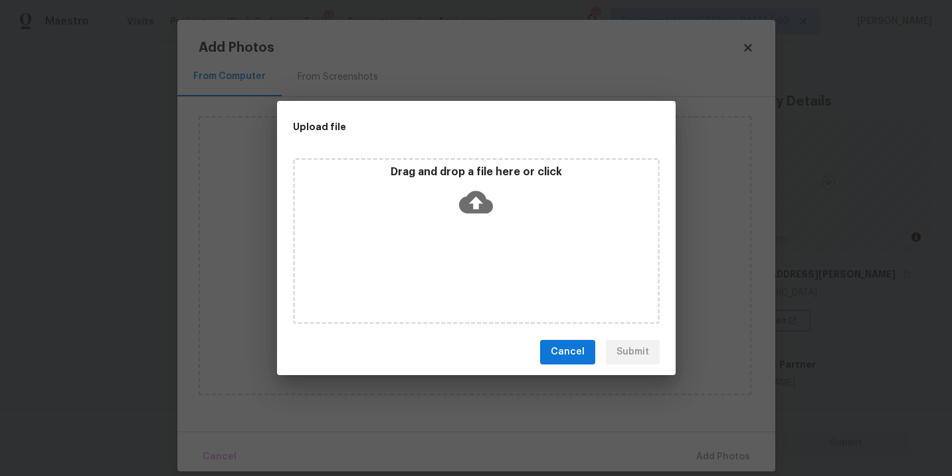
click at [485, 212] on icon at bounding box center [476, 202] width 34 height 23
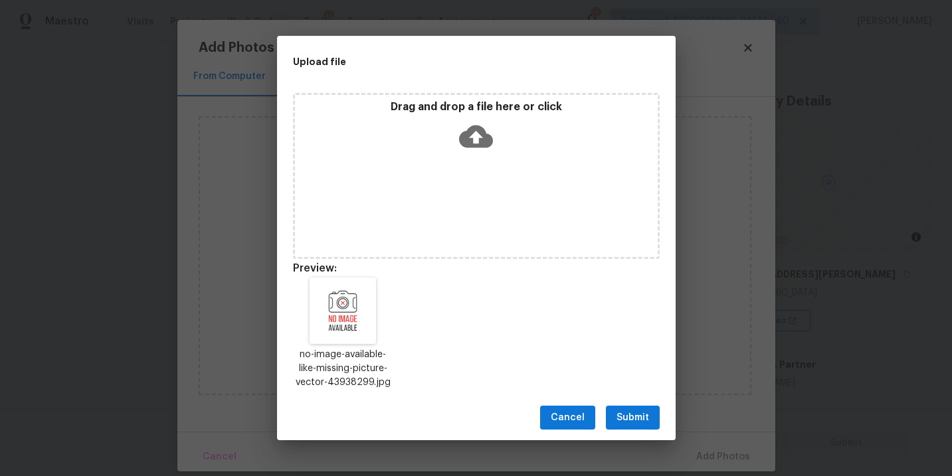
click at [647, 417] on span "Submit" at bounding box center [633, 418] width 33 height 17
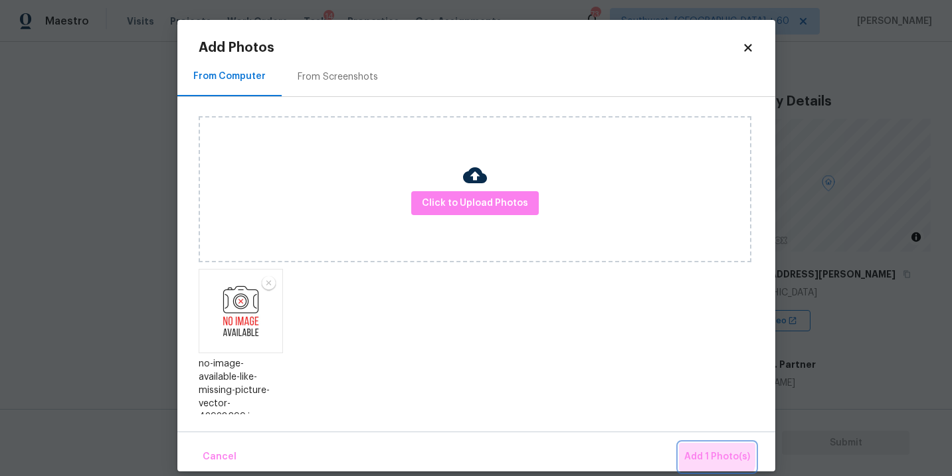
click at [693, 448] on button "Add 1 Photo(s)" at bounding box center [717, 457] width 76 height 29
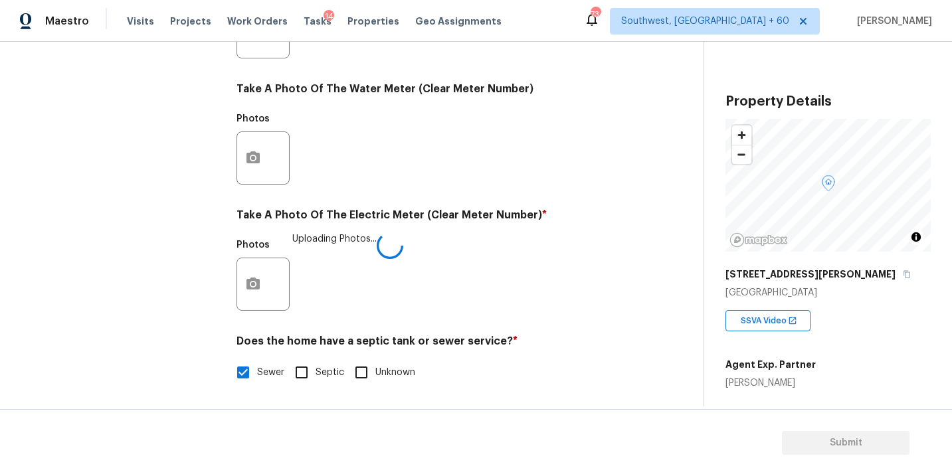
click at [556, 304] on div "Photos Uploading Photos..." at bounding box center [433, 276] width 393 height 86
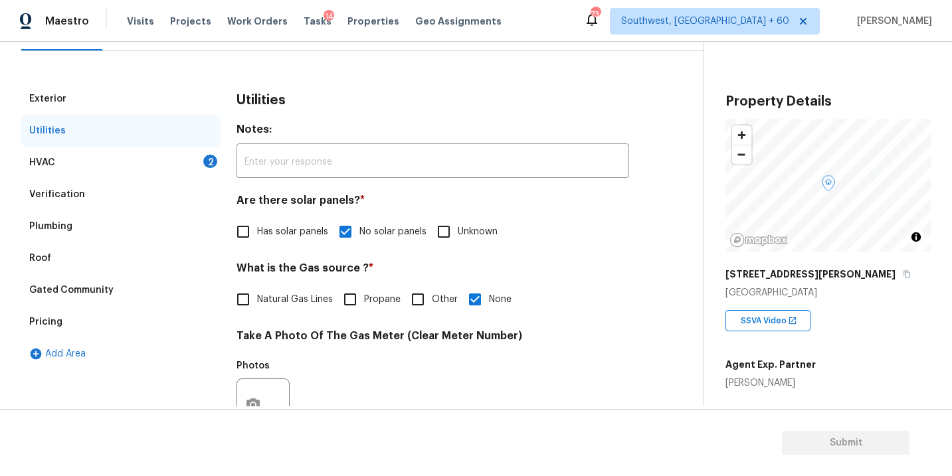
click at [124, 164] on div "HVAC 2" at bounding box center [120, 163] width 199 height 32
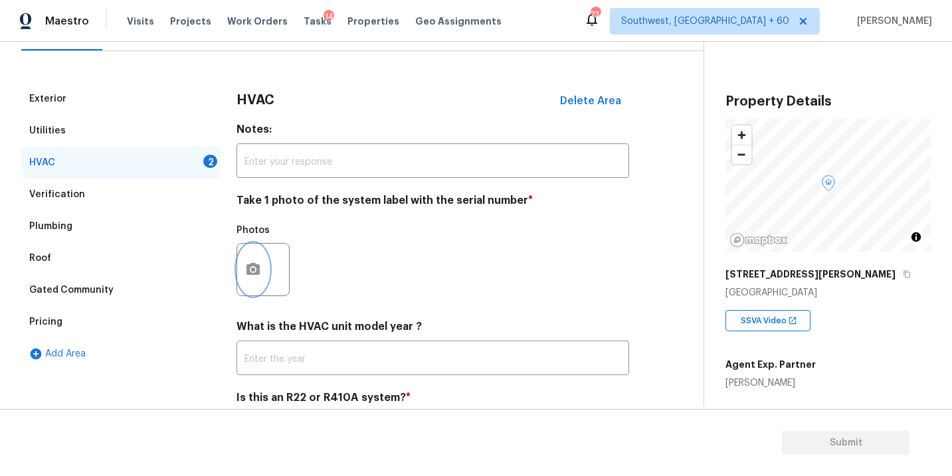
click at [266, 272] on button "button" at bounding box center [253, 270] width 32 height 52
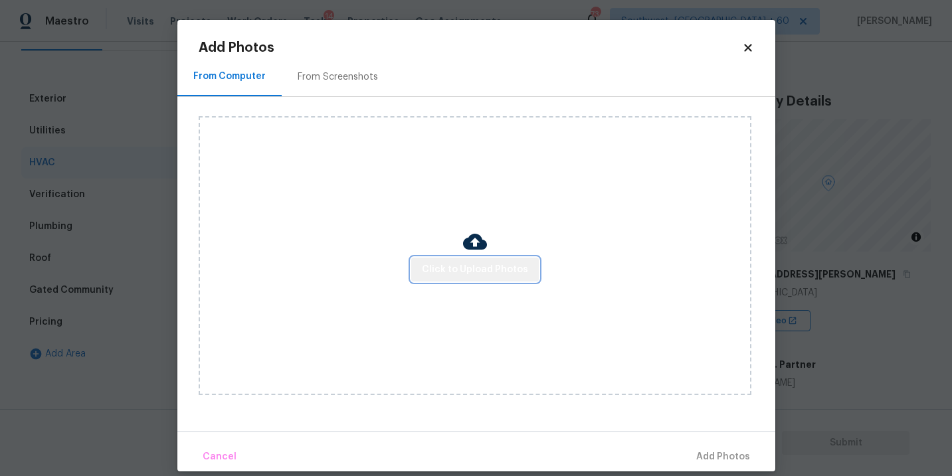
click at [503, 278] on button "Click to Upload Photos" at bounding box center [475, 270] width 128 height 25
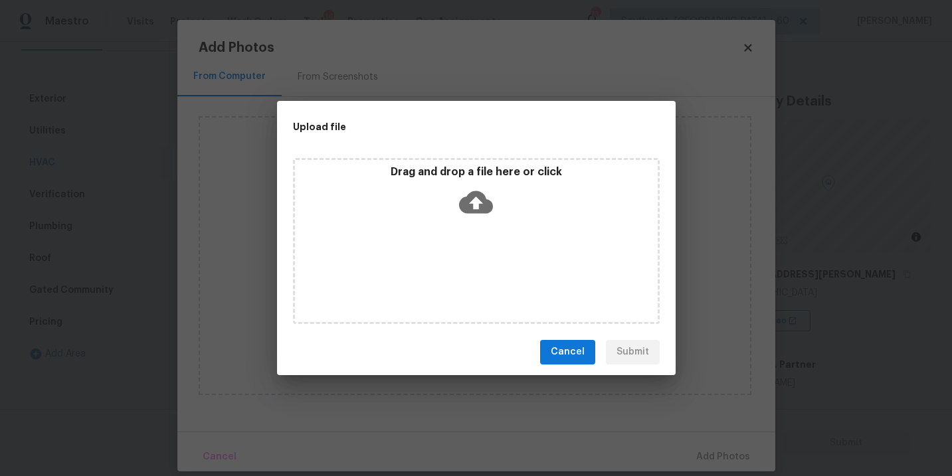
click at [496, 249] on div "Drag and drop a file here or click" at bounding box center [476, 241] width 367 height 166
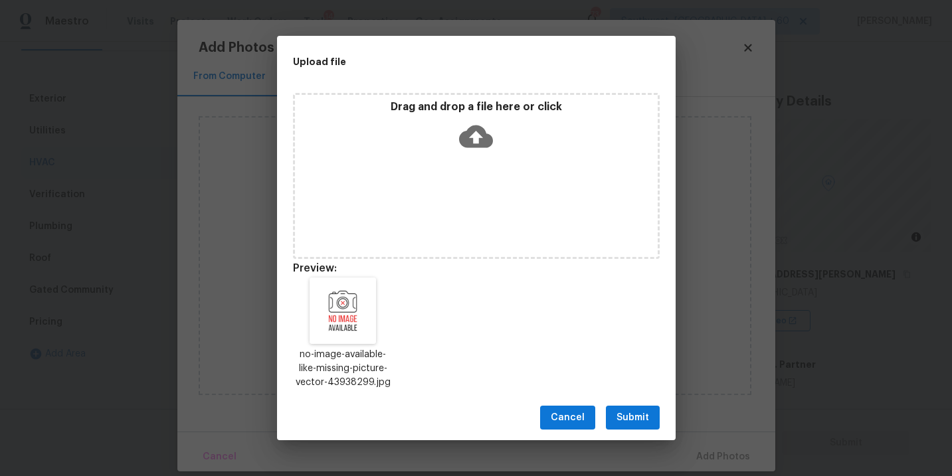
click at [635, 419] on span "Submit" at bounding box center [633, 418] width 33 height 17
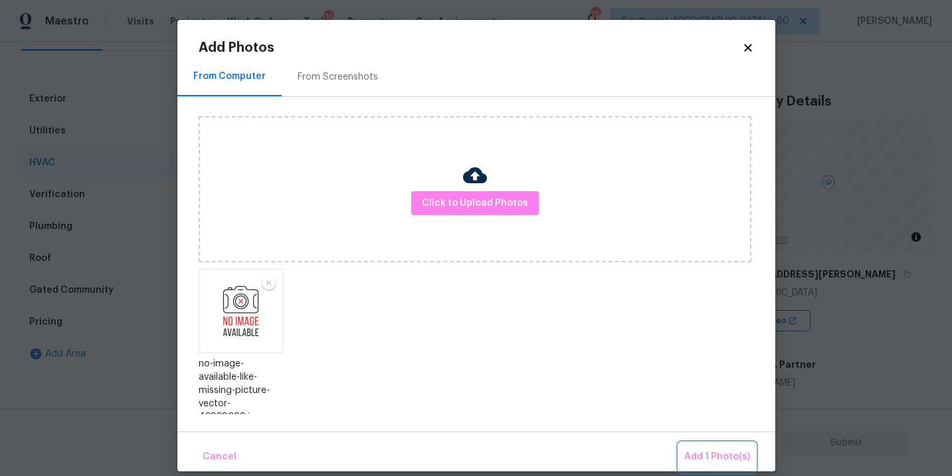
click at [702, 459] on span "Add 1 Photo(s)" at bounding box center [717, 457] width 66 height 17
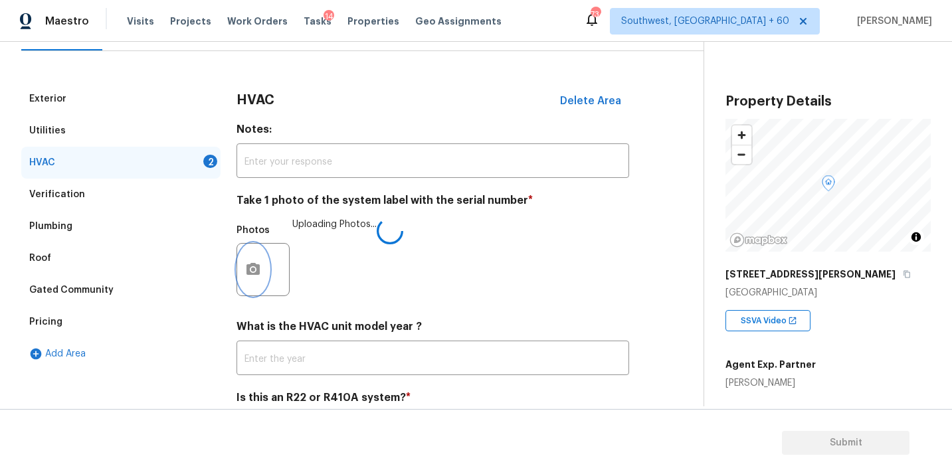
scroll to position [207, 0]
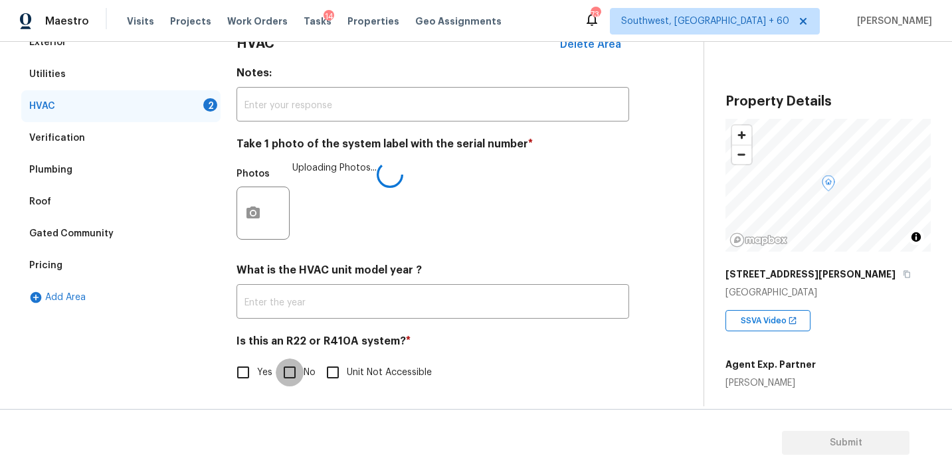
click at [276, 373] on input "No" at bounding box center [290, 373] width 28 height 28
checkbox input "true"
click at [507, 377] on div "Yes No Unit Not Accessible" at bounding box center [433, 373] width 393 height 28
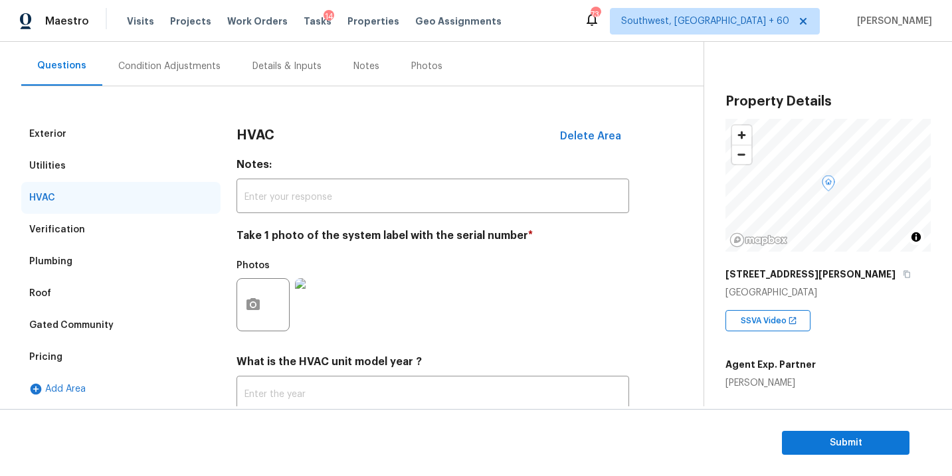
scroll to position [42, 0]
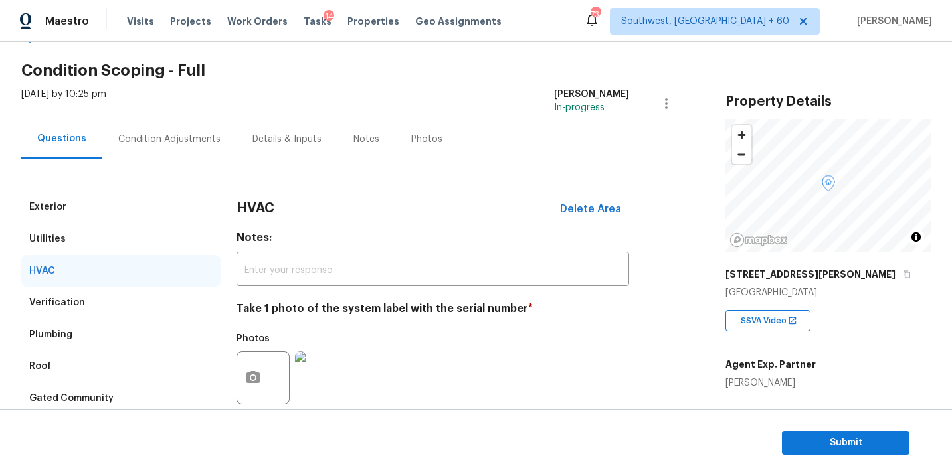
click at [205, 148] on div "Condition Adjustments" at bounding box center [169, 139] width 134 height 39
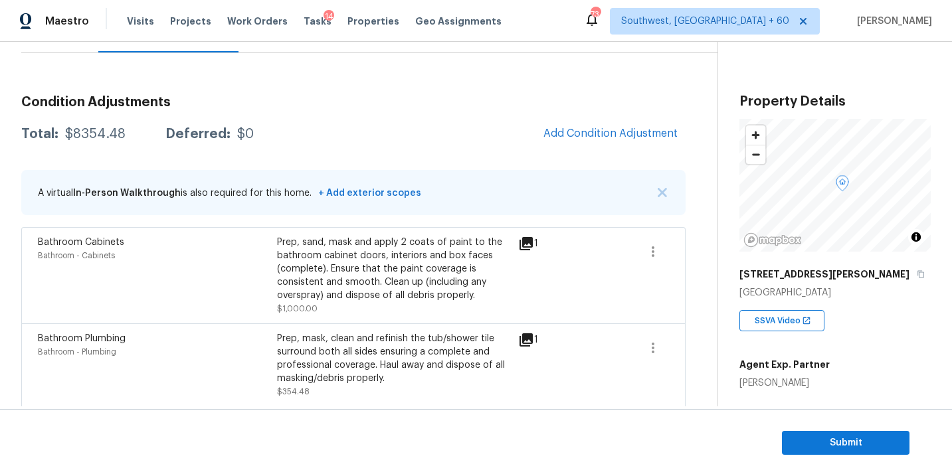
scroll to position [116, 0]
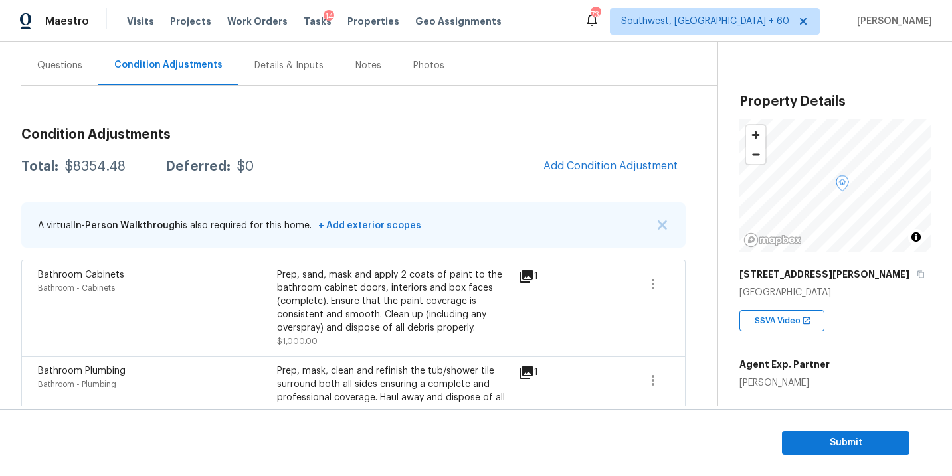
click at [603, 169] on span "Add Condition Adjustment" at bounding box center [611, 166] width 134 height 12
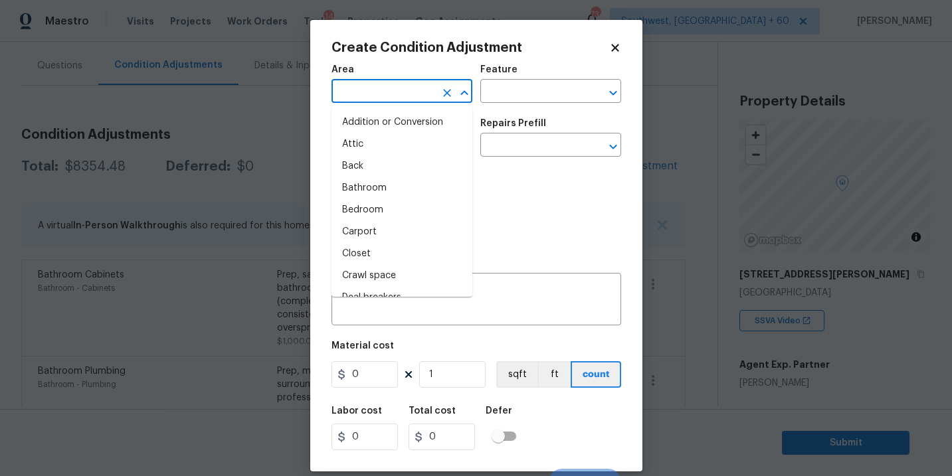
click at [419, 92] on input "text" at bounding box center [384, 92] width 104 height 21
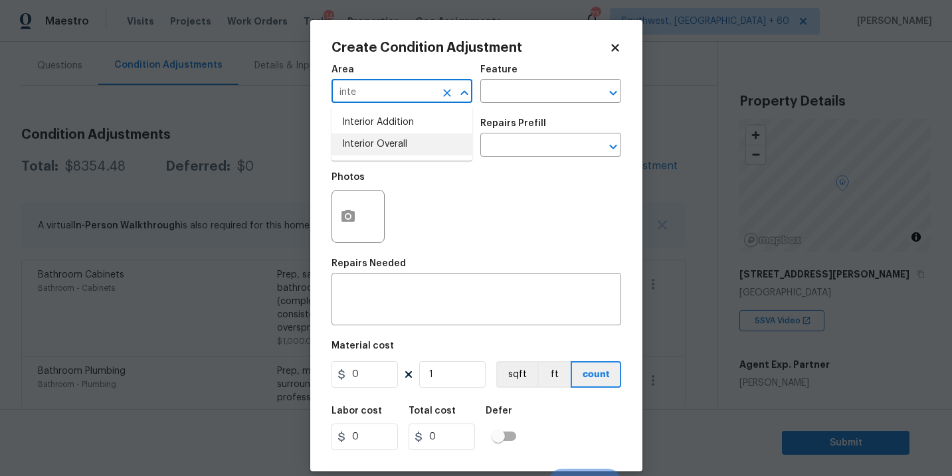
click at [413, 141] on li "Interior Overall" at bounding box center [402, 145] width 141 height 22
type input "Interior Overall"
click at [416, 141] on input "text" at bounding box center [384, 146] width 104 height 21
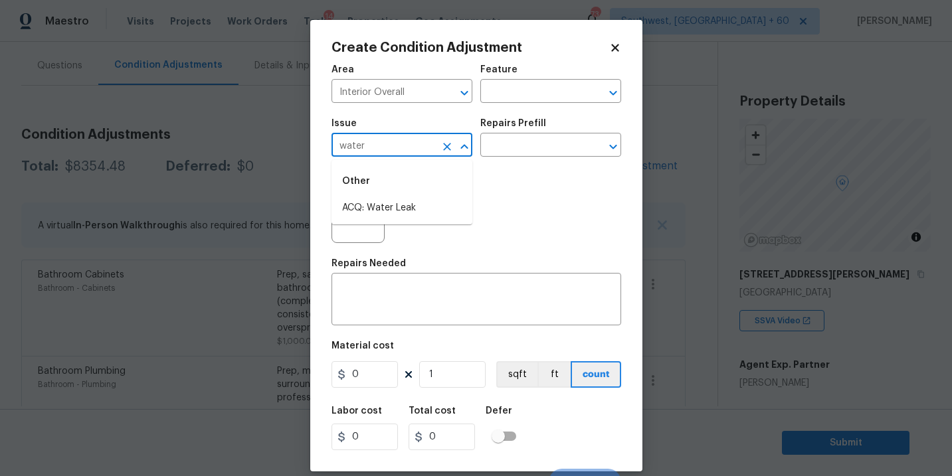
click at [411, 205] on li "ACQ: Water Leak" at bounding box center [402, 208] width 141 height 22
type input "ACQ: Water Leak"
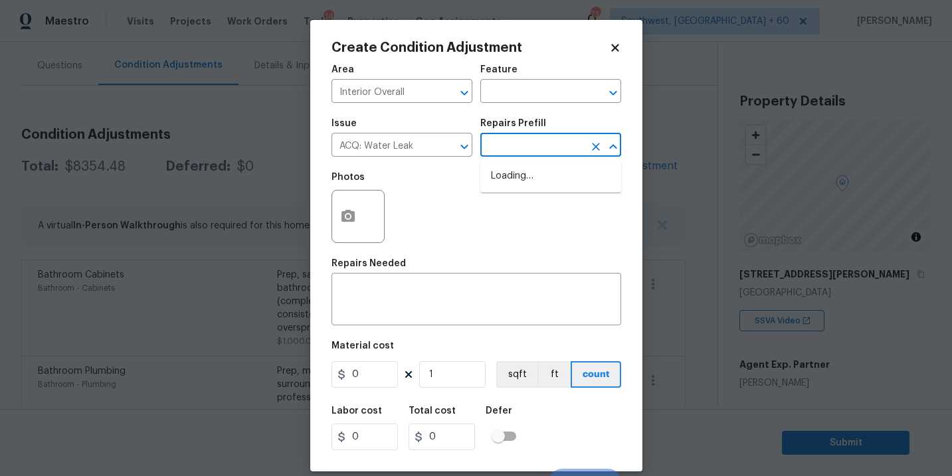
click at [528, 150] on input "text" at bounding box center [532, 146] width 104 height 21
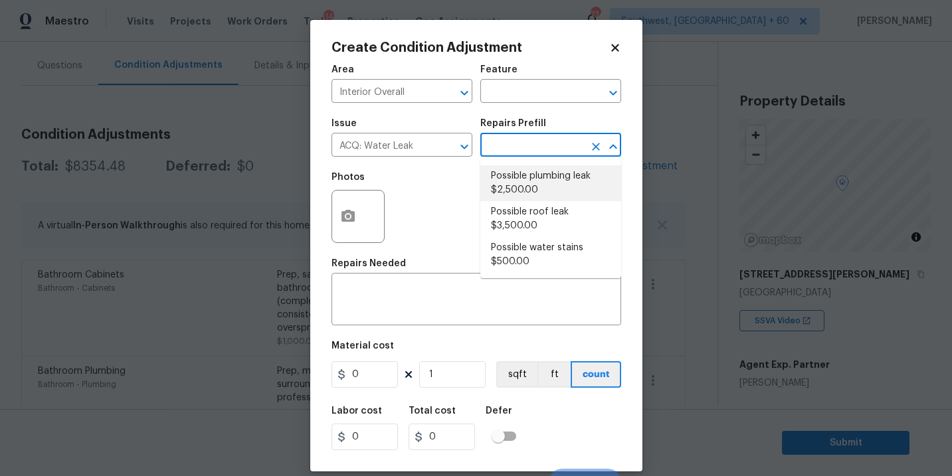
click at [541, 189] on li "Possible plumbing leak $2,500.00" at bounding box center [550, 183] width 141 height 36
type input "Acquisition"
type textarea "Acquisition Scope: Possible plumbing leak"
type input "2500"
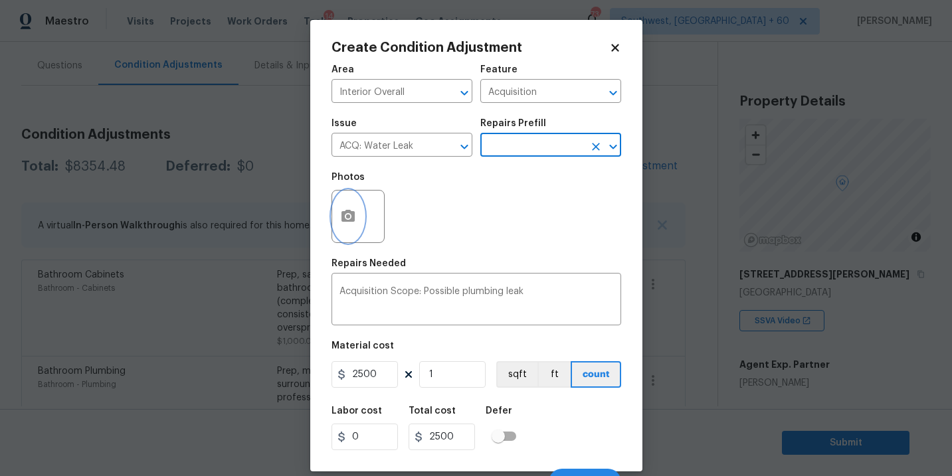
click at [336, 229] on button "button" at bounding box center [348, 217] width 32 height 52
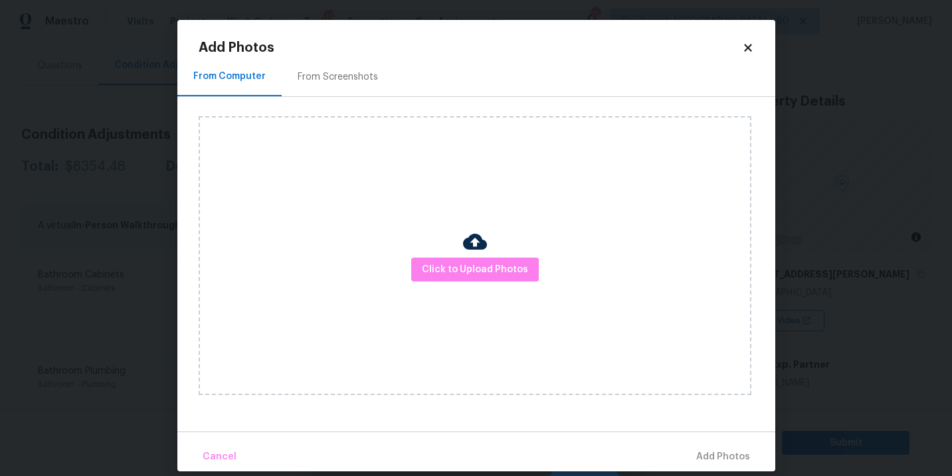
click at [457, 256] on div "Click to Upload Photos" at bounding box center [475, 255] width 553 height 279
click at [480, 273] on span "Click to Upload Photos" at bounding box center [475, 270] width 106 height 17
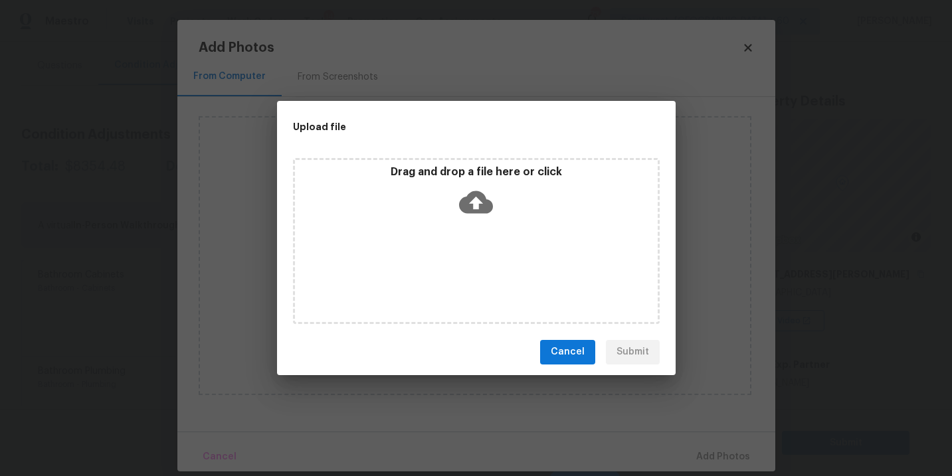
click at [484, 259] on div "Drag and drop a file here or click" at bounding box center [476, 241] width 367 height 166
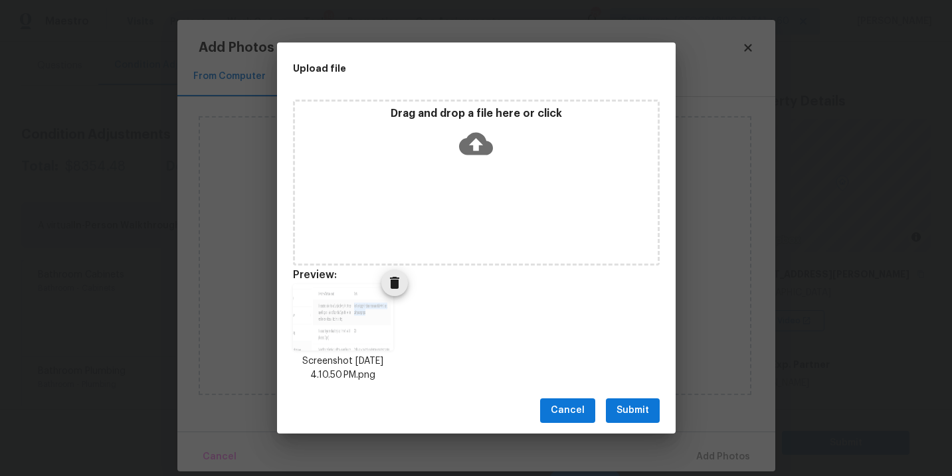
click at [391, 281] on icon "Delete" at bounding box center [395, 283] width 16 height 16
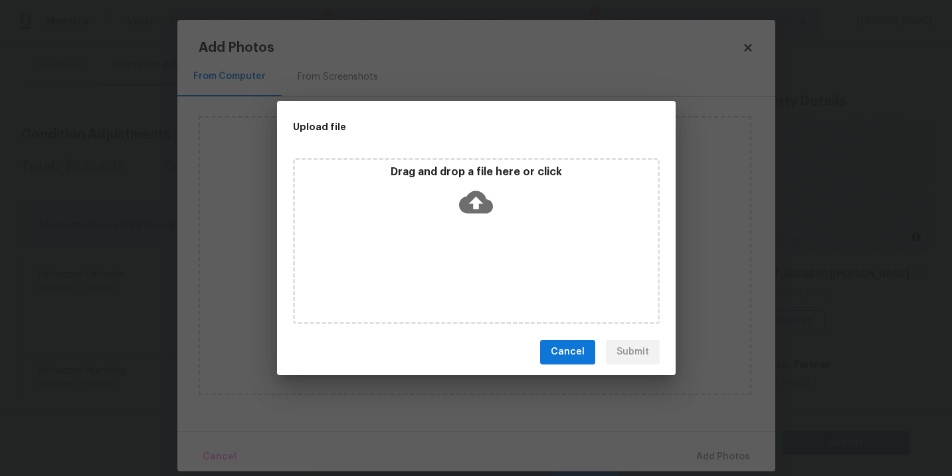
click at [476, 200] on icon at bounding box center [476, 202] width 34 height 34
click at [468, 201] on icon at bounding box center [476, 202] width 34 height 23
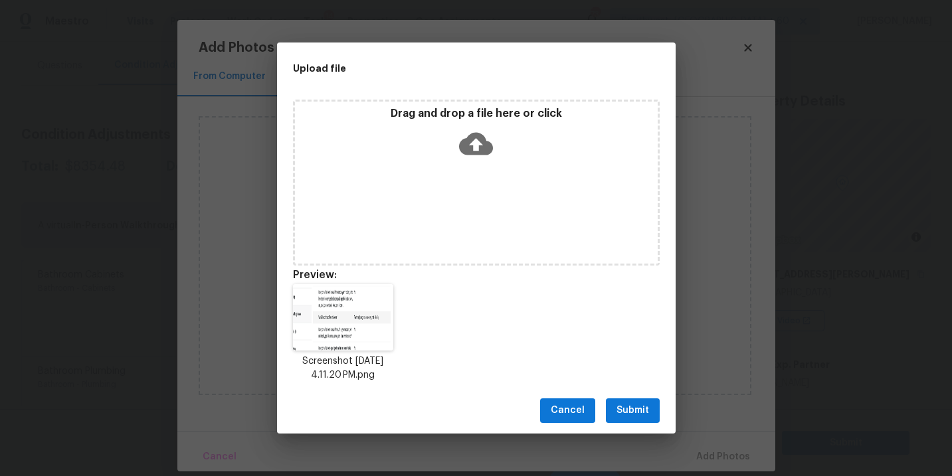
click at [631, 419] on button "Submit" at bounding box center [633, 411] width 54 height 25
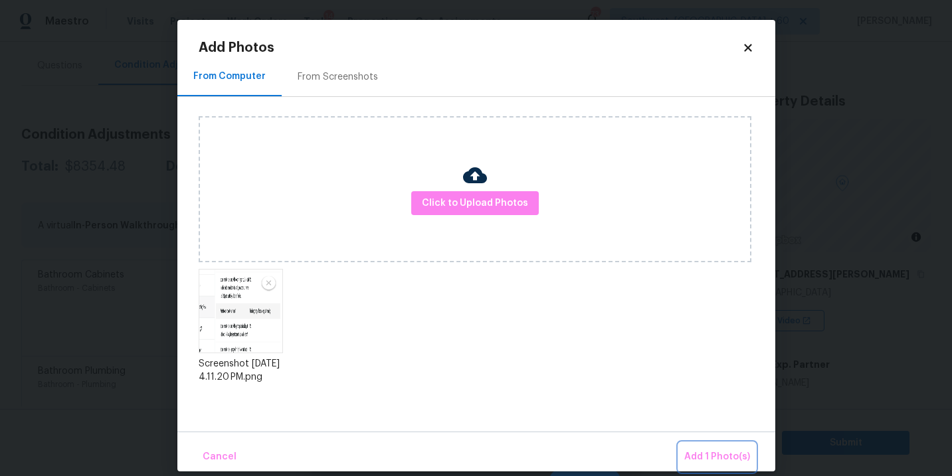
click at [704, 450] on span "Add 1 Photo(s)" at bounding box center [717, 457] width 66 height 17
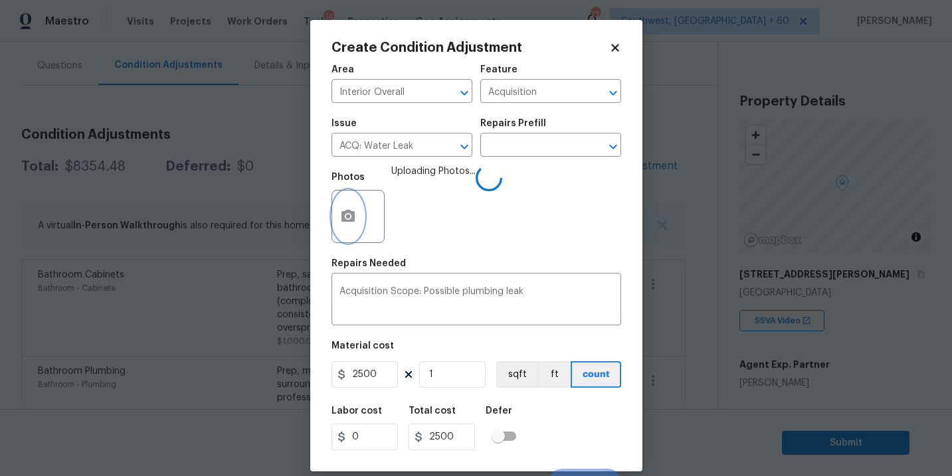
scroll to position [20, 0]
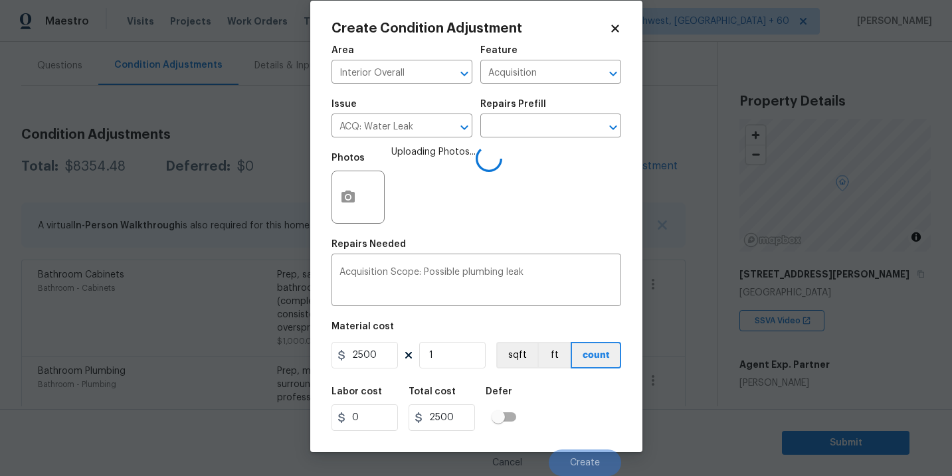
click at [587, 403] on div "Labor cost 0 Total cost 2500 Defer" at bounding box center [477, 409] width 290 height 60
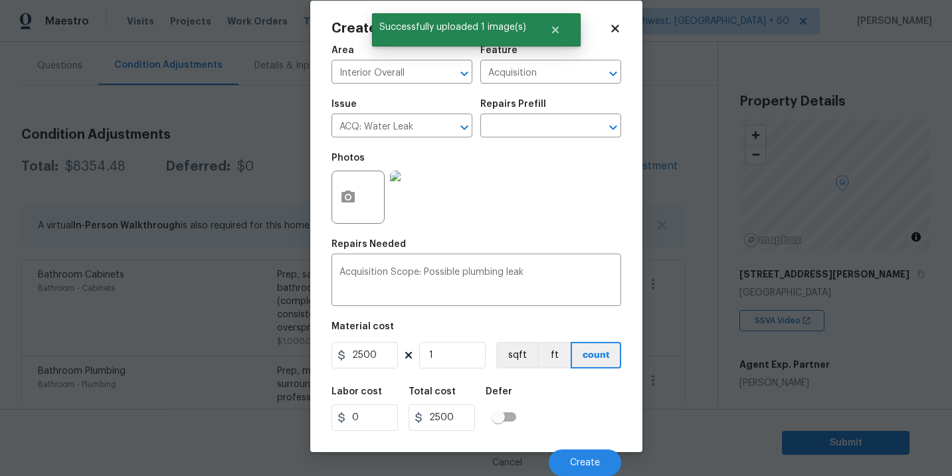
click at [587, 403] on div "Labor cost 0 Total cost 2500 Defer" at bounding box center [477, 409] width 290 height 60
click at [591, 456] on button "Create" at bounding box center [585, 463] width 72 height 27
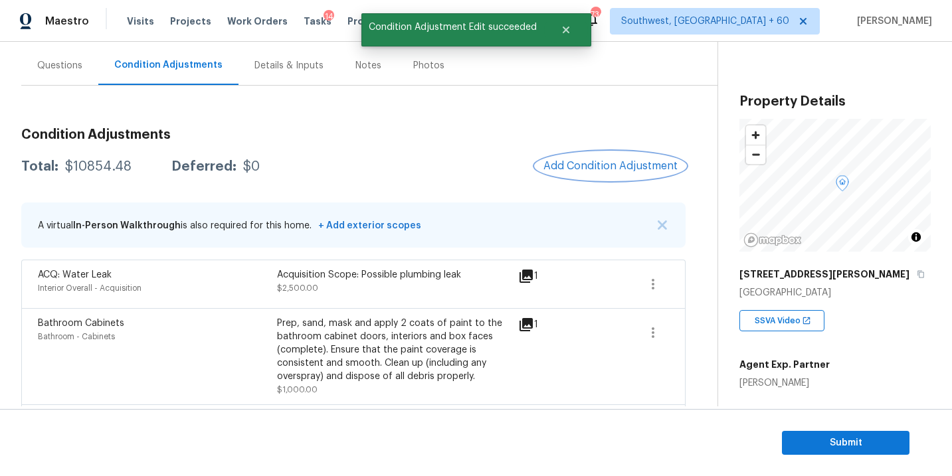
scroll to position [128, 0]
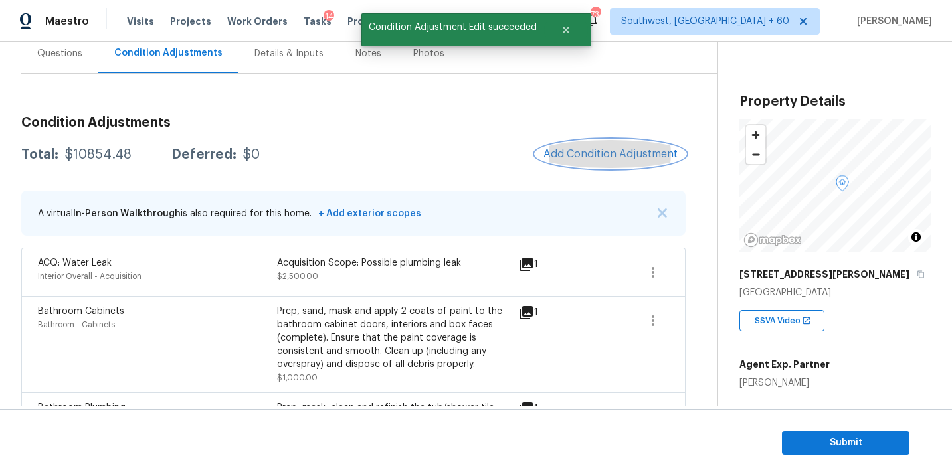
click at [608, 163] on button "Add Condition Adjustment" at bounding box center [611, 154] width 150 height 28
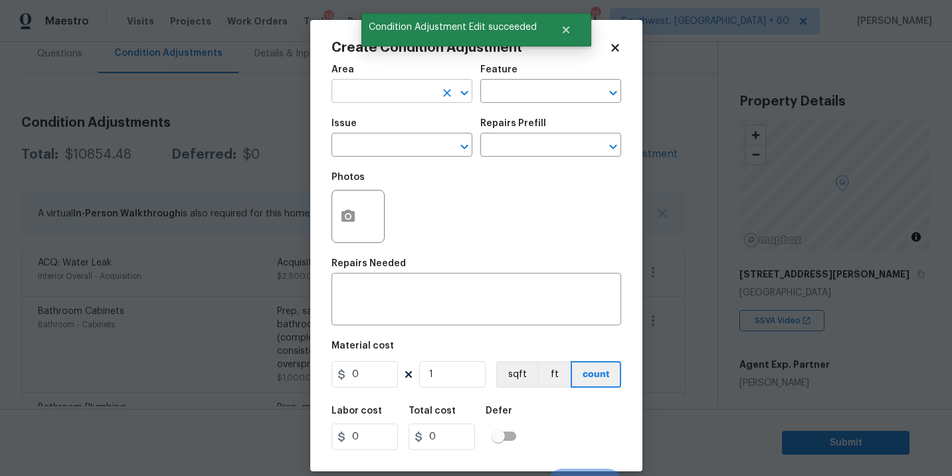
click at [410, 98] on input "text" at bounding box center [384, 92] width 104 height 21
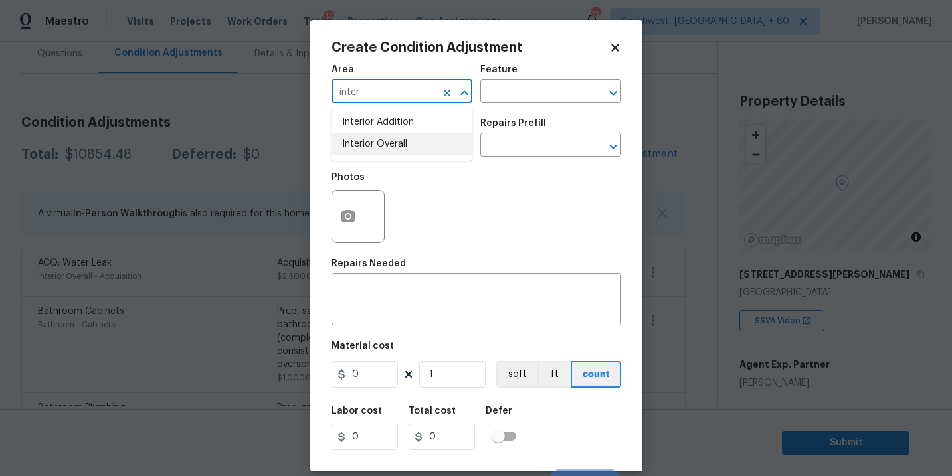
click at [407, 145] on li "Interior Overall" at bounding box center [402, 145] width 141 height 22
type input "Interior Overall"
click at [407, 145] on input "text" at bounding box center [384, 146] width 104 height 21
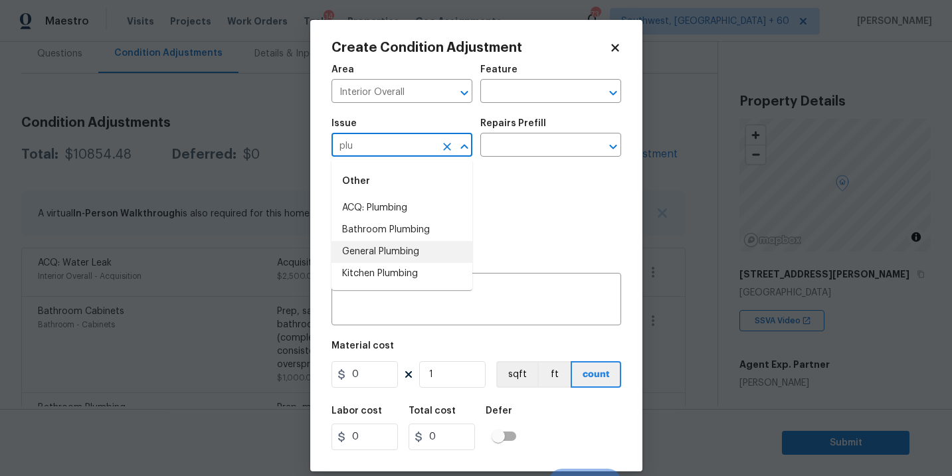
click at [417, 247] on li "General Plumbing" at bounding box center [402, 252] width 141 height 22
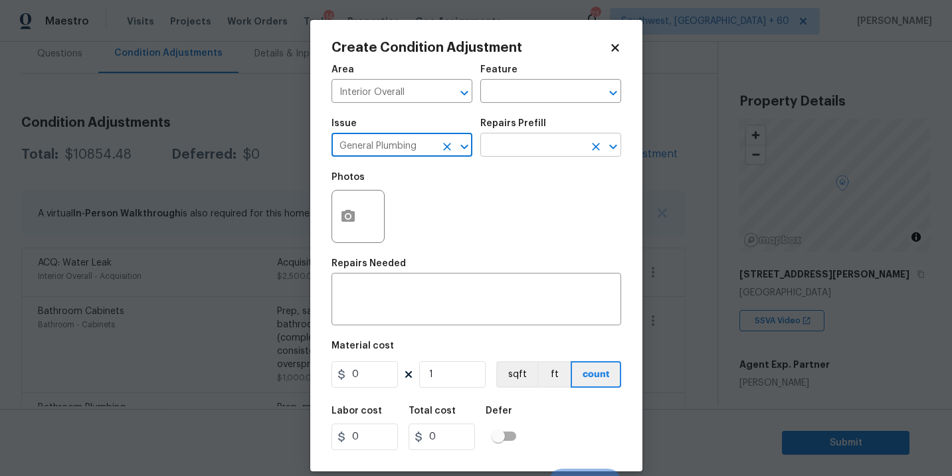
type input "General Plumbing"
click at [520, 154] on input "text" at bounding box center [532, 146] width 104 height 21
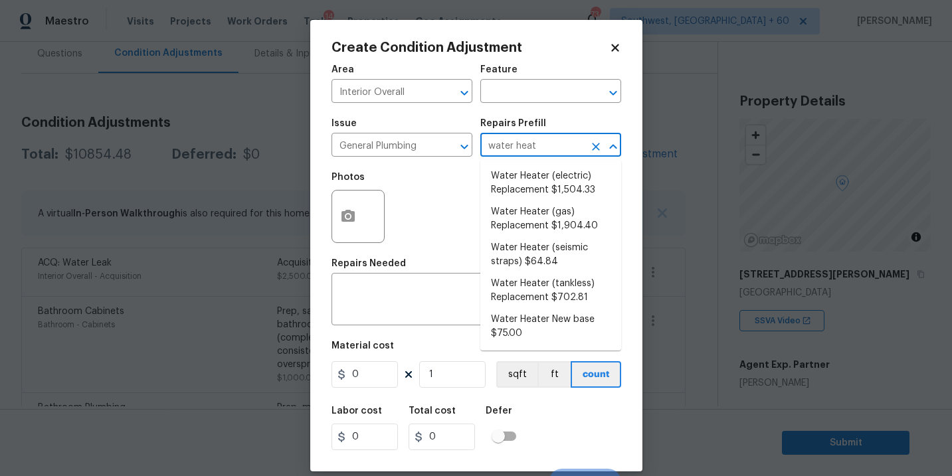
type input "water heate"
click at [542, 189] on li "Water Heater (electric) Replacement $1,504.33" at bounding box center [550, 183] width 141 height 36
type input "Plumbing"
type textarea "Remove the existing electric water heater and install a new 40 gallon electric …"
type input "1504.33"
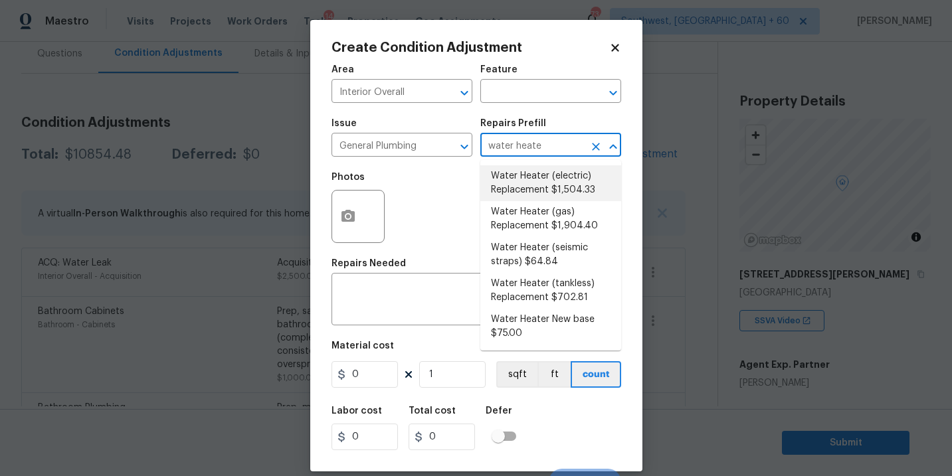
type input "1504.33"
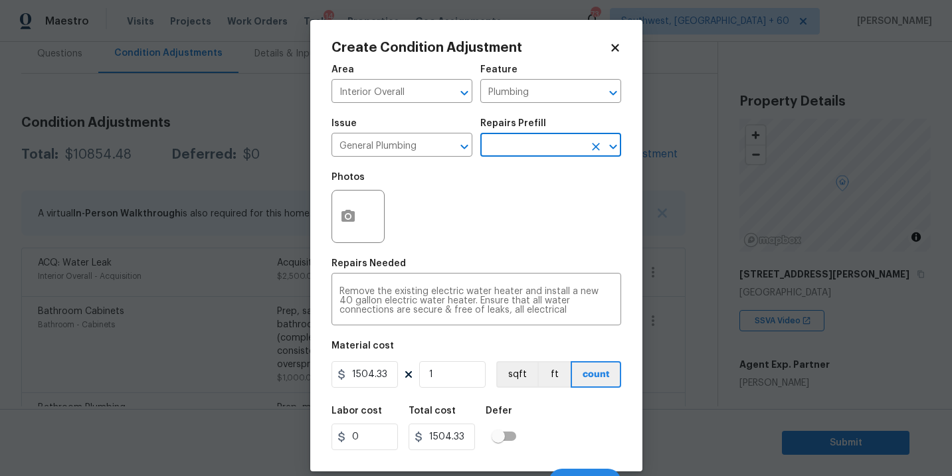
scroll to position [20, 0]
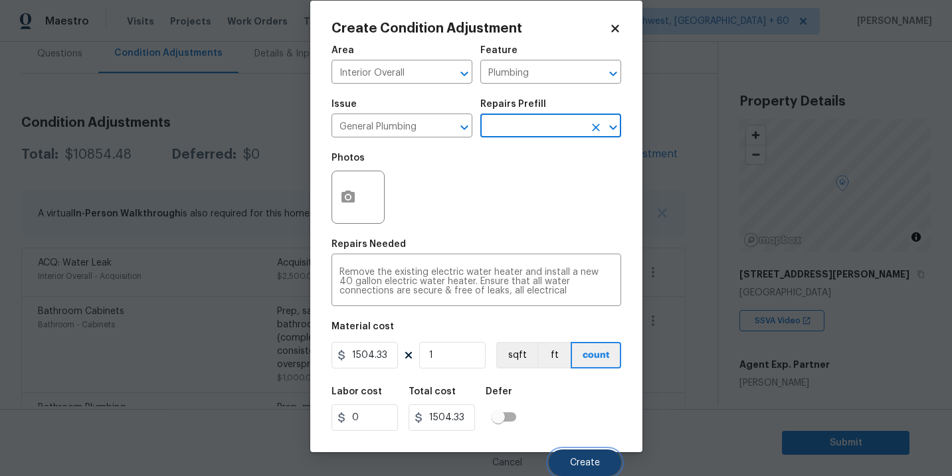
click at [579, 459] on span "Create" at bounding box center [585, 464] width 30 height 10
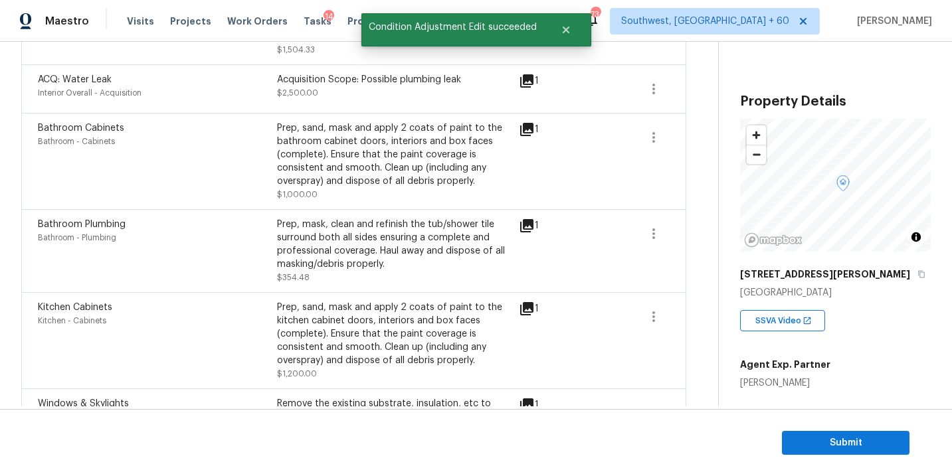
scroll to position [274, 0]
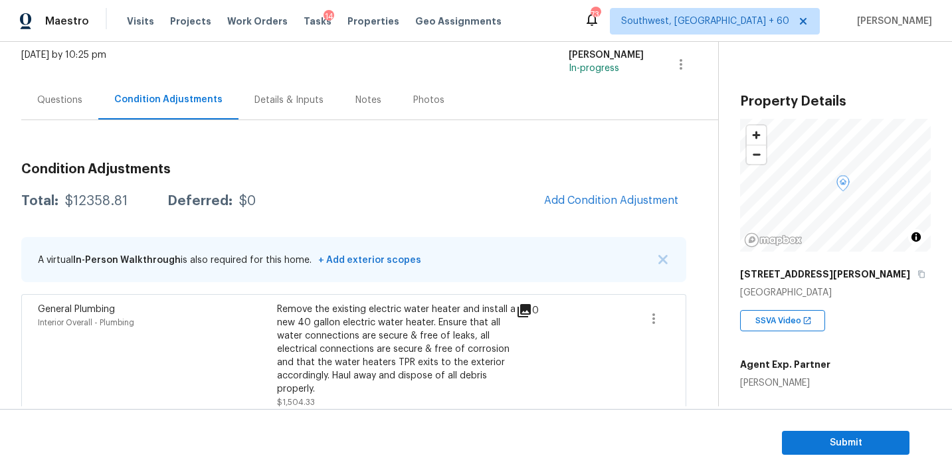
click at [88, 99] on div "Questions" at bounding box center [59, 99] width 77 height 39
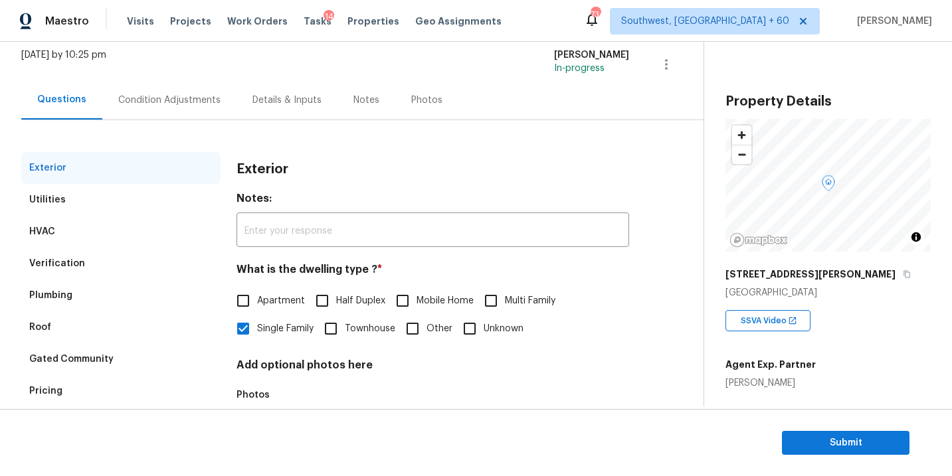
scroll to position [119, 0]
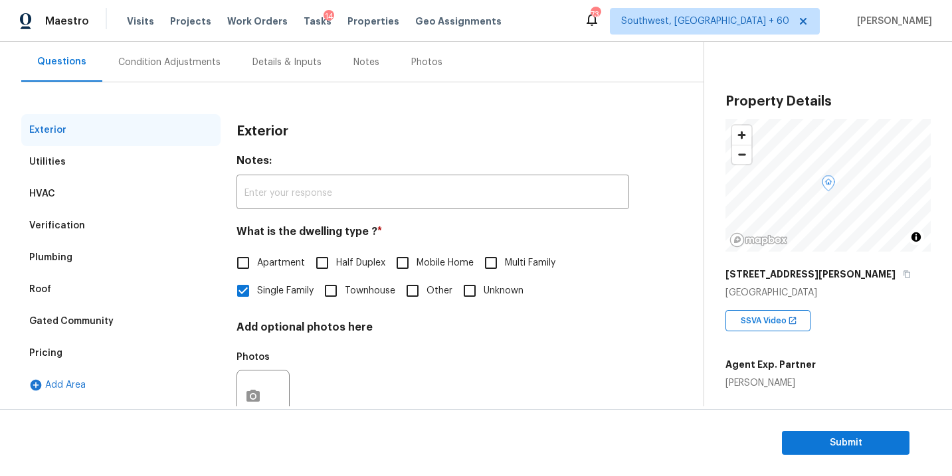
click at [102, 232] on div "Verification" at bounding box center [120, 226] width 199 height 32
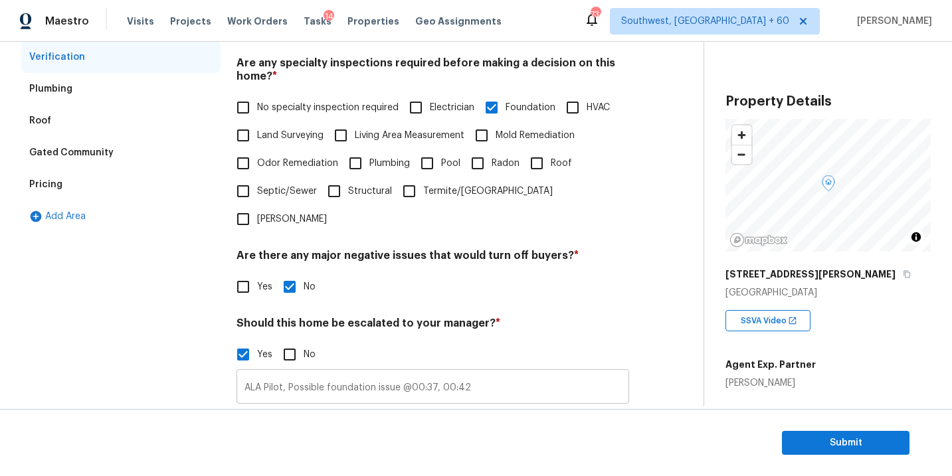
scroll to position [361, 0]
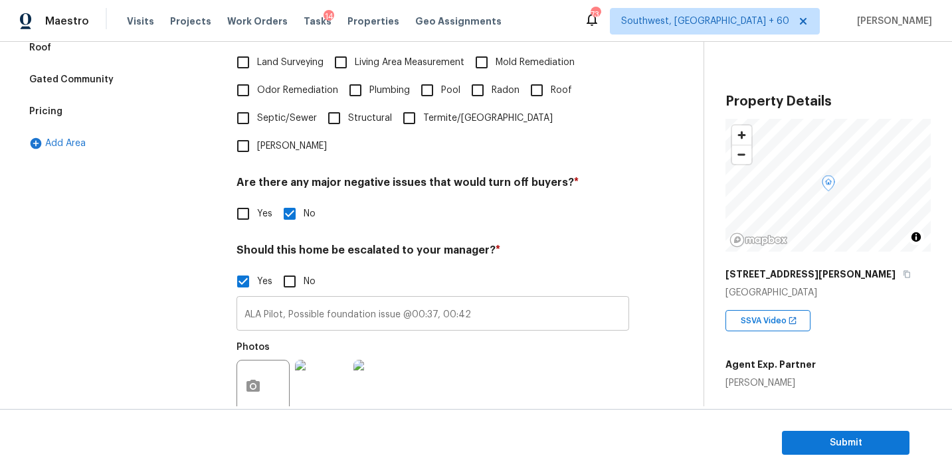
click at [492, 300] on input "ALA Pilot, Possible foundation issue @00:37, 00:42" at bounding box center [433, 315] width 393 height 31
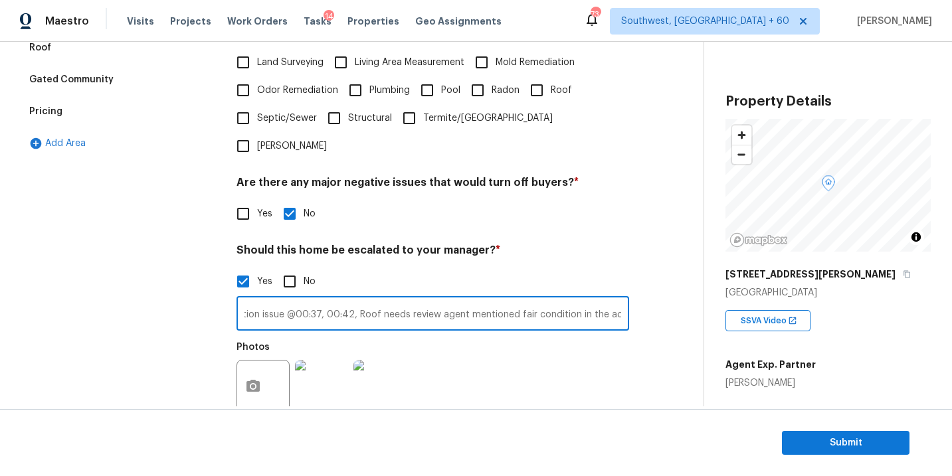
scroll to position [0, 124]
click at [507, 364] on div "Photos" at bounding box center [433, 378] width 393 height 86
click at [609, 300] on input "ALA Pilot, Possible foundation issue @00:37, 00:42, Roof needs review agent men…" at bounding box center [433, 315] width 393 height 31
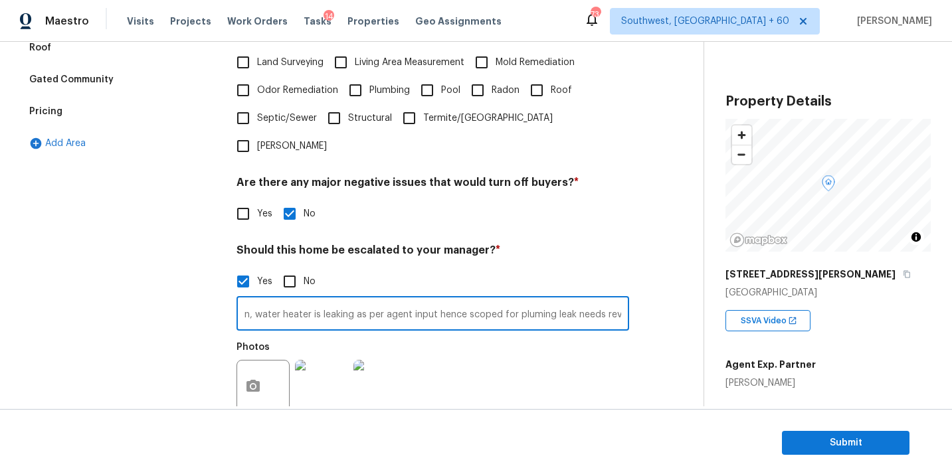
type input "ALA Pilot, Possible foundation issue @00:37, 00:42, Roof needs review agent men…"
click at [626, 335] on div "Photos" at bounding box center [433, 378] width 393 height 86
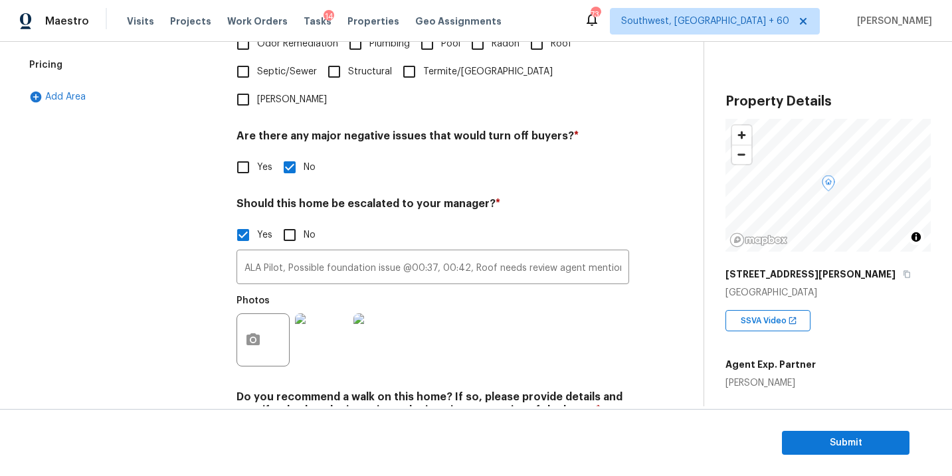
scroll to position [439, 0]
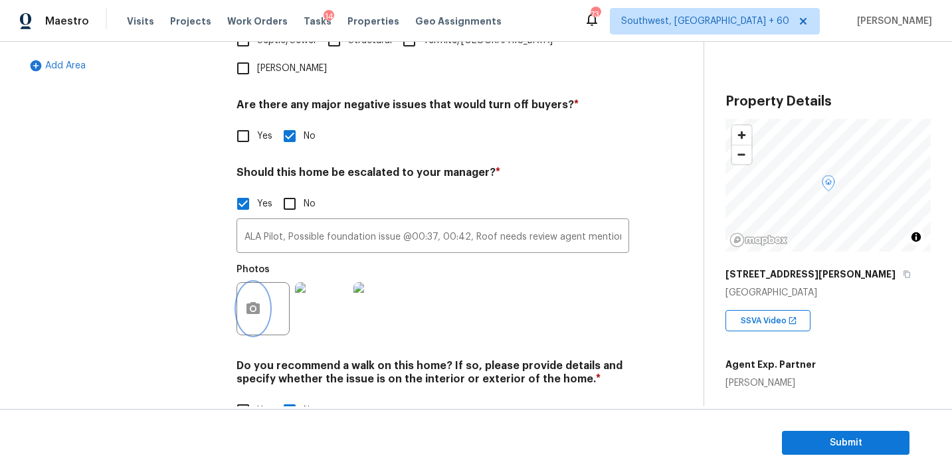
click at [249, 301] on icon "button" at bounding box center [253, 309] width 16 height 16
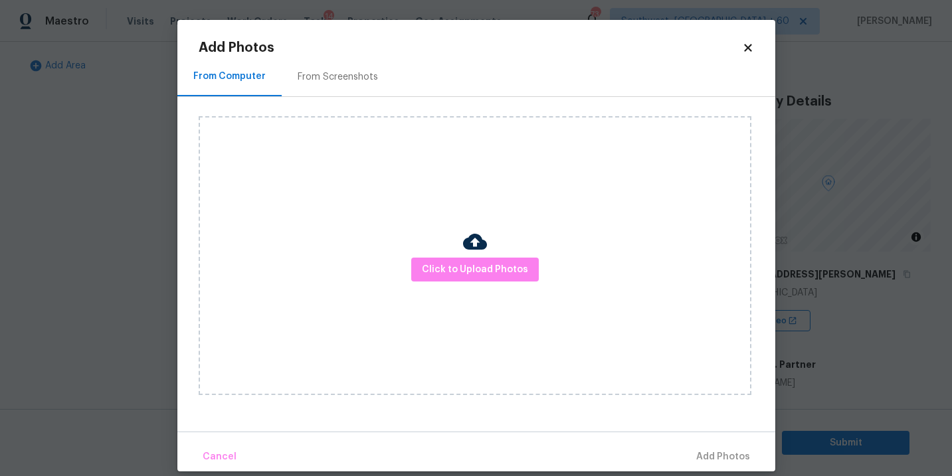
click at [560, 282] on div "Click to Upload Photos" at bounding box center [475, 255] width 553 height 279
click at [511, 266] on span "Click to Upload Photos" at bounding box center [475, 270] width 106 height 17
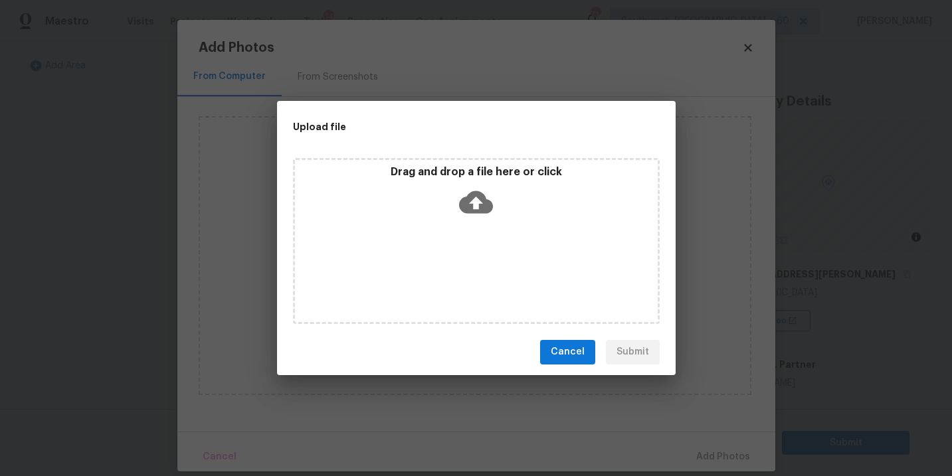
click at [501, 215] on div "Drag and drop a file here or click" at bounding box center [476, 193] width 363 height 57
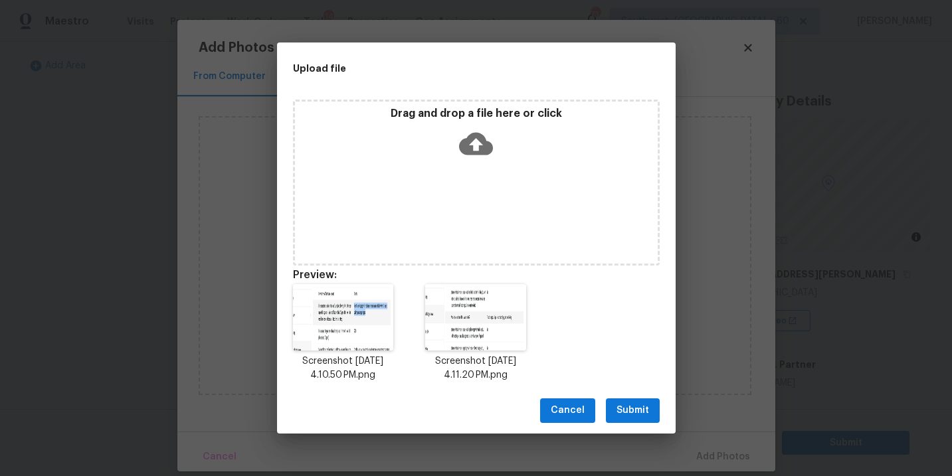
click at [642, 402] on button "Submit" at bounding box center [633, 411] width 54 height 25
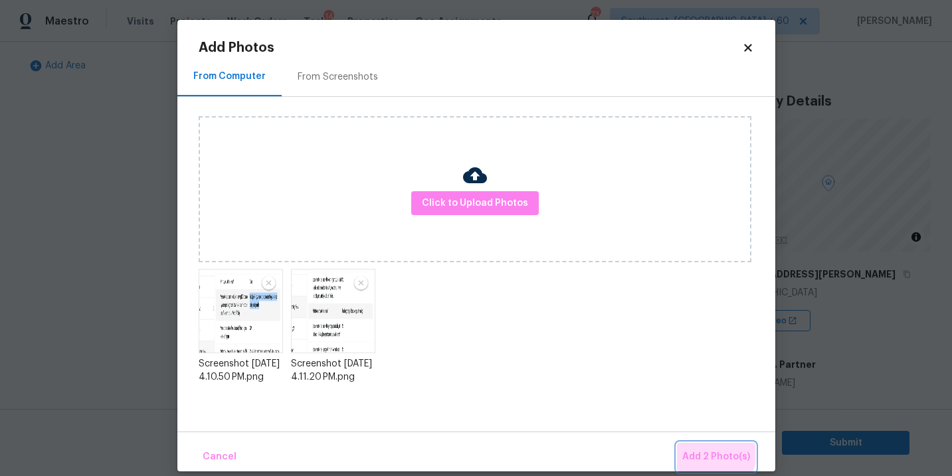
click at [688, 445] on button "Add 2 Photo(s)" at bounding box center [716, 457] width 78 height 29
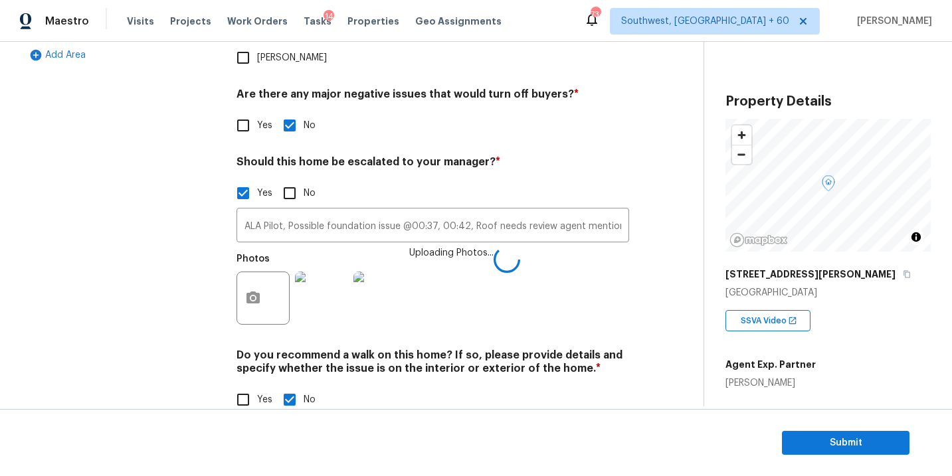
click at [538, 250] on div "Photos Uploading Photos..." at bounding box center [433, 290] width 393 height 86
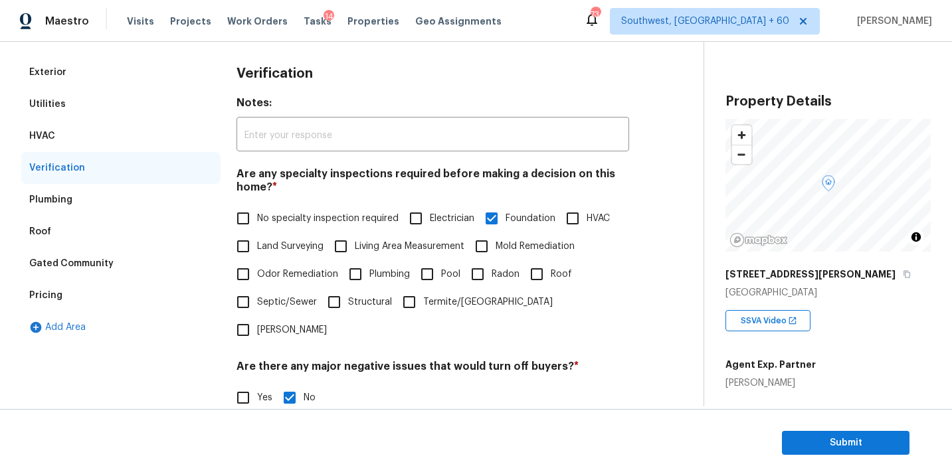
scroll to position [92, 0]
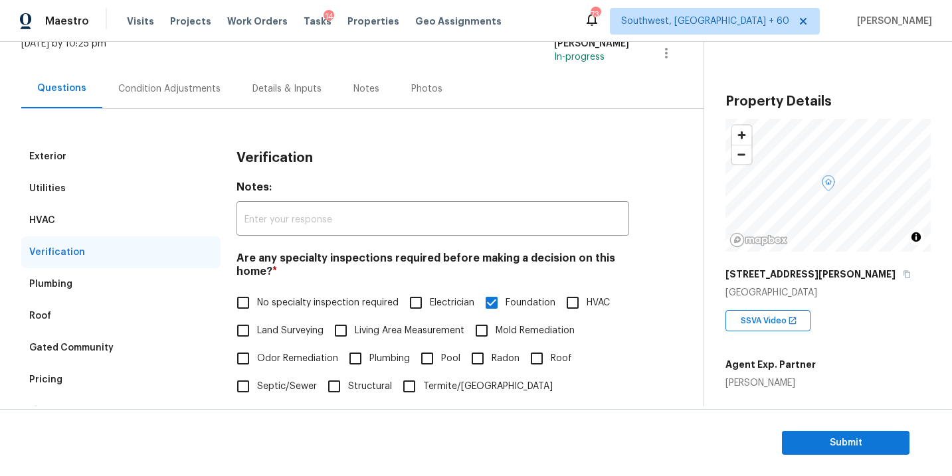
click at [177, 98] on div "Condition Adjustments" at bounding box center [169, 88] width 134 height 39
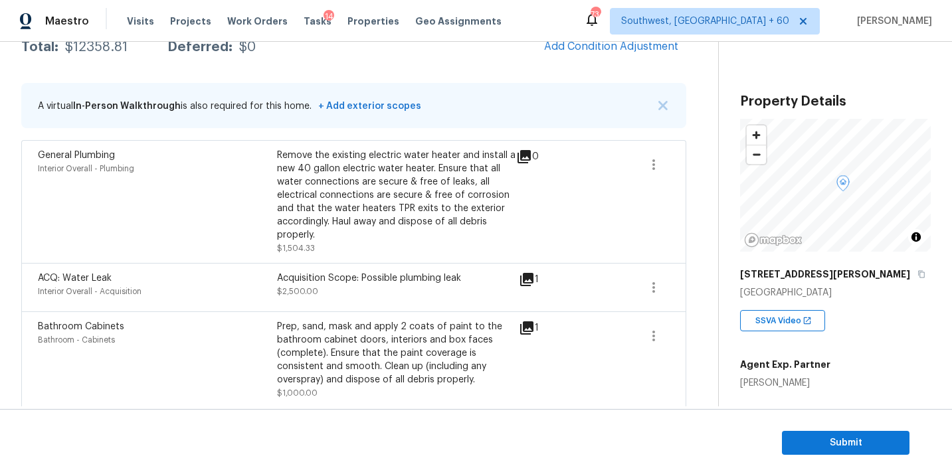
scroll to position [106, 0]
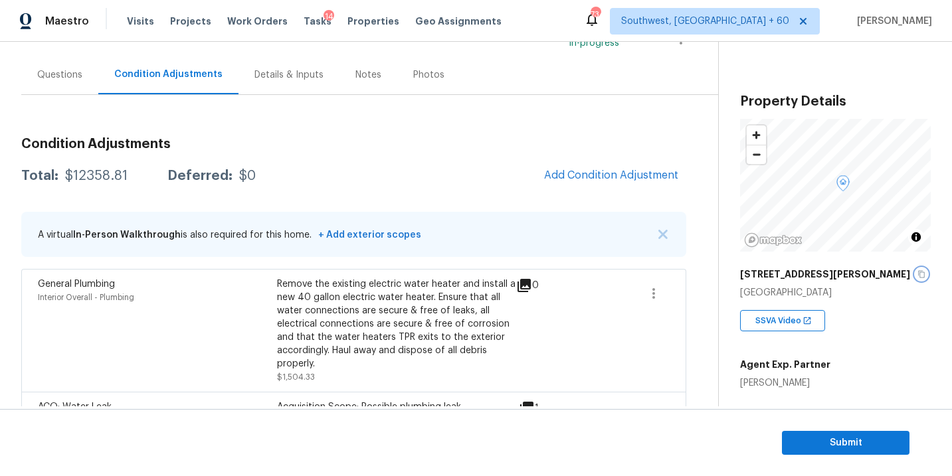
click at [918, 273] on icon "button" at bounding box center [922, 274] width 8 height 8
click at [77, 80] on div "Questions" at bounding box center [59, 74] width 45 height 13
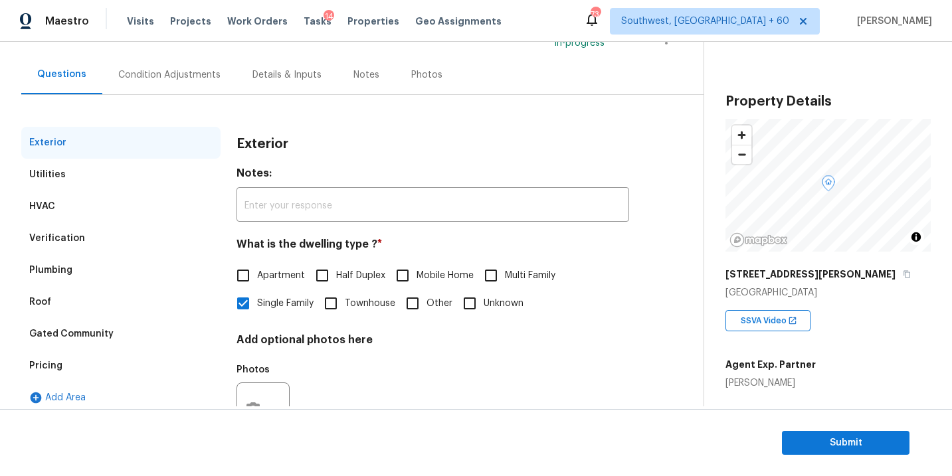
click at [60, 234] on div "Verification" at bounding box center [57, 238] width 56 height 13
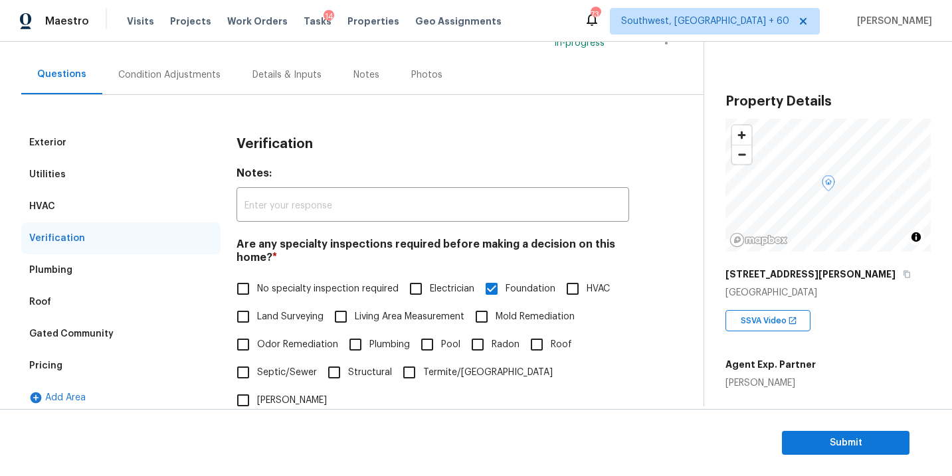
scroll to position [393, 0]
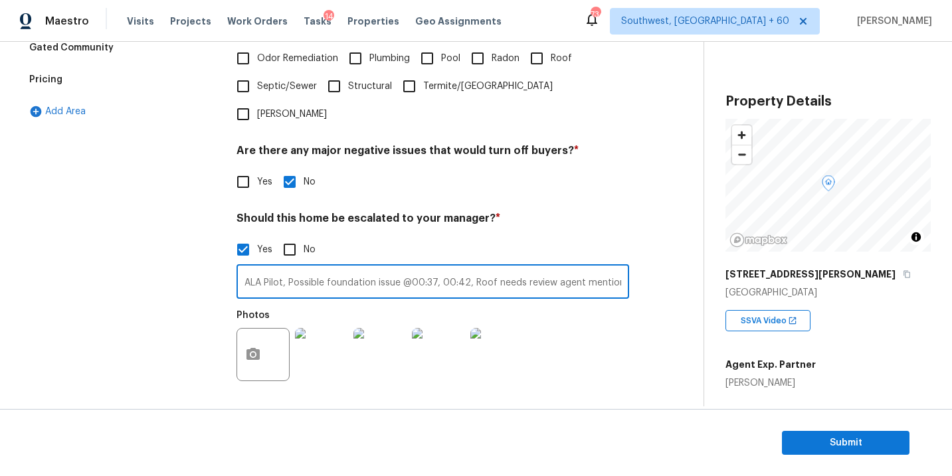
click at [566, 268] on input "ALA Pilot, Possible foundation issue @00:37, 00:42, Roof needs review agent men…" at bounding box center [433, 283] width 393 height 31
type input "ALA Pilot, Possible foundation issue @00:37, 00:42, Roof needs review agent men…"
click at [615, 323] on div "Photos" at bounding box center [433, 346] width 393 height 86
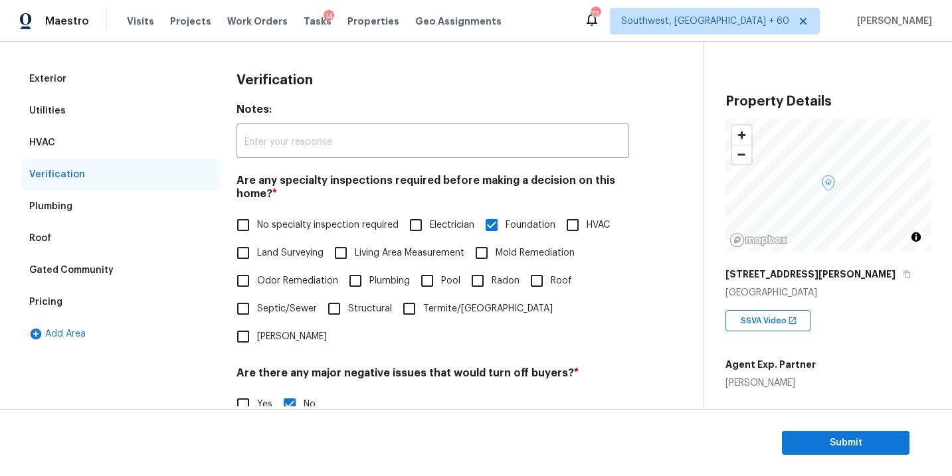
scroll to position [76, 0]
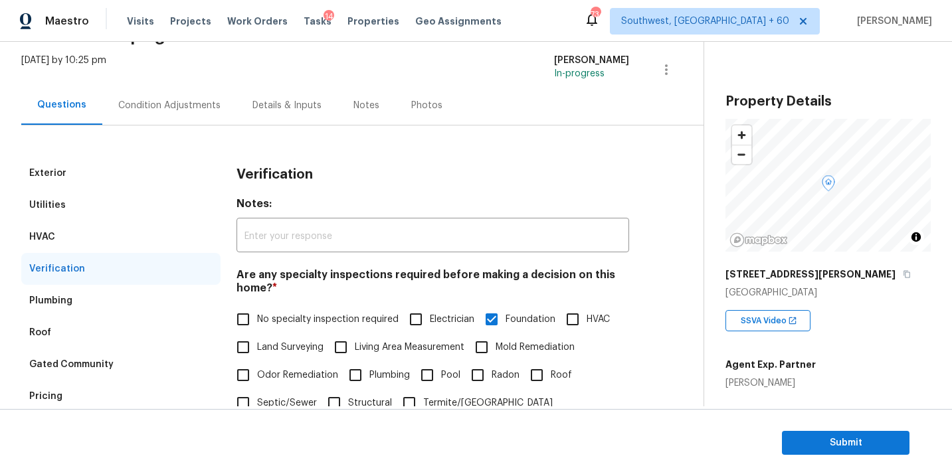
click at [185, 106] on div "Condition Adjustments" at bounding box center [169, 105] width 102 height 13
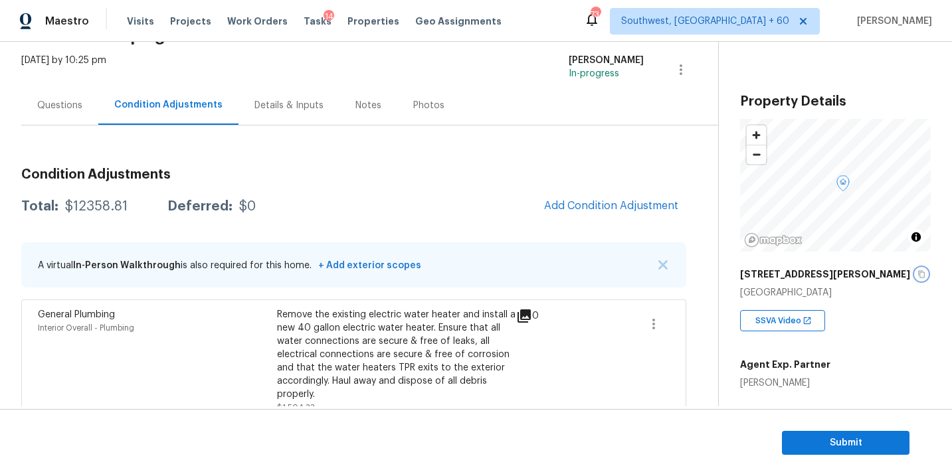
click at [918, 273] on icon "button" at bounding box center [922, 274] width 8 height 8
click at [591, 209] on span "Add Condition Adjustment" at bounding box center [611, 206] width 134 height 12
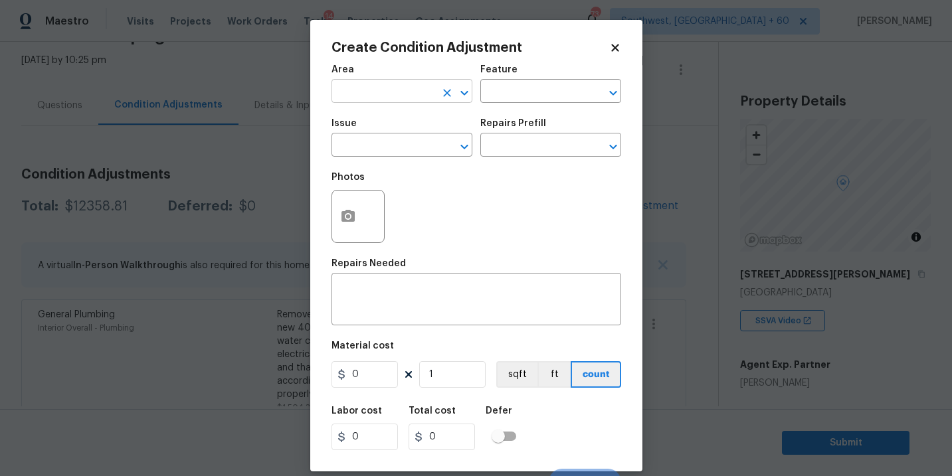
click at [397, 96] on input "text" at bounding box center [384, 92] width 104 height 21
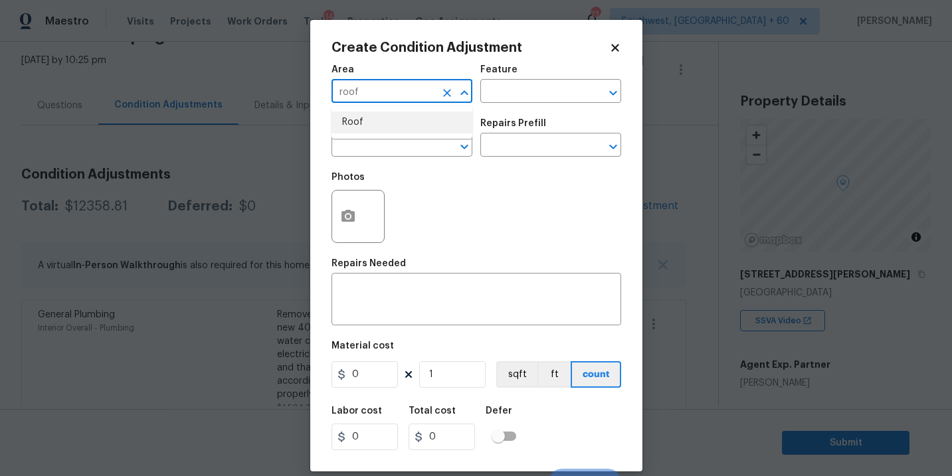
click at [430, 115] on li "Roof" at bounding box center [402, 123] width 141 height 22
type input "Roof"
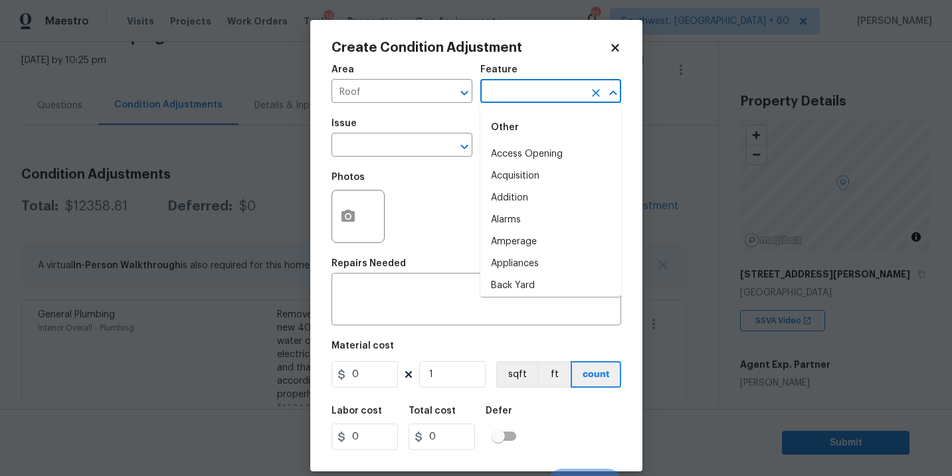
click at [528, 90] on input "text" at bounding box center [532, 92] width 104 height 21
click at [511, 172] on li "Roof" at bounding box center [550, 176] width 141 height 22
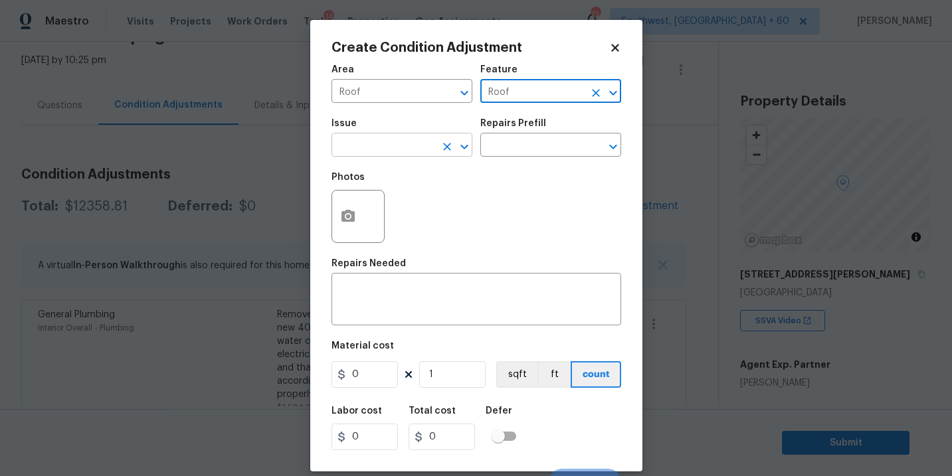
click at [445, 152] on icon "Clear" at bounding box center [447, 146] width 13 height 13
type input "Roof"
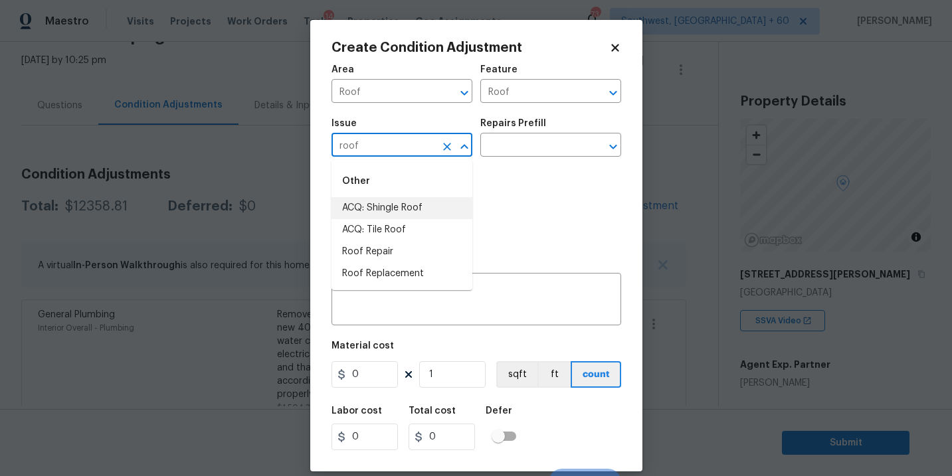
click at [419, 208] on li "ACQ: Shingle Roof" at bounding box center [402, 208] width 141 height 22
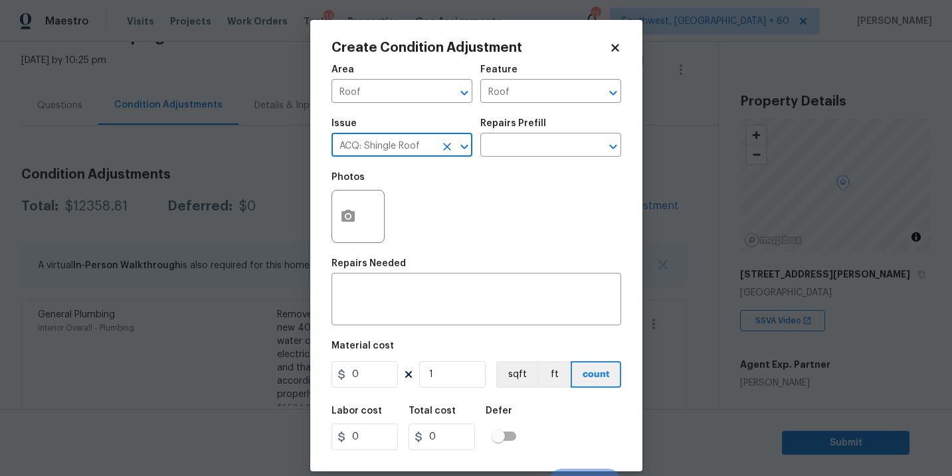
type input "ACQ: Shingle Roof"
click at [518, 159] on div "Issue ACQ: Shingle Roof ​ Repairs Prefill ​" at bounding box center [477, 138] width 290 height 54
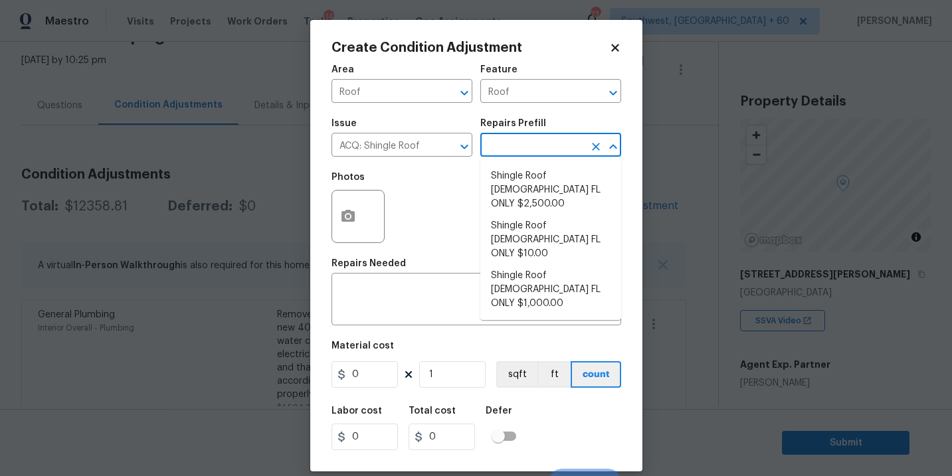
click at [533, 152] on input "text" at bounding box center [532, 146] width 104 height 21
click at [543, 219] on li "Shingle Roof 15+ Years Old FL ONLY $10.00" at bounding box center [550, 240] width 141 height 50
type input "Acquisition"
type textarea "Acquisition Scope (Florida Only): Shingle Roof 15+ years in age maintenance."
type input "10"
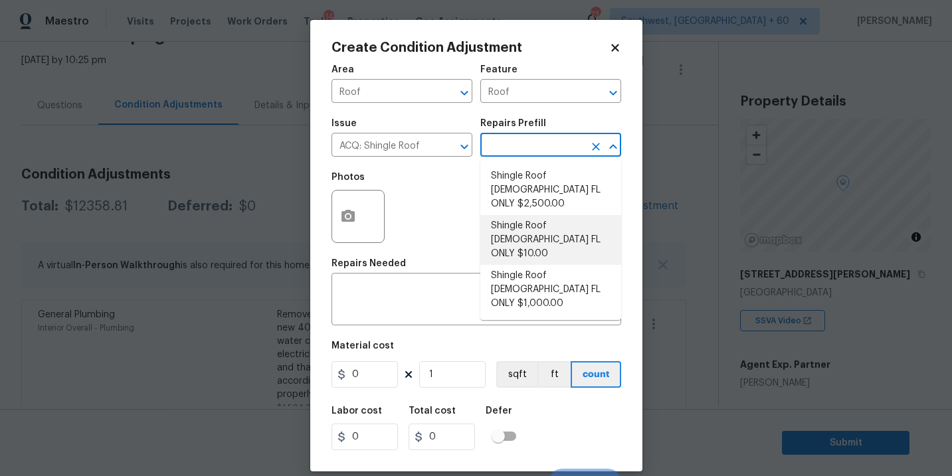
type input "10"
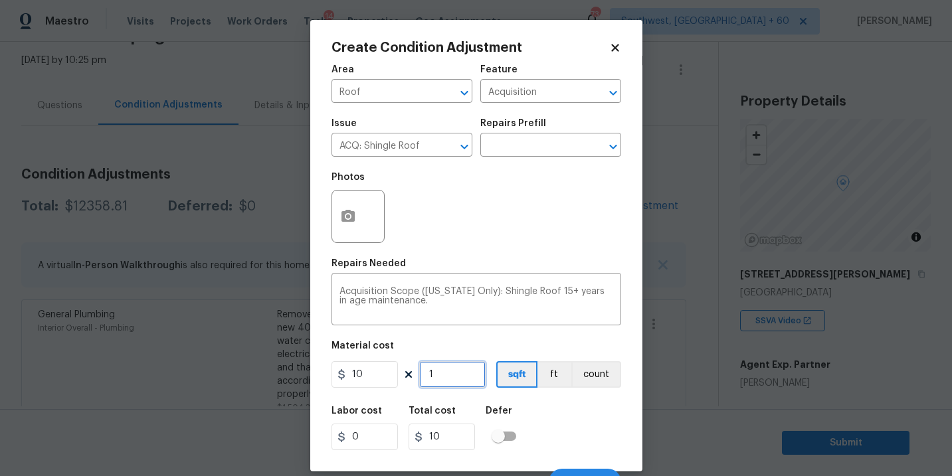
click at [454, 368] on input "1" at bounding box center [452, 375] width 66 height 27
type input "0"
type input "2"
type input "20"
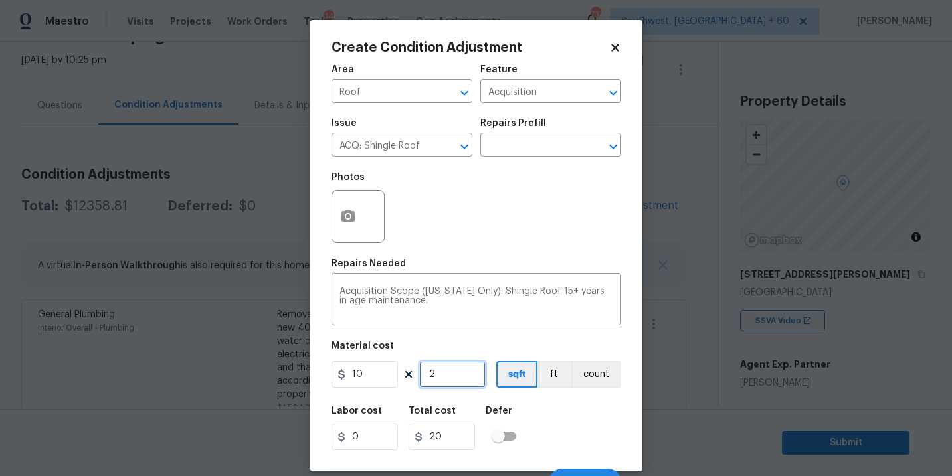
type input "20"
type input "200"
type input "2000"
type input "2005"
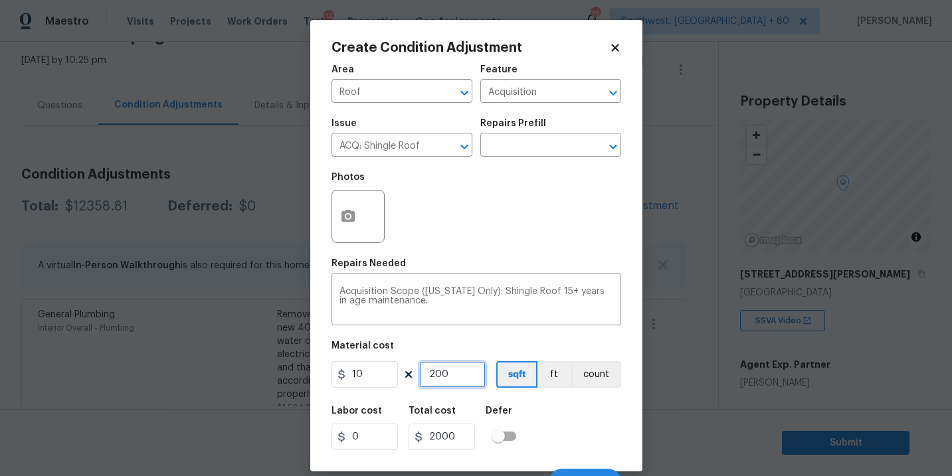
type input "20050"
type input "2005"
click at [538, 411] on div "Labor cost 0 Total cost 20050 Defer" at bounding box center [477, 429] width 290 height 60
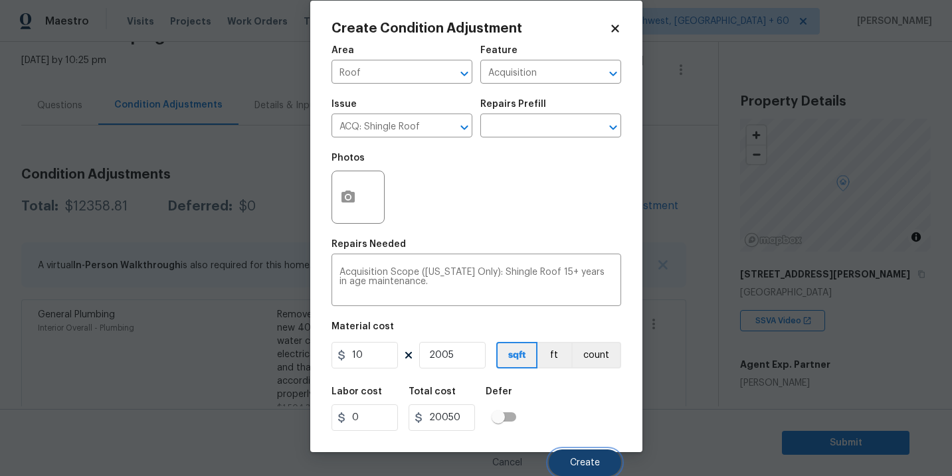
click at [585, 455] on button "Create" at bounding box center [585, 463] width 72 height 27
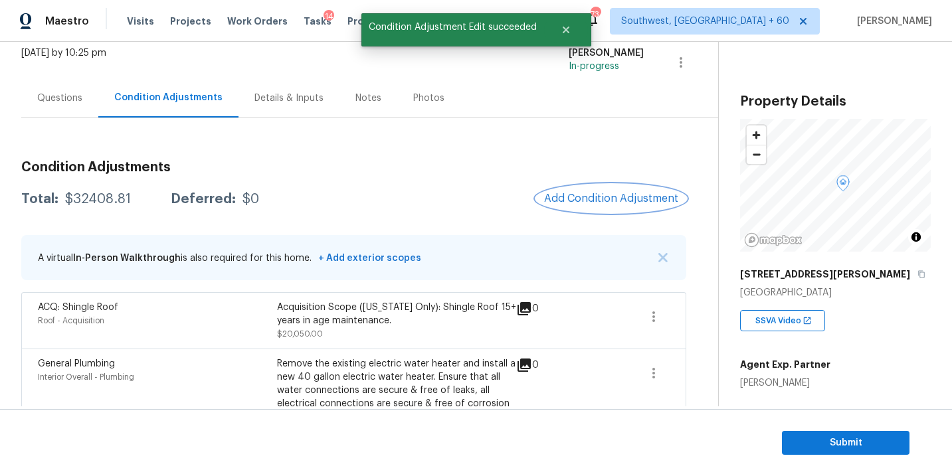
scroll to position [84, 0]
click at [612, 203] on span "Add Condition Adjustment" at bounding box center [611, 198] width 134 height 12
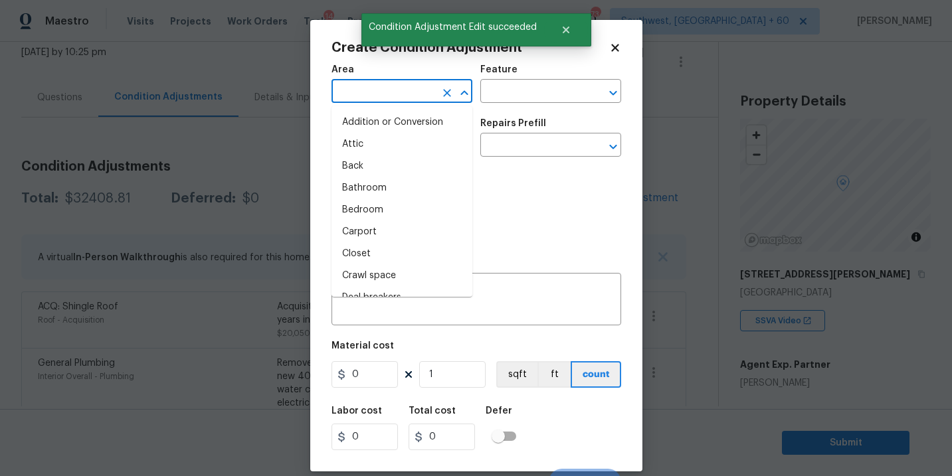
click at [377, 102] on input "text" at bounding box center [384, 92] width 104 height 21
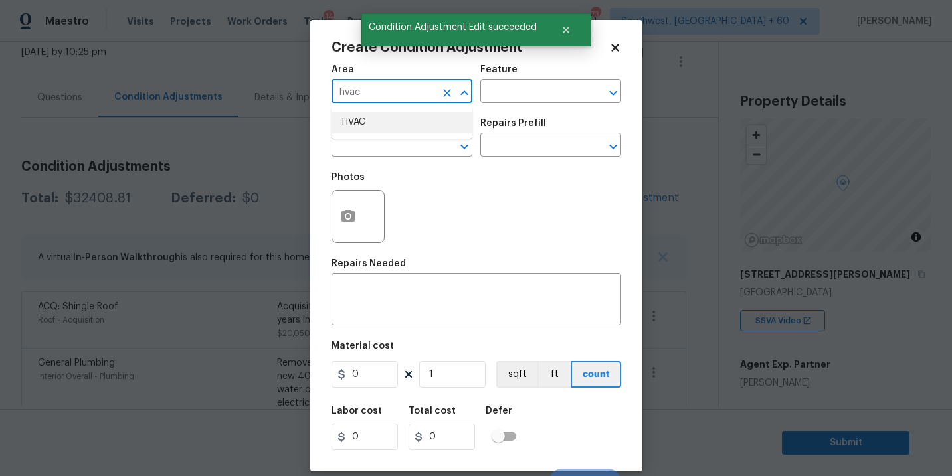
click at [375, 137] on ul "HVAC" at bounding box center [402, 122] width 141 height 33
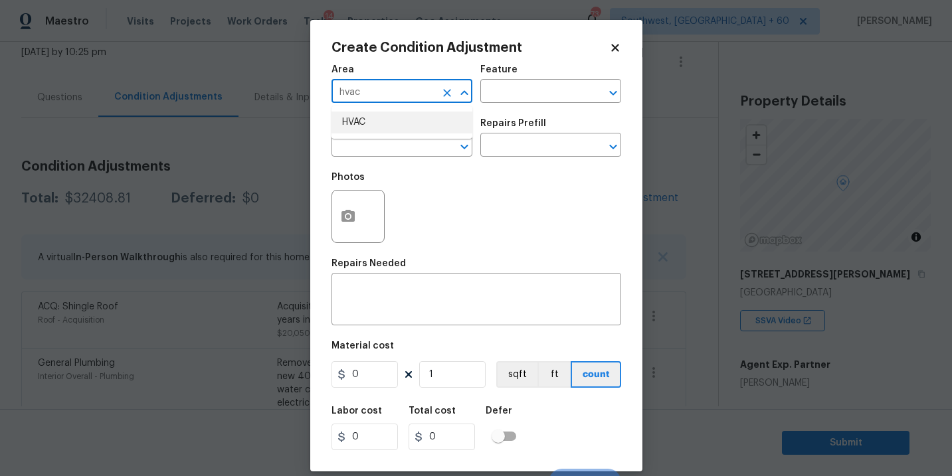
click at [397, 123] on li "HVAC" at bounding box center [402, 123] width 141 height 22
type input "HVAC"
click at [528, 92] on input "text" at bounding box center [532, 92] width 104 height 21
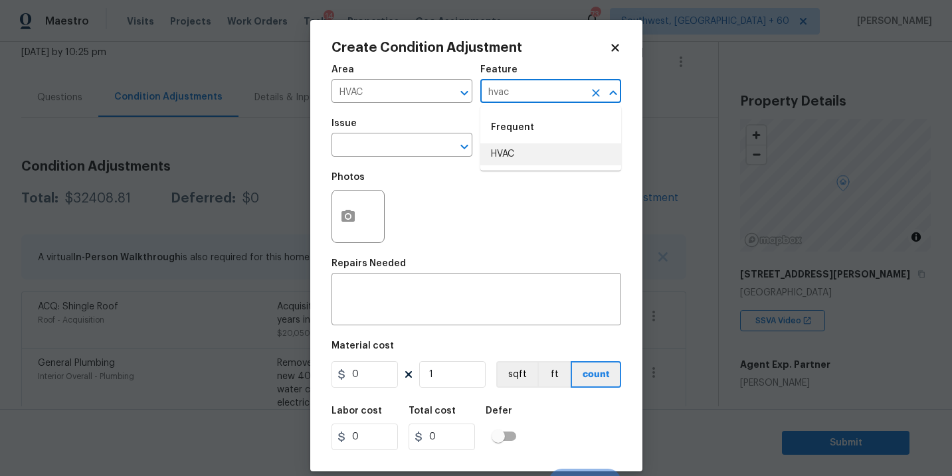
click at [526, 148] on li "HVAC" at bounding box center [550, 155] width 141 height 22
click at [439, 148] on button "Clear" at bounding box center [447, 147] width 19 height 19
type input "HVAC"
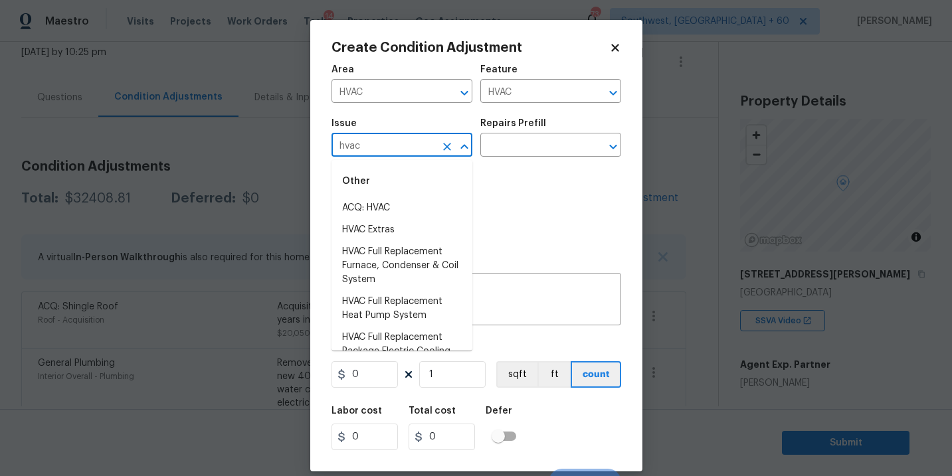
click at [413, 197] on div "Other" at bounding box center [402, 181] width 141 height 32
type input "hvac"
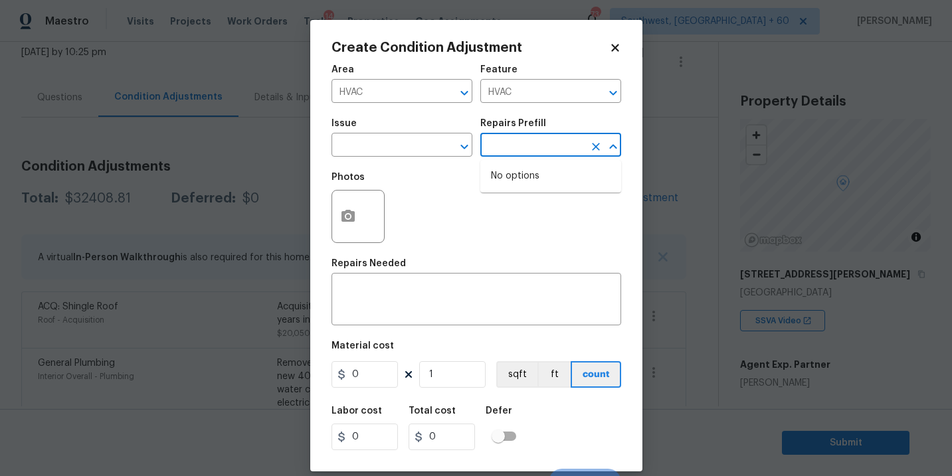
click at [508, 154] on input "text" at bounding box center [532, 146] width 104 height 21
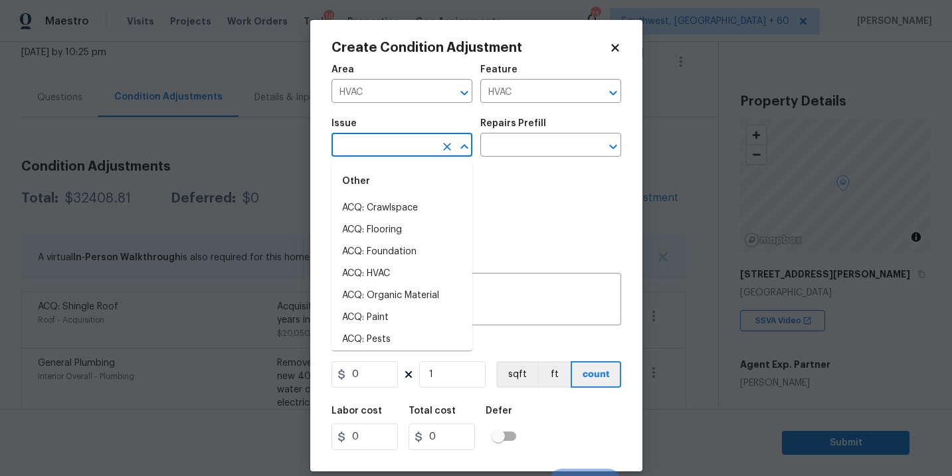
click at [395, 144] on input "text" at bounding box center [384, 146] width 104 height 21
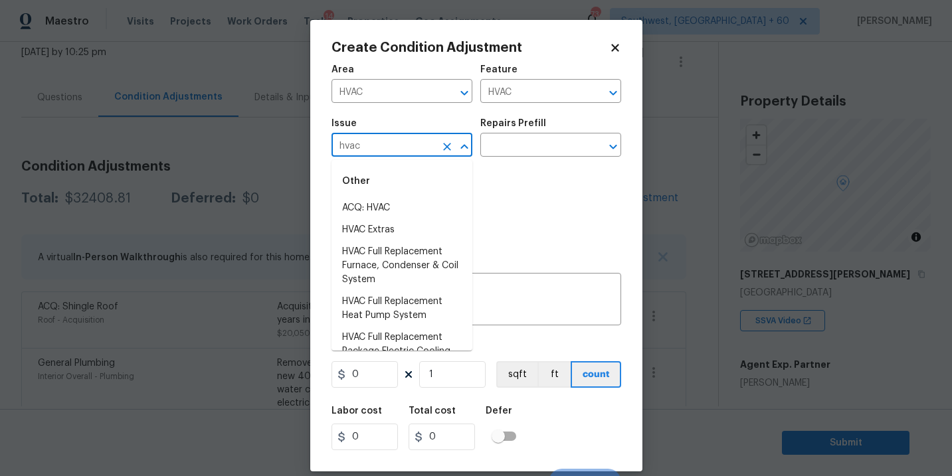
click at [393, 204] on li "ACQ: HVAC" at bounding box center [402, 208] width 141 height 22
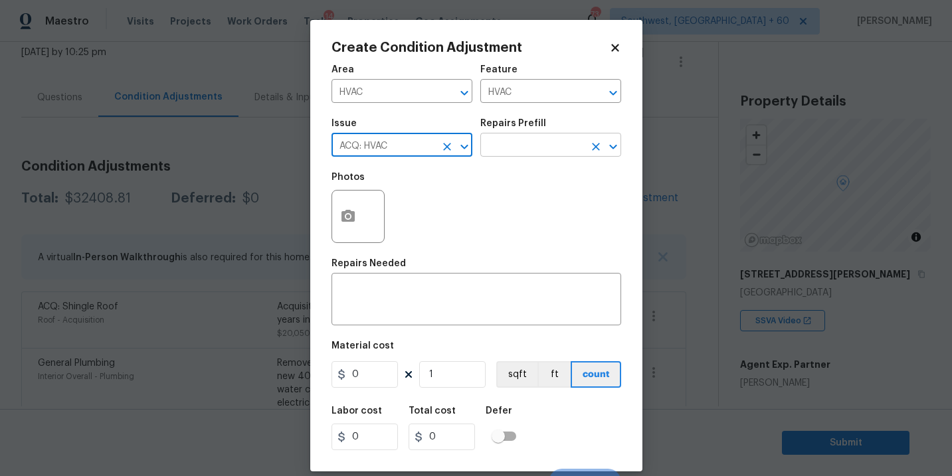
type input "ACQ: HVAC"
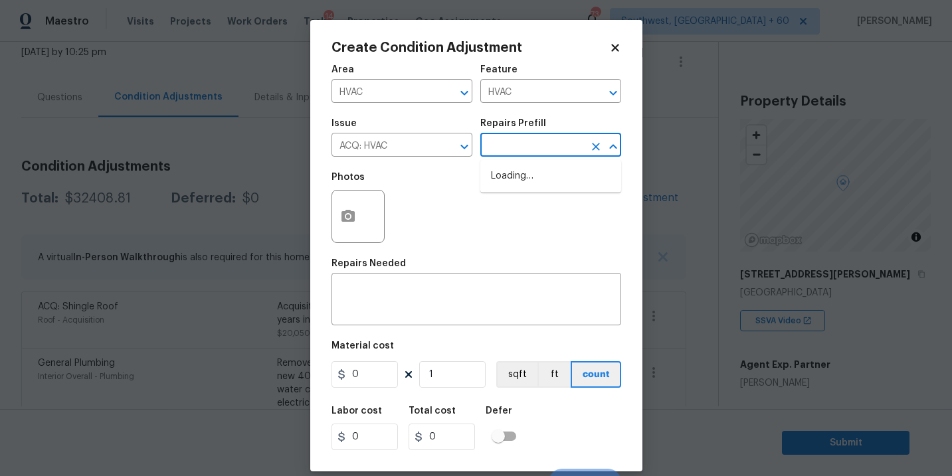
click at [524, 146] on input "text" at bounding box center [532, 146] width 104 height 21
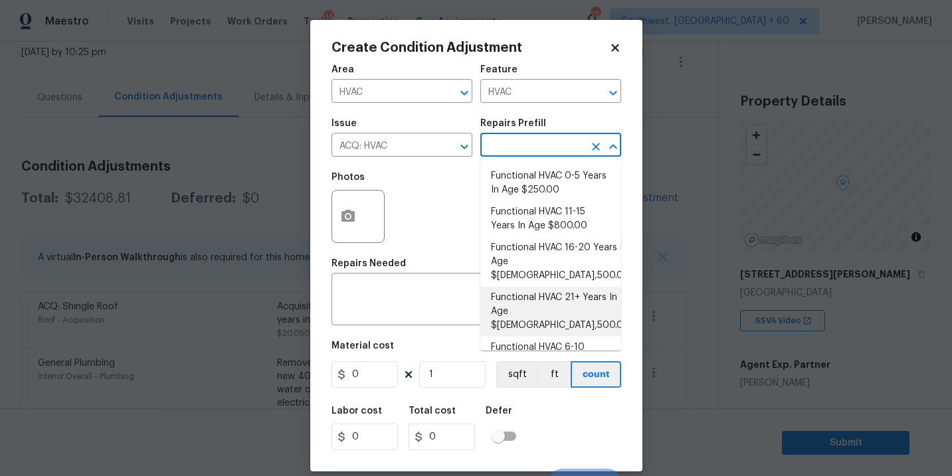
click at [543, 294] on li "Functional HVAC 21+ Years In Age $6,500.00" at bounding box center [550, 312] width 141 height 50
type input "Acquisition"
type textarea "Acquisition Scope: Functional HVAC 21+ years"
type input "6500"
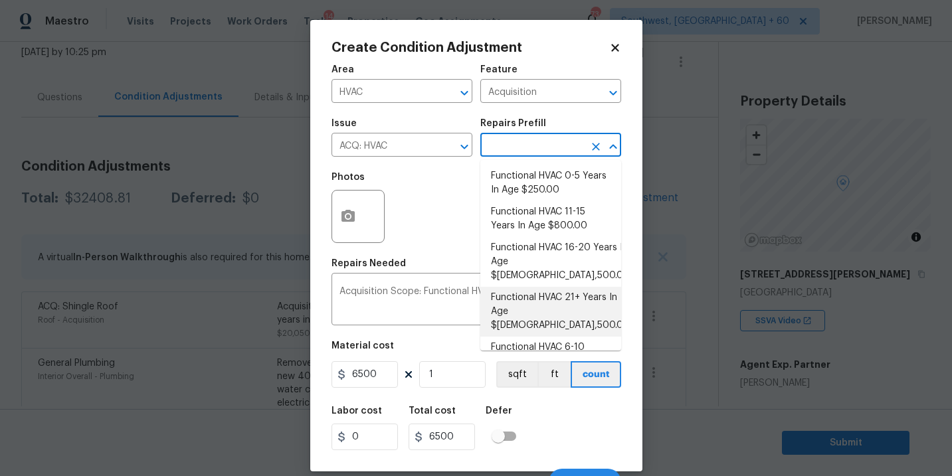
click at [421, 157] on span "Issue ACQ: HVAC ​" at bounding box center [402, 138] width 141 height 54
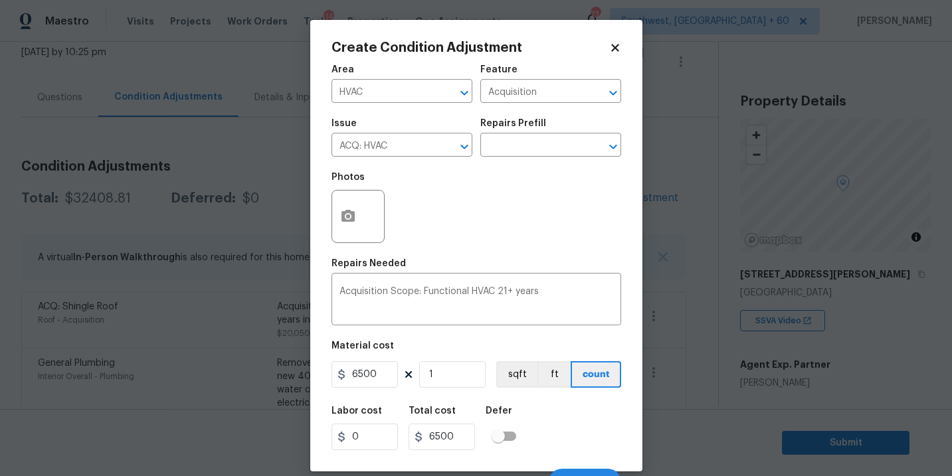
scroll to position [20, 0]
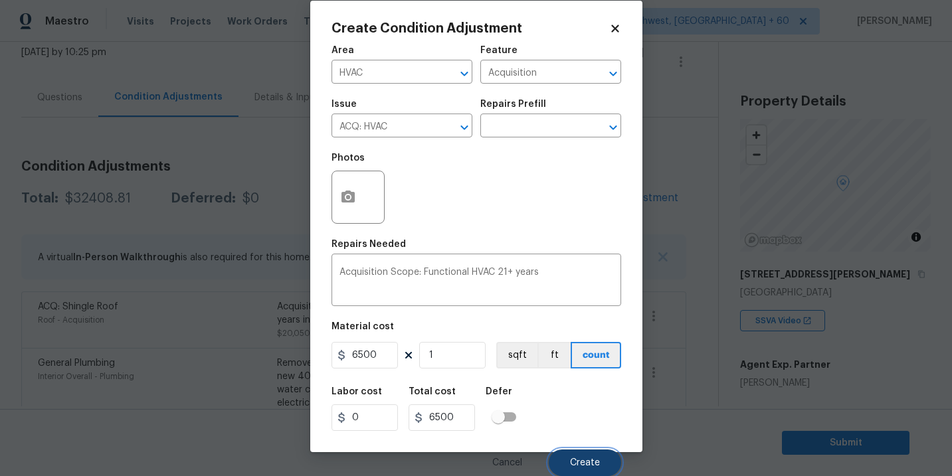
click at [564, 459] on button "Create" at bounding box center [585, 463] width 72 height 27
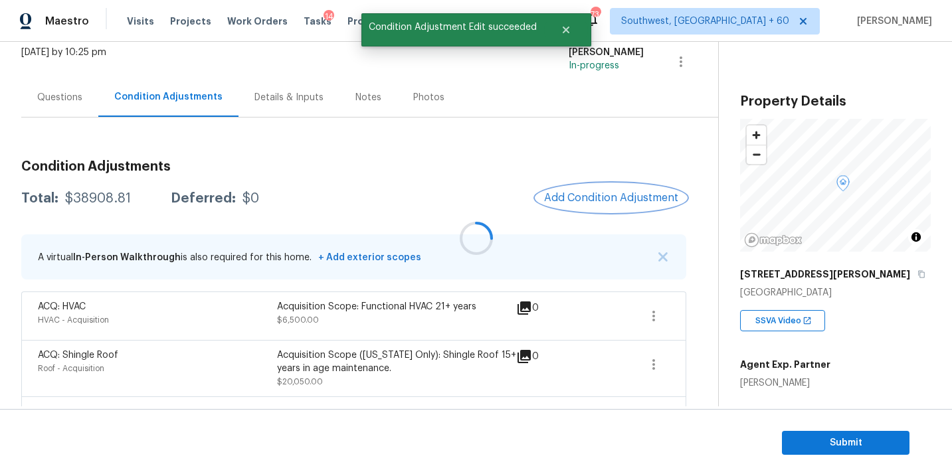
scroll to position [0, 0]
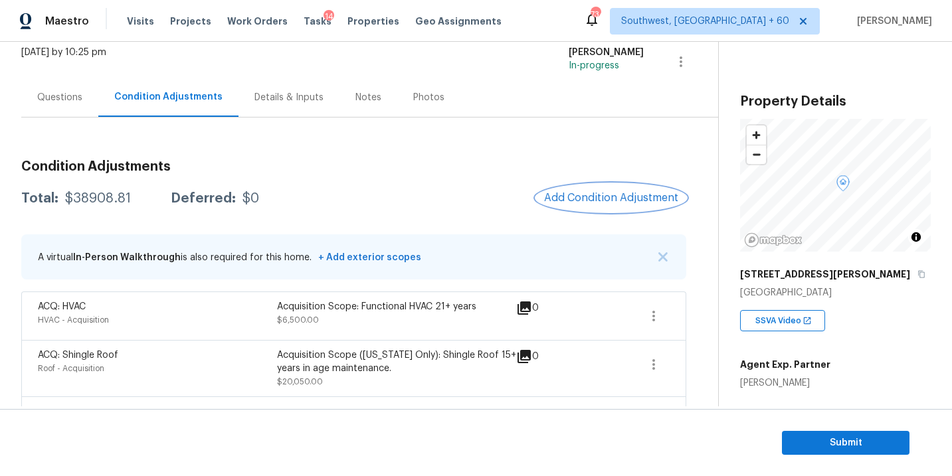
click at [591, 187] on button "Add Condition Adjustment" at bounding box center [611, 198] width 150 height 28
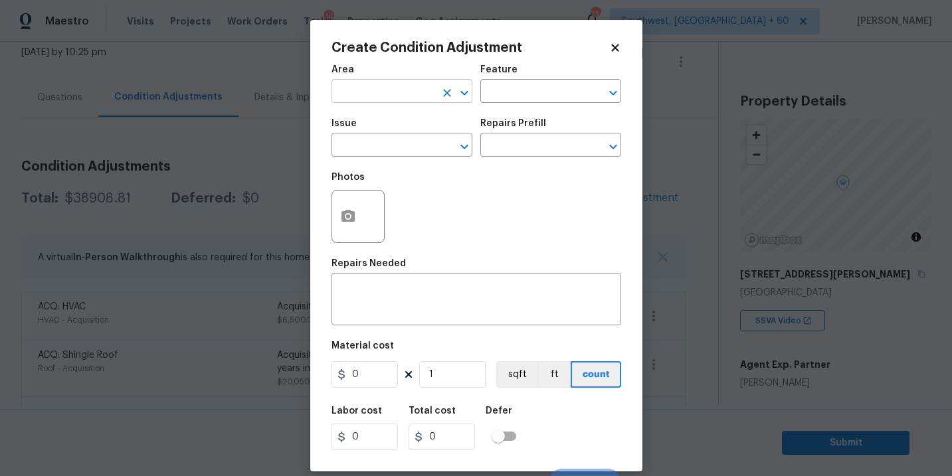
click at [403, 90] on input "text" at bounding box center [384, 92] width 104 height 21
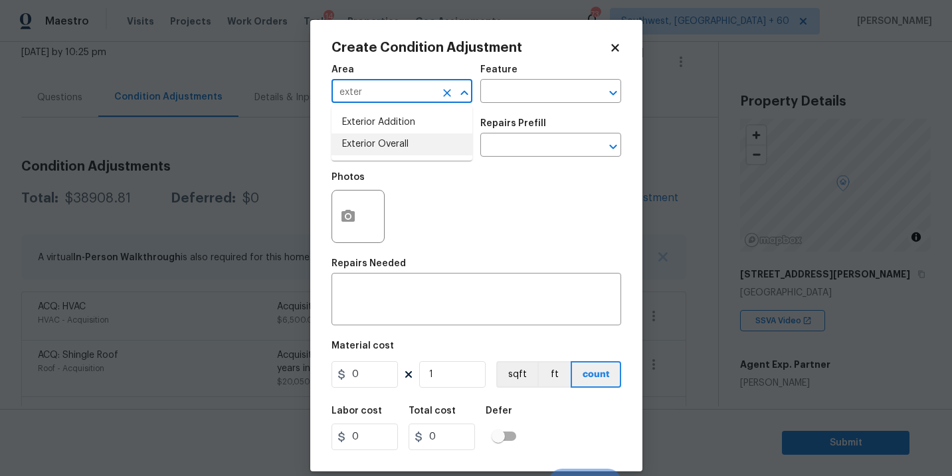
click at [413, 148] on li "Exterior Overall" at bounding box center [402, 145] width 141 height 22
type input "Exterior Overall"
click at [500, 110] on div "Area Exterior Overall ​ Feature ​" at bounding box center [477, 84] width 290 height 54
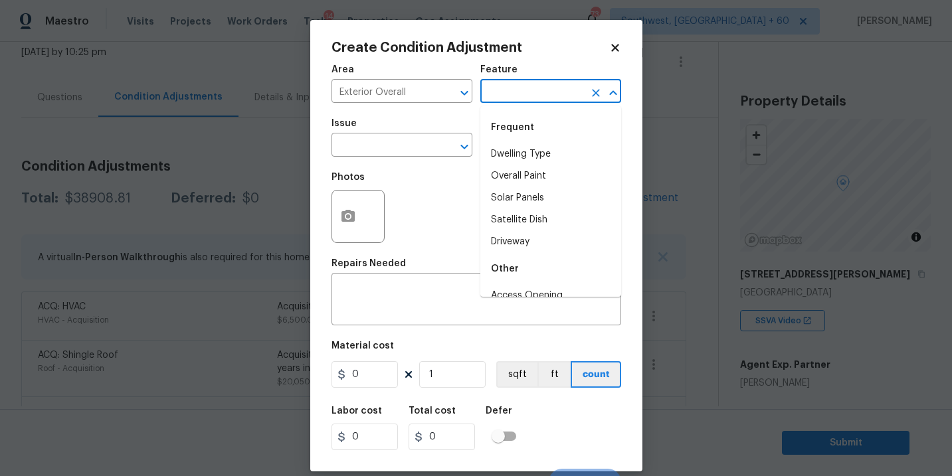
click at [519, 94] on input "text" at bounding box center [532, 92] width 104 height 21
click at [533, 197] on li "Exterior Paint" at bounding box center [550, 198] width 141 height 22
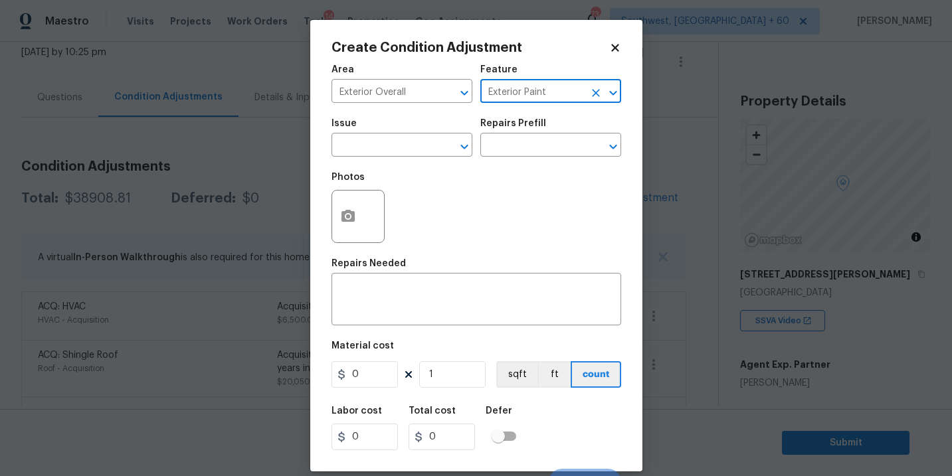
type input "Exterior Paint"
click at [327, 113] on div "Create Condition Adjustment Area Exterior Overall ​ Feature Exterior Paint ​ Is…" at bounding box center [476, 246] width 332 height 452
click at [370, 156] on input "text" at bounding box center [384, 146] width 104 height 21
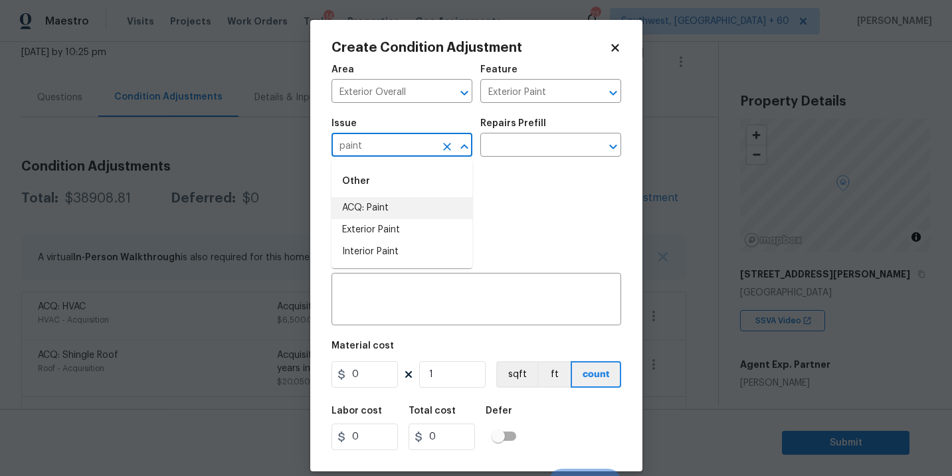
click at [390, 201] on li "ACQ: Paint" at bounding box center [402, 208] width 141 height 22
type input "ACQ: Paint"
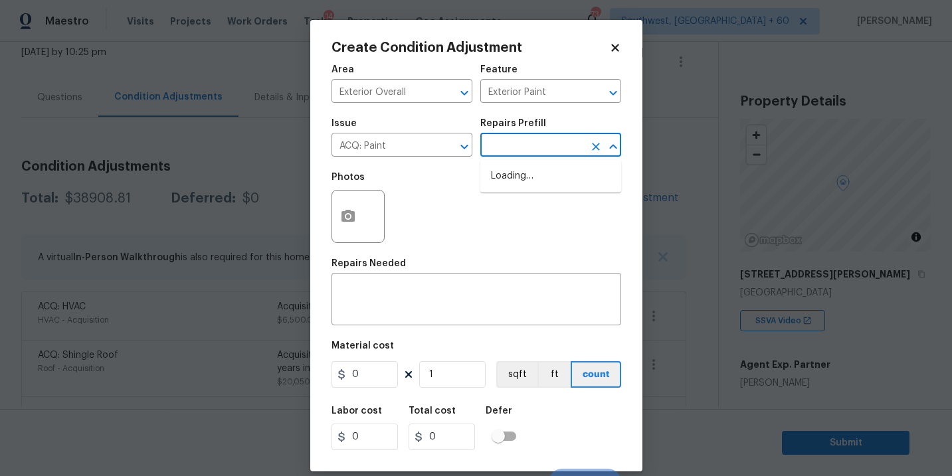
click at [514, 152] on input "text" at bounding box center [532, 146] width 104 height 21
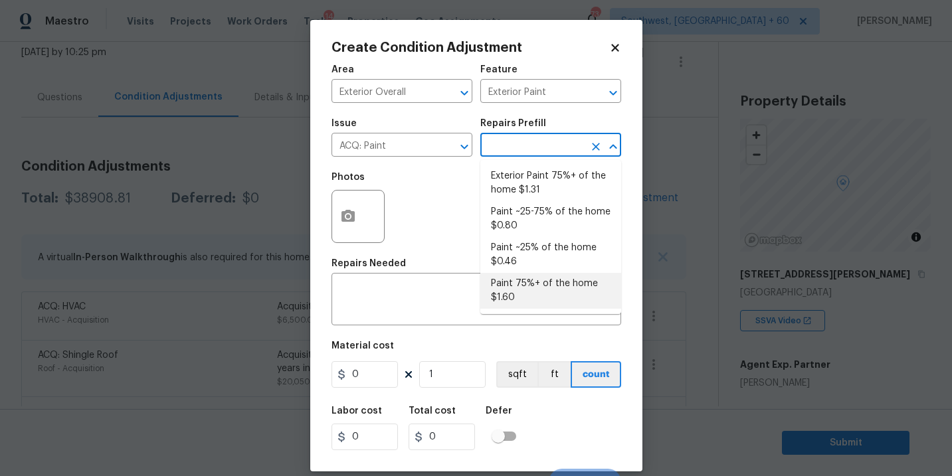
click at [525, 288] on li "Paint 75%+ of the home $1.60" at bounding box center [550, 291] width 141 height 36
type input "Acquisition"
type textarea "Acquisition Scope: 75%+ of the home will likely require interior paint"
type input "1.6"
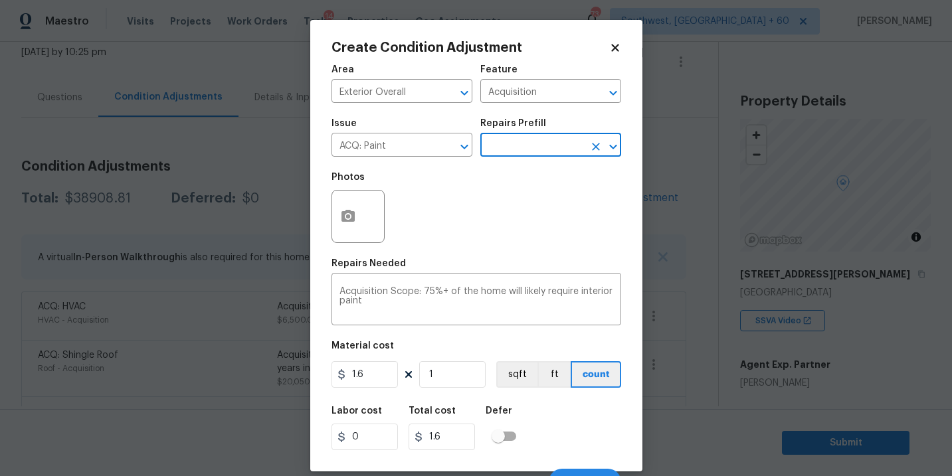
click at [533, 146] on input "text" at bounding box center [532, 146] width 104 height 21
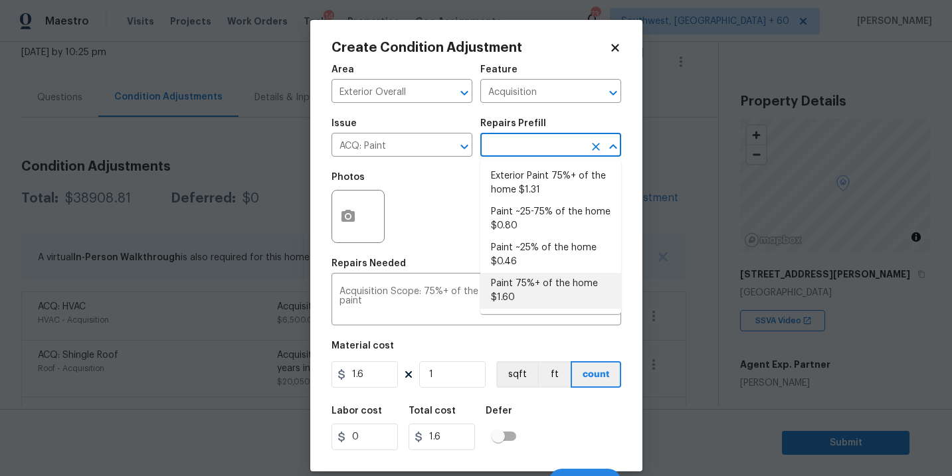
click at [531, 170] on li "Exterior Paint 75%+ of the home $1.31" at bounding box center [550, 183] width 141 height 36
type textarea "Acquisition Scope: 75%+ of the home exterior will likely require paint"
type input "1.31"
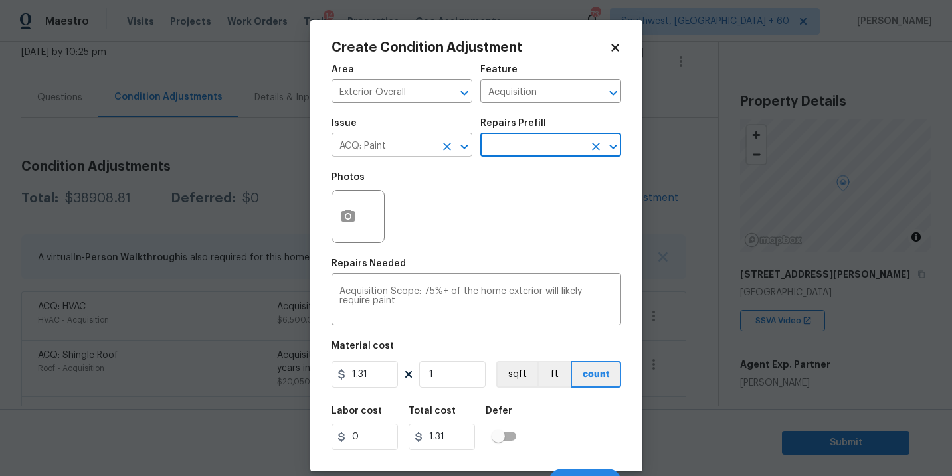
click at [444, 151] on icon "Clear" at bounding box center [447, 146] width 13 height 13
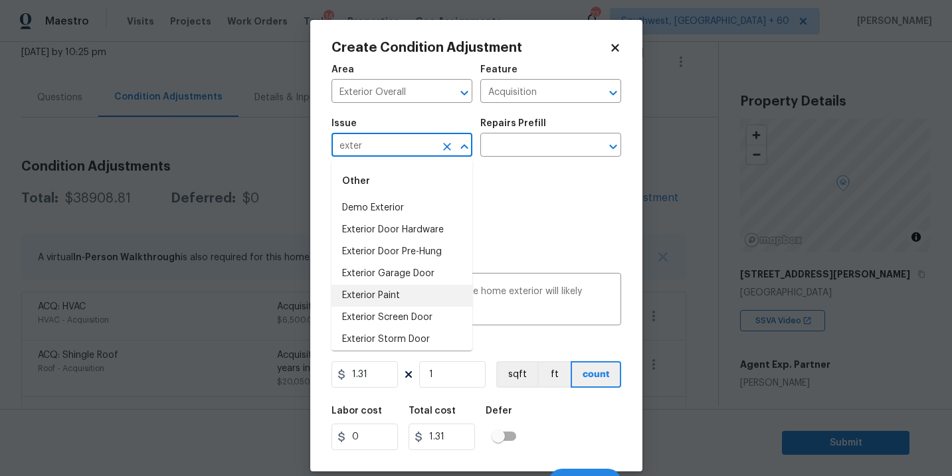
click at [426, 298] on li "Exterior Paint" at bounding box center [402, 296] width 141 height 22
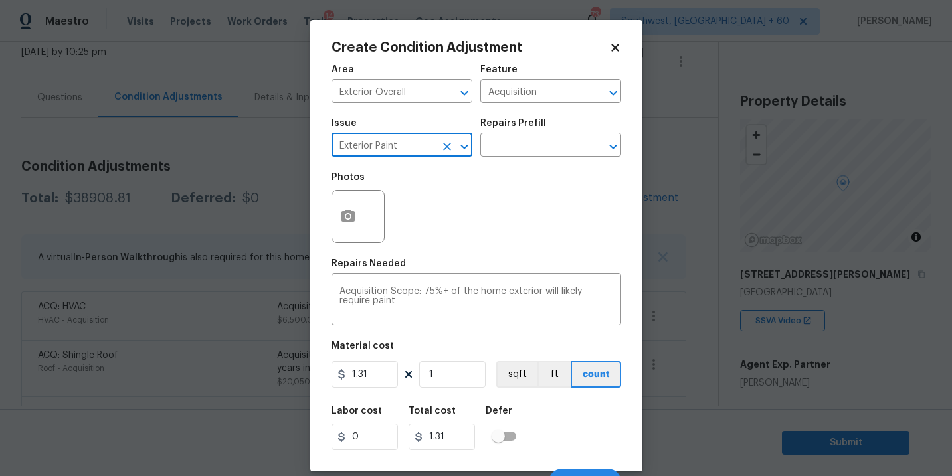
type input "Exterior Paint"
click at [350, 219] on icon "button" at bounding box center [348, 216] width 13 height 12
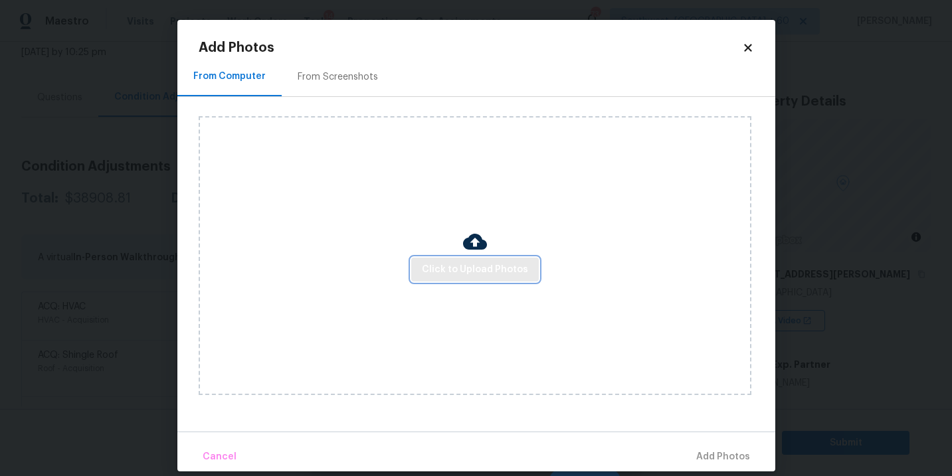
click at [455, 266] on span "Click to Upload Photos" at bounding box center [475, 270] width 106 height 17
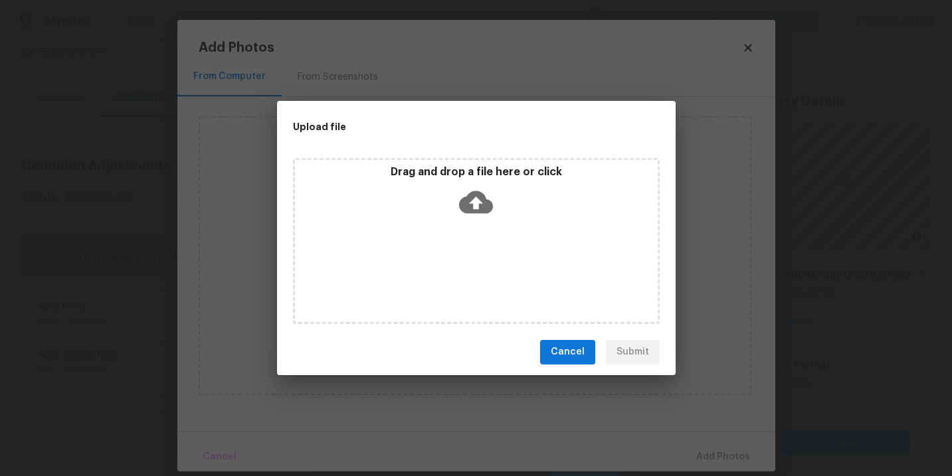
click at [472, 221] on div "Drag and drop a file here or click" at bounding box center [476, 193] width 363 height 57
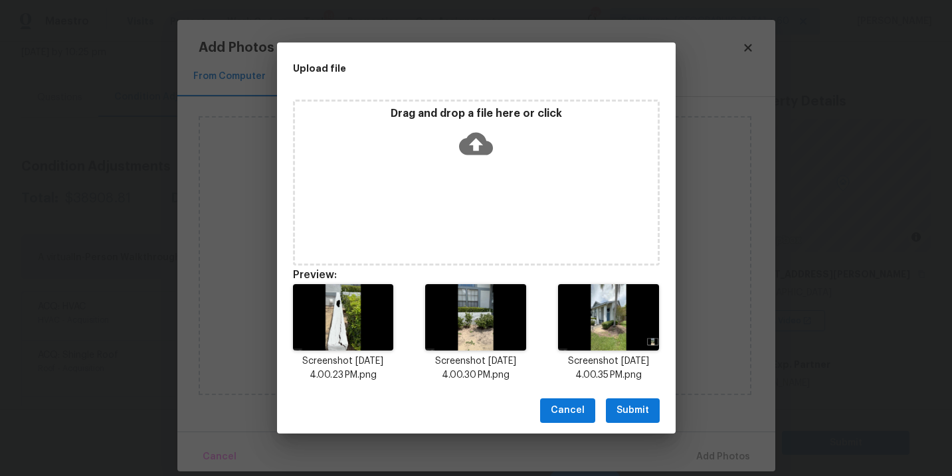
click at [635, 419] on span "Submit" at bounding box center [633, 411] width 33 height 17
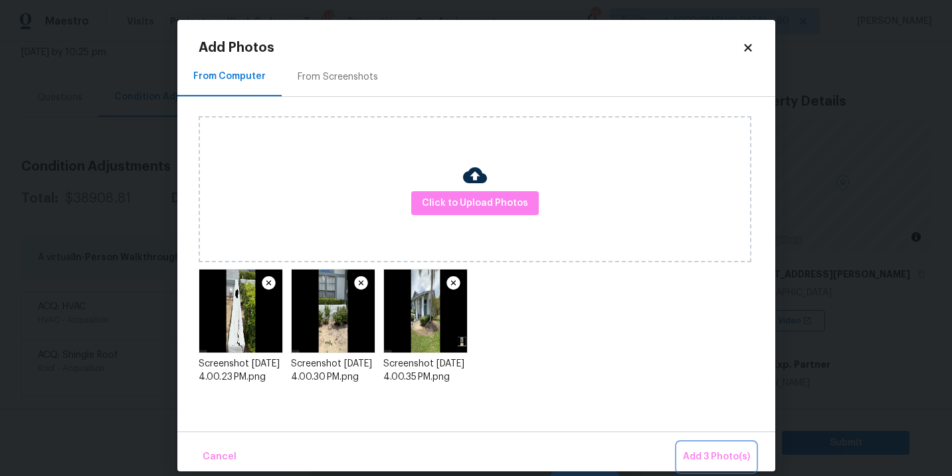
click at [694, 450] on span "Add 3 Photo(s)" at bounding box center [716, 457] width 67 height 17
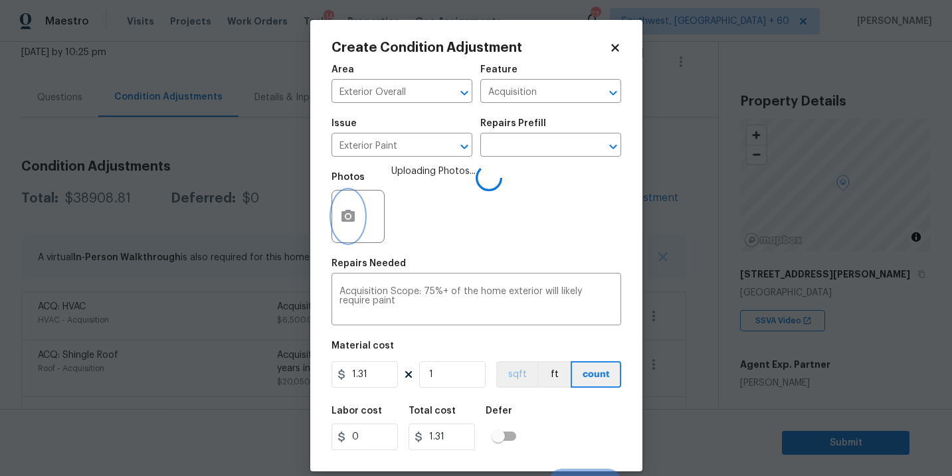
scroll to position [20, 0]
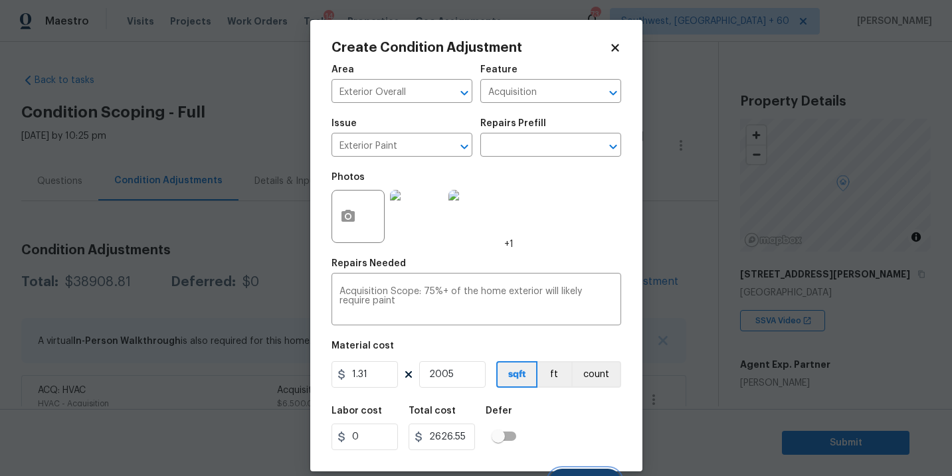
scroll to position [84, 0]
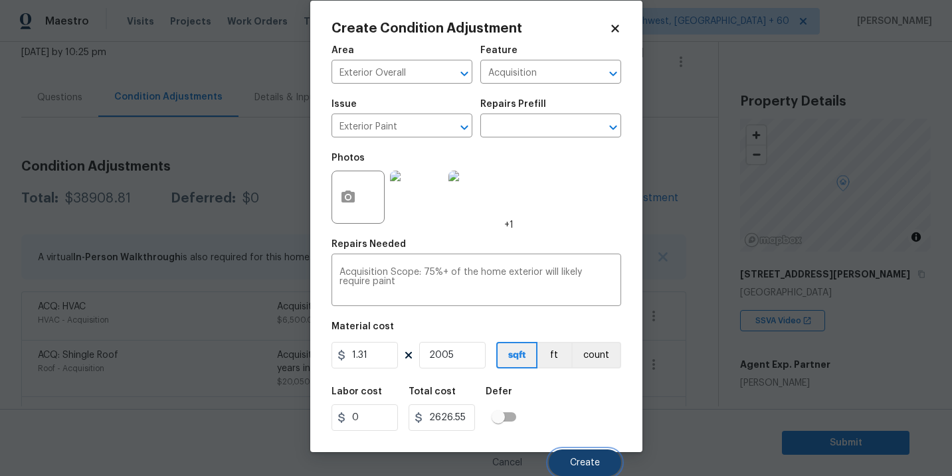
click at [575, 457] on button "Create" at bounding box center [585, 463] width 72 height 27
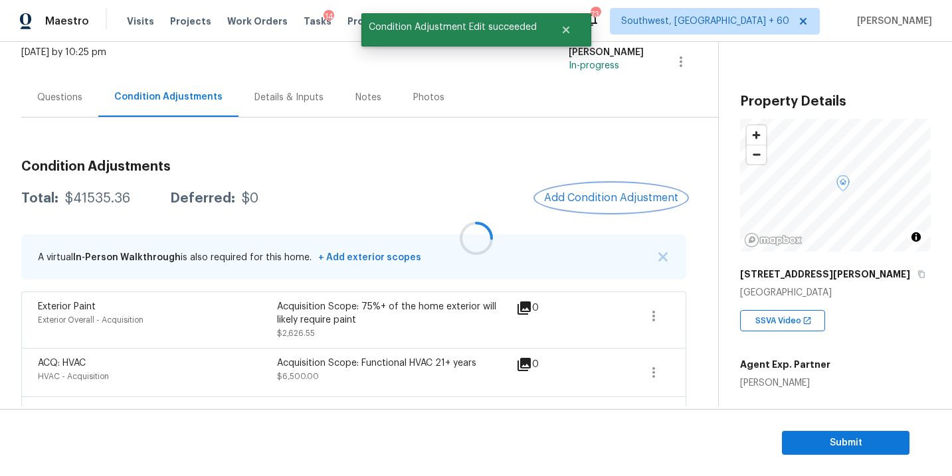
scroll to position [0, 0]
click at [624, 194] on span "Add Condition Adjustment" at bounding box center [611, 198] width 134 height 12
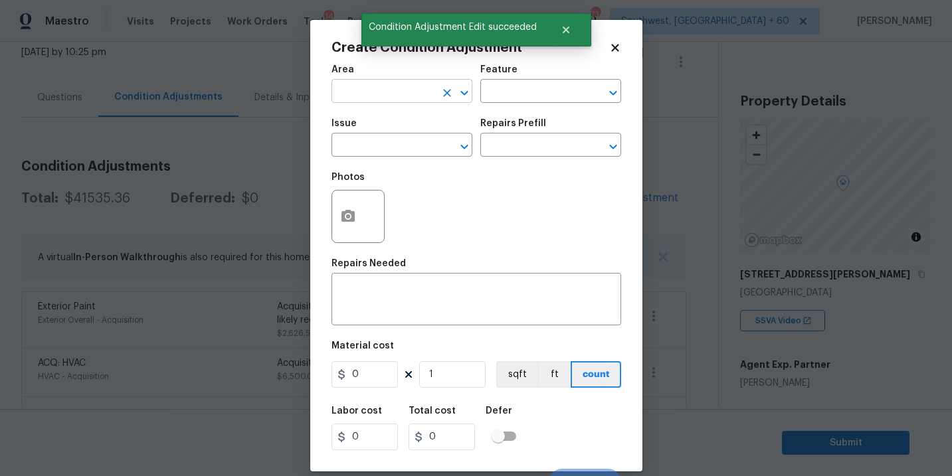
click at [414, 89] on input "text" at bounding box center [384, 92] width 104 height 21
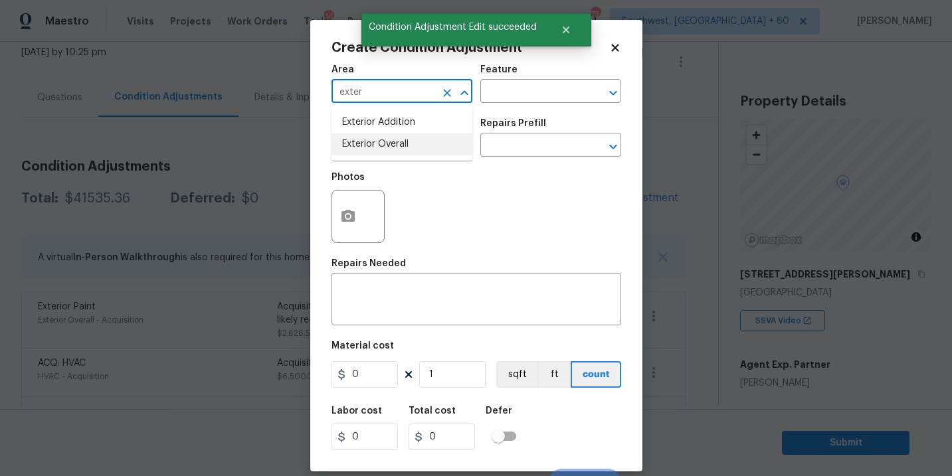
click at [423, 141] on li "Exterior Overall" at bounding box center [402, 145] width 141 height 22
type input "Exterior Overall"
click at [524, 74] on div "Feature" at bounding box center [550, 73] width 141 height 17
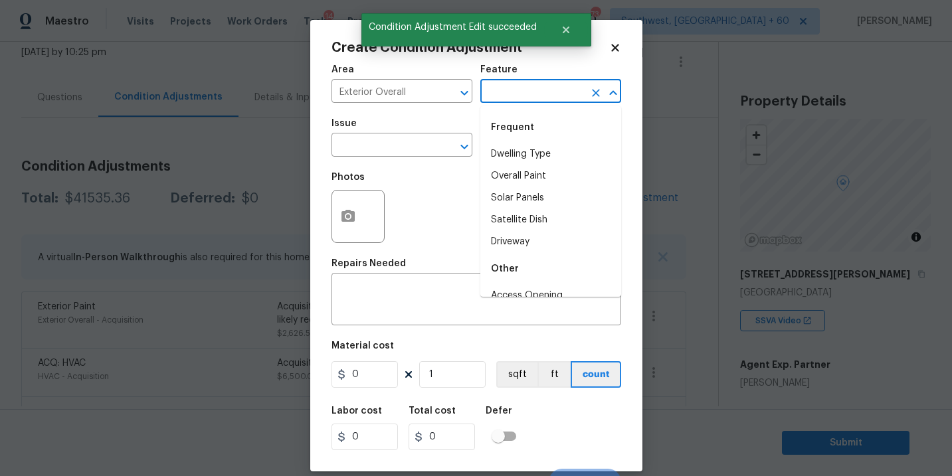
click at [520, 103] on input "text" at bounding box center [532, 92] width 104 height 21
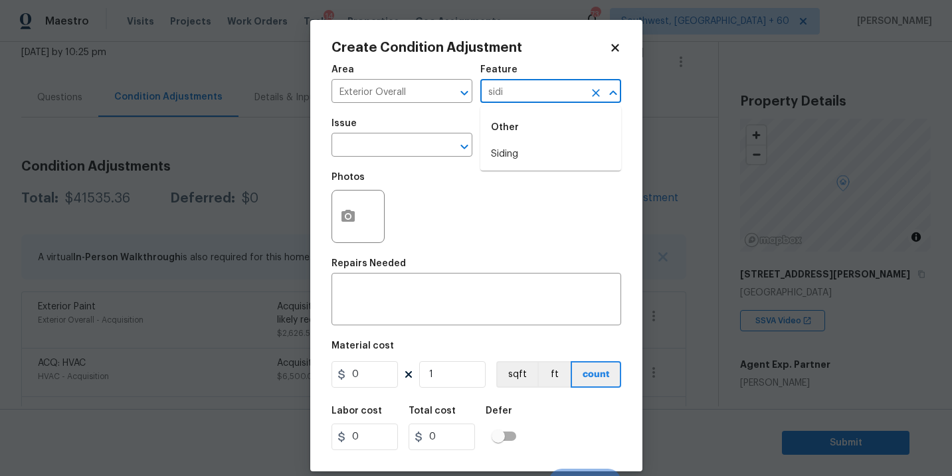
click at [518, 141] on div "Other" at bounding box center [550, 128] width 141 height 32
click at [512, 153] on li "Siding" at bounding box center [550, 155] width 141 height 22
click at [441, 153] on icon "Clear" at bounding box center [447, 146] width 13 height 13
type input "Siding"
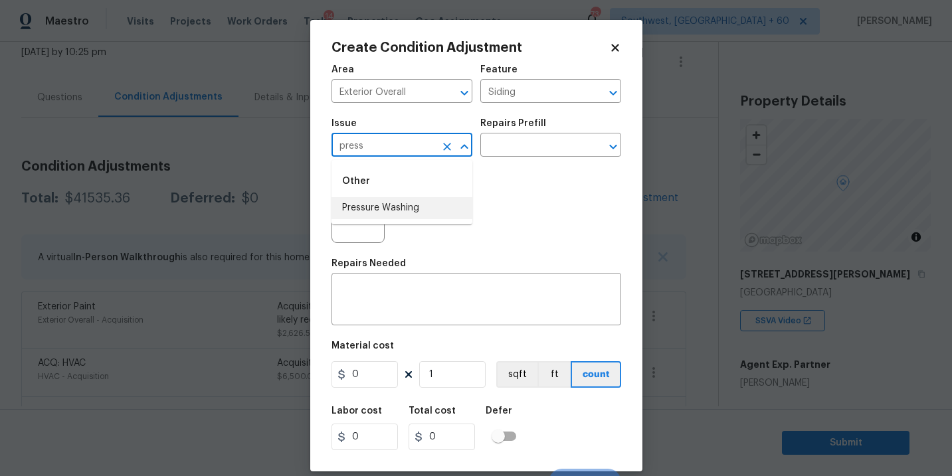
click at [436, 217] on li "Pressure Washing" at bounding box center [402, 208] width 141 height 22
type input "Pressure Washing"
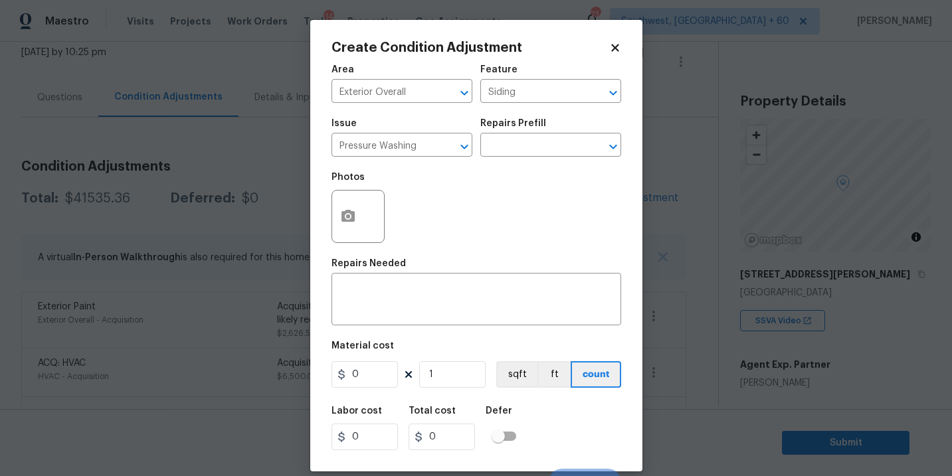
click at [511, 163] on div "Issue Pressure Washing ​ Repairs Prefill ​" at bounding box center [477, 138] width 290 height 54
click at [524, 153] on input "text" at bounding box center [532, 146] width 104 height 21
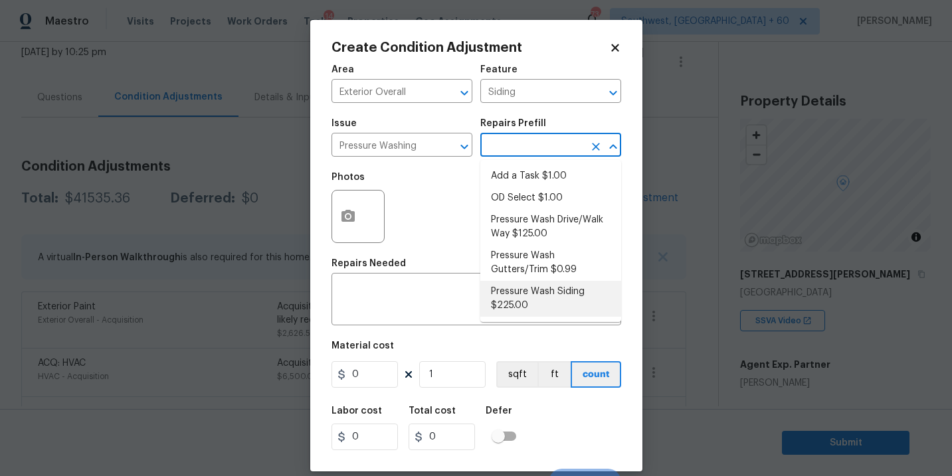
click at [518, 296] on li "Pressure Wash Siding $225.00" at bounding box center [550, 299] width 141 height 36
type textarea "Protect areas as needed for pressure washing. Pressure wash the siding on the h…"
type input "225"
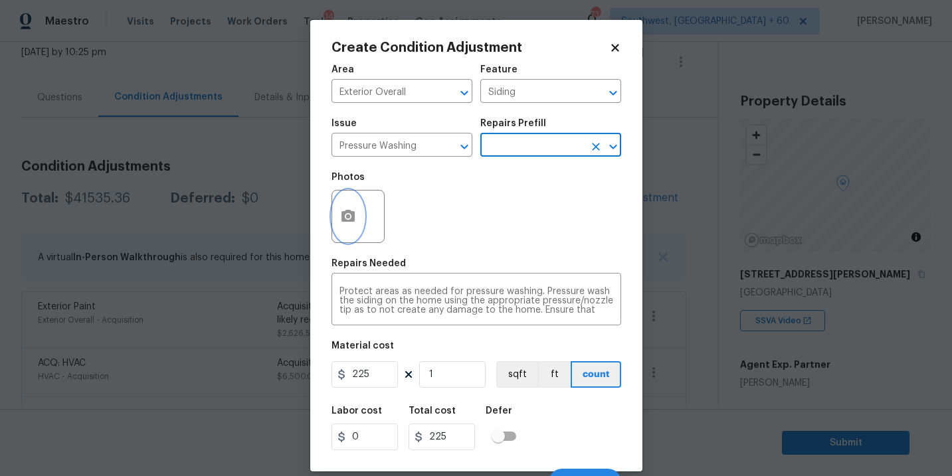
click at [348, 221] on icon "button" at bounding box center [348, 216] width 13 height 12
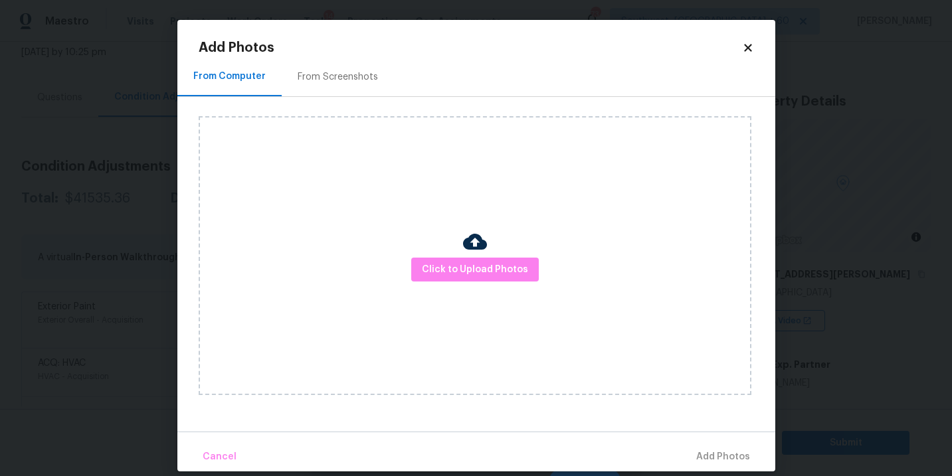
click at [452, 282] on div "Click to Upload Photos" at bounding box center [475, 255] width 553 height 279
click at [465, 259] on button "Click to Upload Photos" at bounding box center [475, 270] width 128 height 25
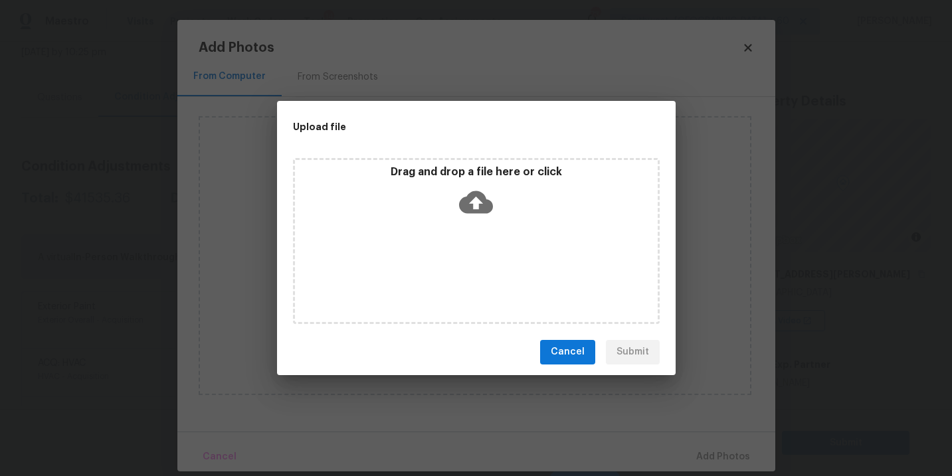
click at [485, 217] on icon at bounding box center [476, 202] width 34 height 34
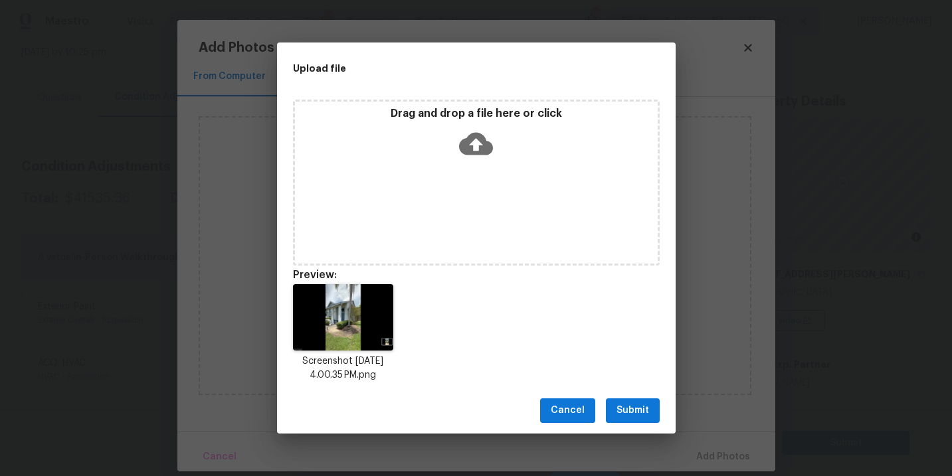
click at [639, 395] on div "Cancel Submit" at bounding box center [476, 411] width 399 height 46
click at [647, 417] on span "Submit" at bounding box center [633, 411] width 33 height 17
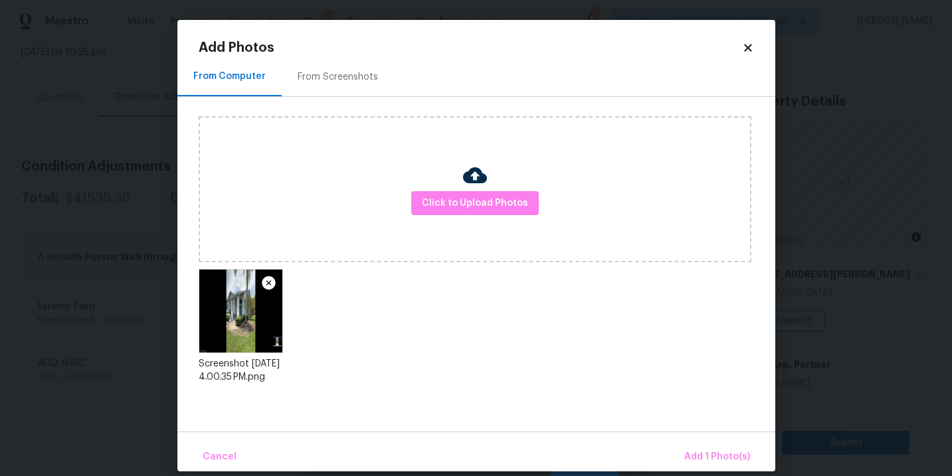
click at [691, 443] on div "Cancel Add 1 Photo(s)" at bounding box center [476, 452] width 598 height 40
click at [698, 450] on span "Add 1 Photo(s)" at bounding box center [717, 457] width 66 height 17
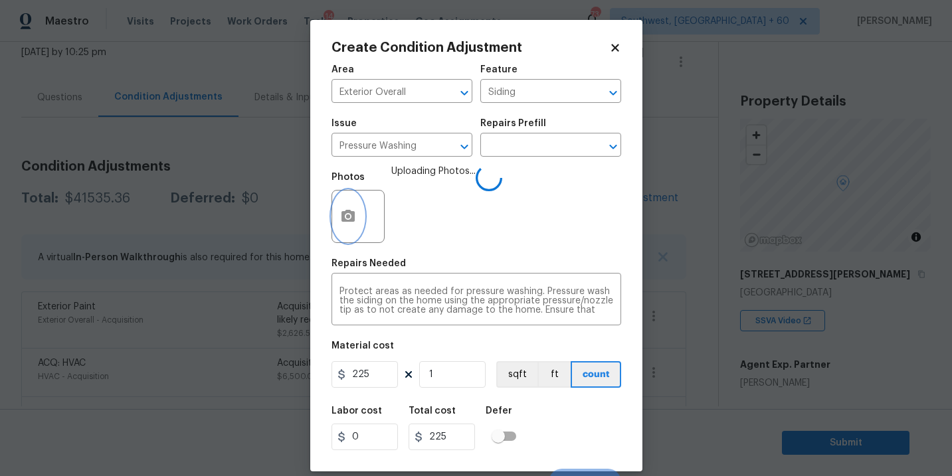
scroll to position [20, 0]
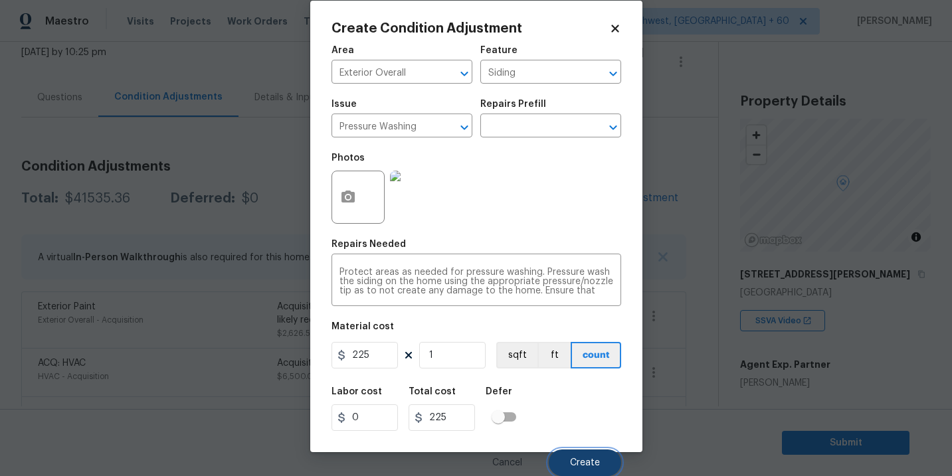
click at [579, 453] on button "Create" at bounding box center [585, 463] width 72 height 27
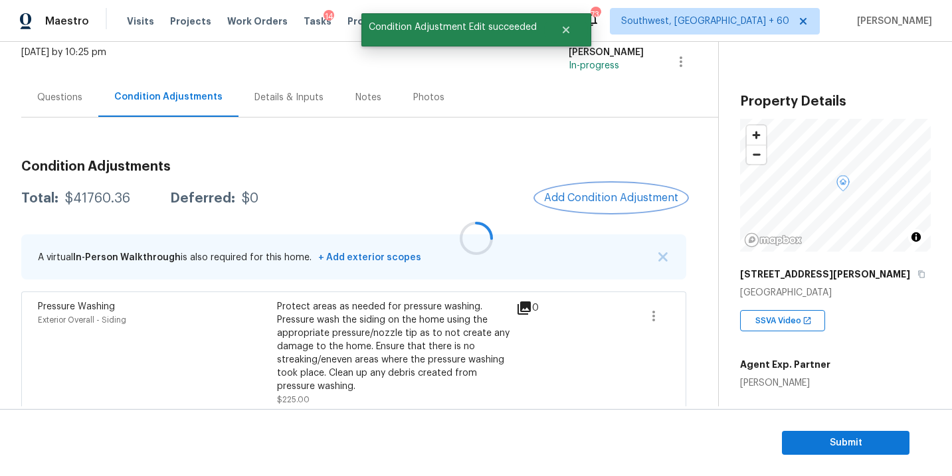
scroll to position [0, 0]
click at [630, 201] on span "Add Condition Adjustment" at bounding box center [611, 198] width 134 height 12
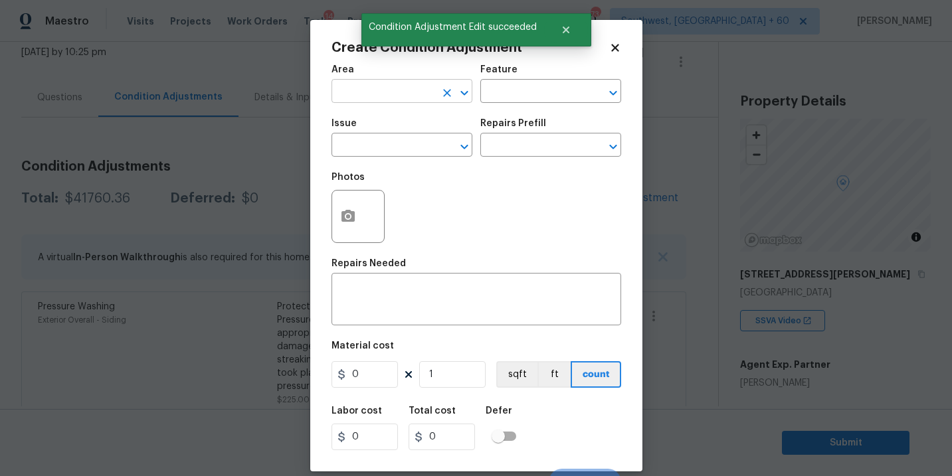
click at [364, 99] on input "text" at bounding box center [384, 92] width 104 height 21
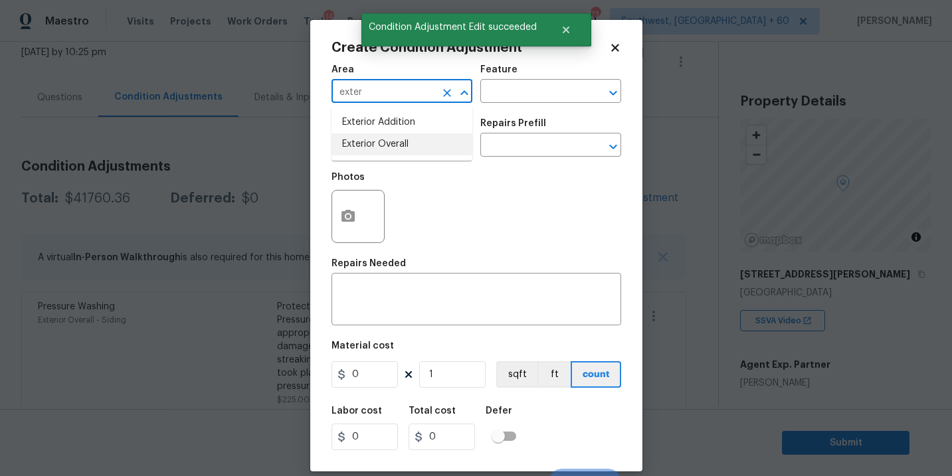
click at [385, 144] on li "Exterior Overall" at bounding box center [402, 145] width 141 height 22
type input "Exterior Overall"
click at [507, 90] on input "text" at bounding box center [532, 92] width 104 height 21
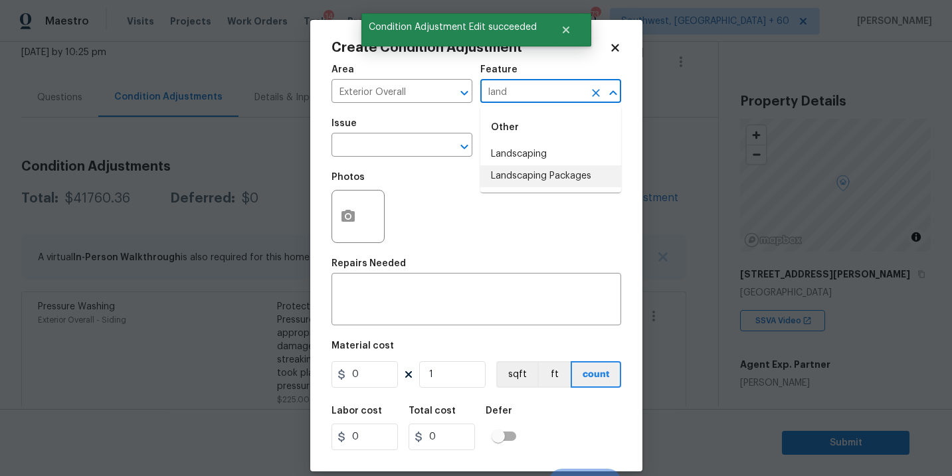
click at [525, 169] on li "Landscaping Packages" at bounding box center [550, 176] width 141 height 22
type input "Landscaping Packages"
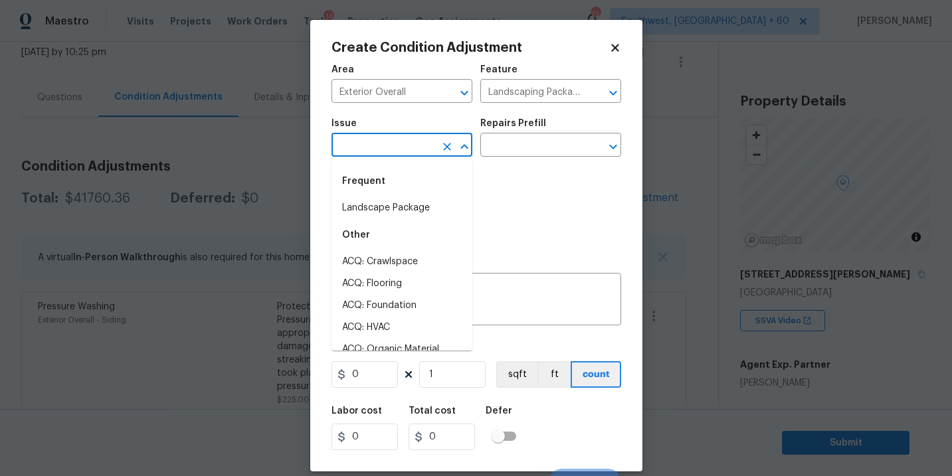
click at [417, 156] on input "text" at bounding box center [384, 146] width 104 height 21
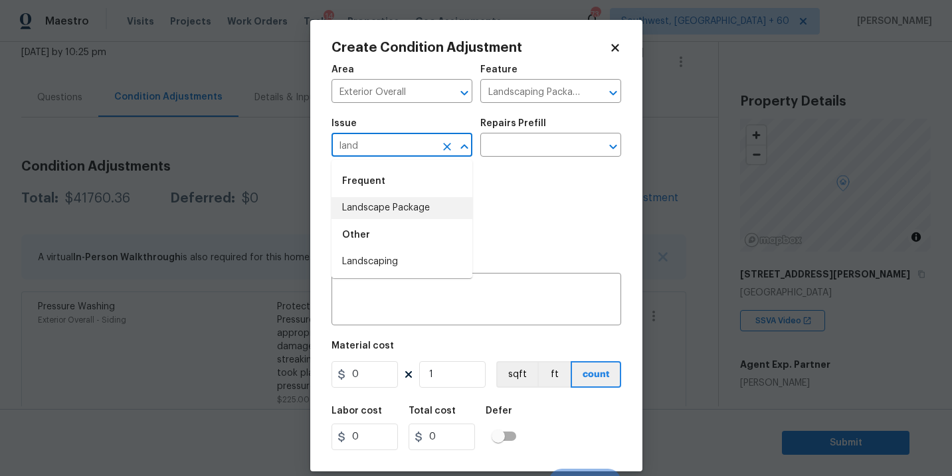
click at [436, 207] on li "Landscape Package" at bounding box center [402, 208] width 141 height 22
type input "Landscape Package"
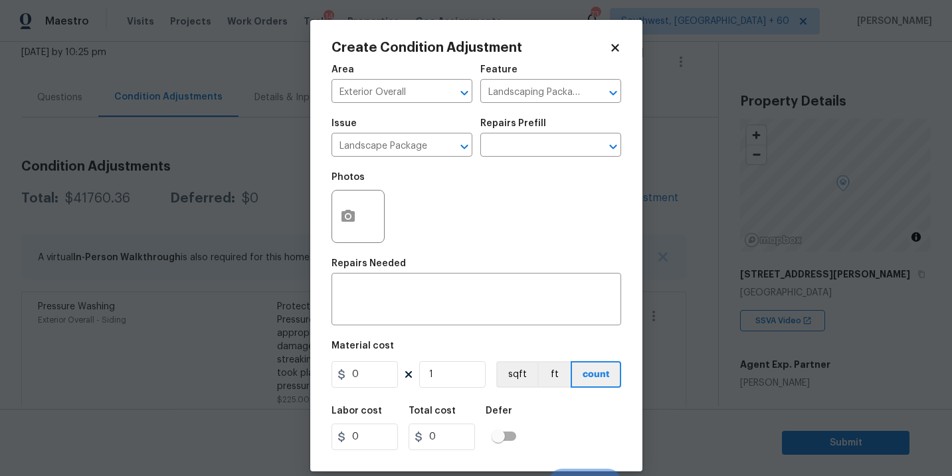
click at [481, 180] on div "Photos" at bounding box center [477, 208] width 290 height 86
click at [530, 140] on input "text" at bounding box center [532, 146] width 104 height 21
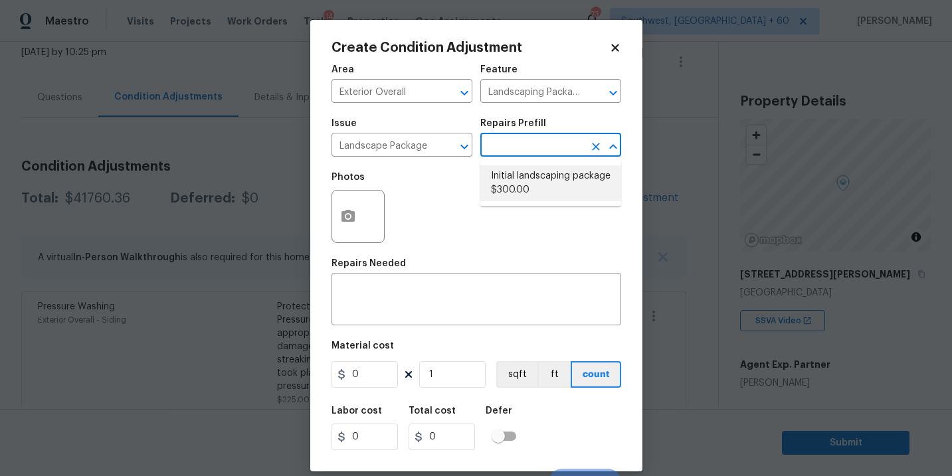
click at [526, 182] on li "Initial landscaping package $300.00" at bounding box center [550, 183] width 141 height 36
type input "Home Readiness Packages"
type textarea "Mowing of grass up to 6" in height. Mow, edge along driveways & sidewalks, trim…"
type input "300"
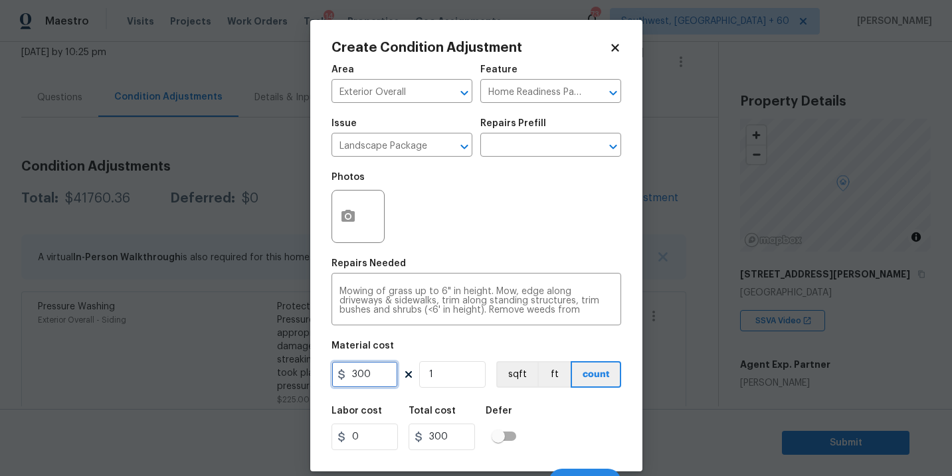
drag, startPoint x: 377, startPoint y: 369, endPoint x: 259, endPoint y: 372, distance: 119.0
click at [259, 372] on div "Create Condition Adjustment Area Exterior Overall ​ Feature Home Readiness Pack…" at bounding box center [476, 238] width 952 height 476
type input "750"
click at [350, 218] on icon "button" at bounding box center [348, 217] width 16 height 16
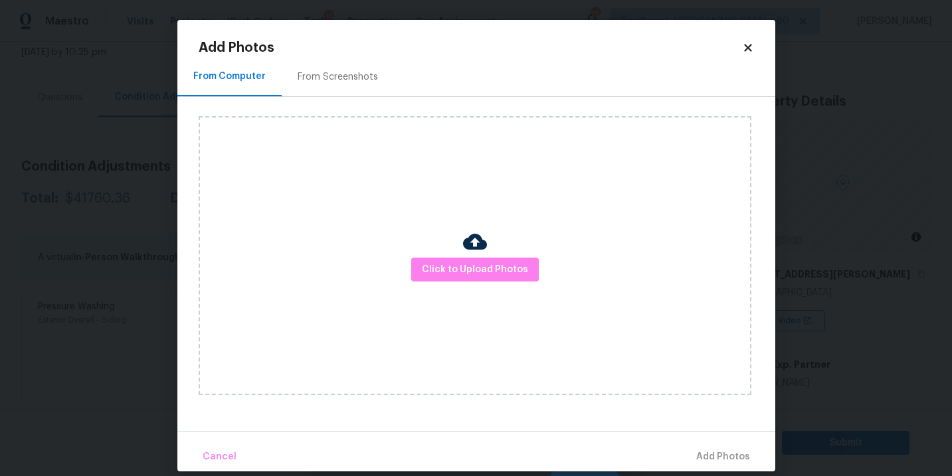
click at [460, 300] on div "Click to Upload Photos" at bounding box center [475, 255] width 553 height 279
click at [479, 276] on span "Click to Upload Photos" at bounding box center [475, 270] width 106 height 17
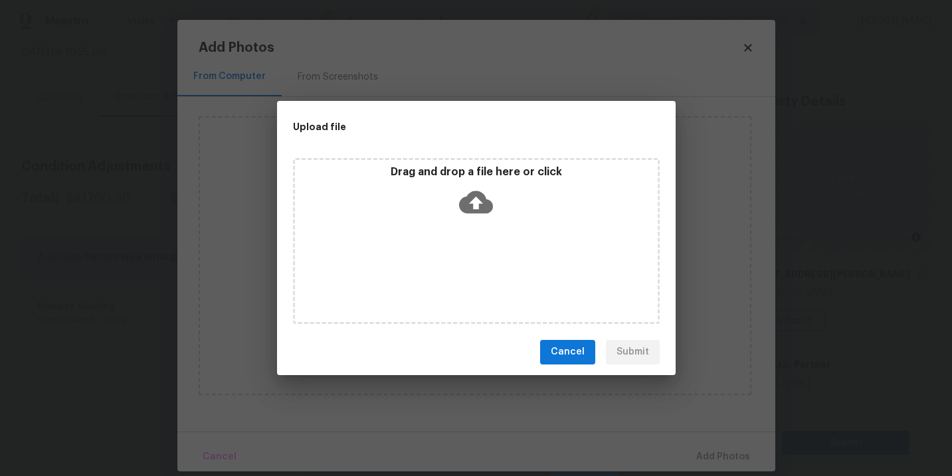
click at [484, 212] on icon at bounding box center [476, 202] width 34 height 23
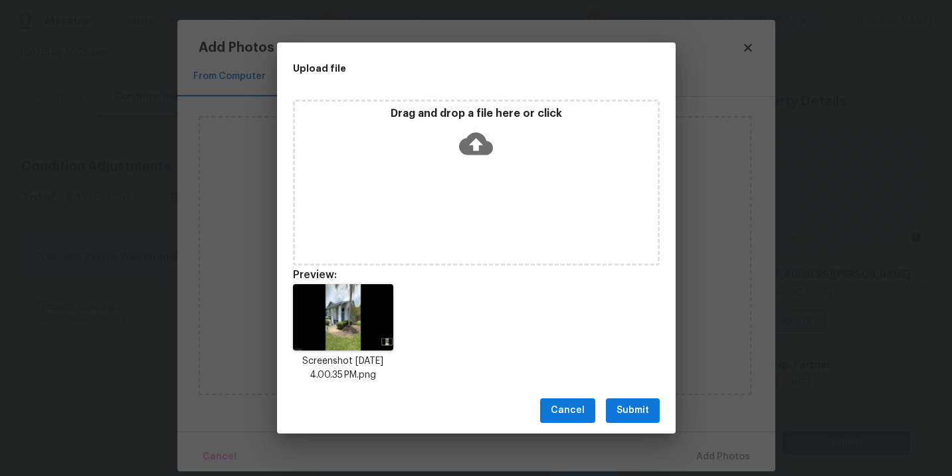
click at [627, 421] on button "Submit" at bounding box center [633, 411] width 54 height 25
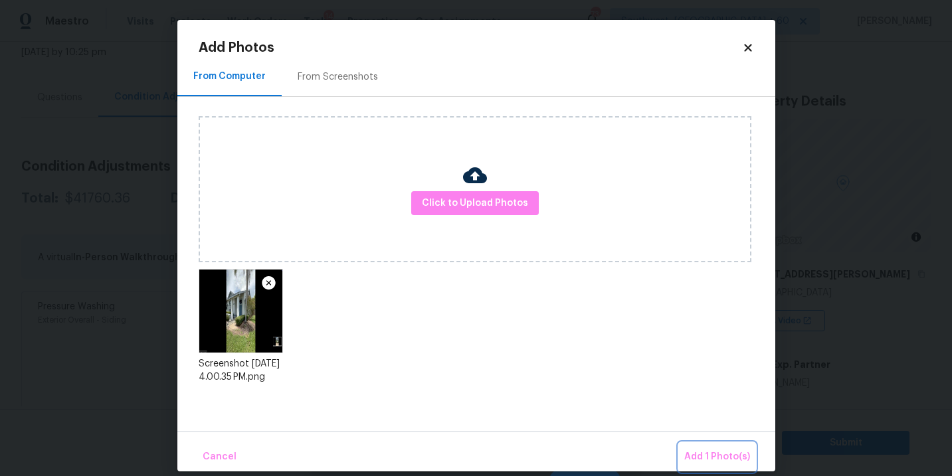
click at [703, 447] on button "Add 1 Photo(s)" at bounding box center [717, 457] width 76 height 29
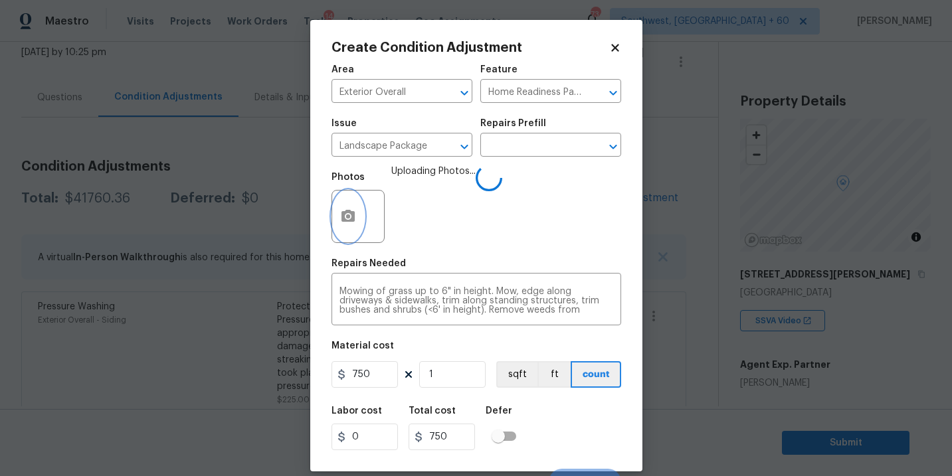
scroll to position [20, 0]
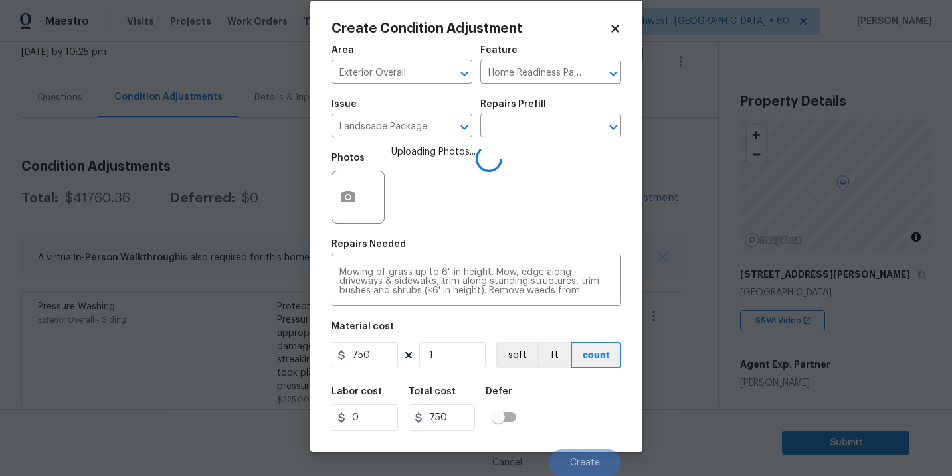
click at [593, 393] on div "Labor cost 0 Total cost 750 Defer" at bounding box center [477, 409] width 290 height 60
click at [569, 453] on button "Create" at bounding box center [585, 463] width 72 height 27
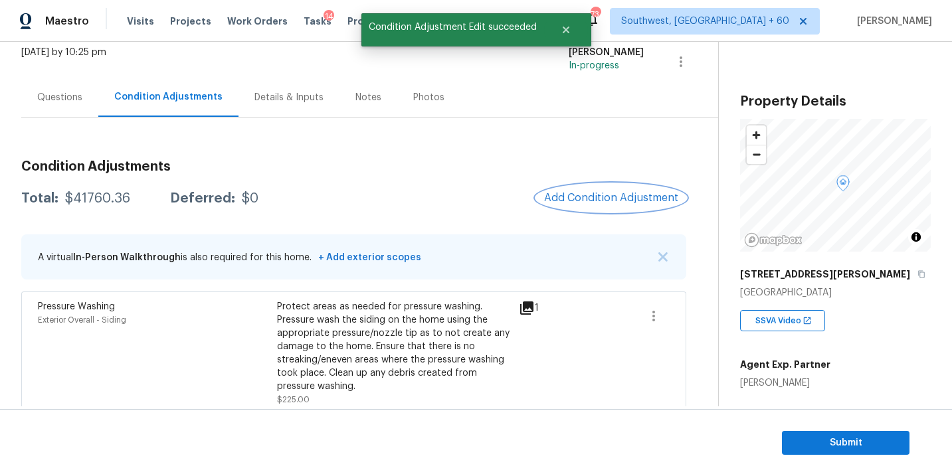
scroll to position [0, 0]
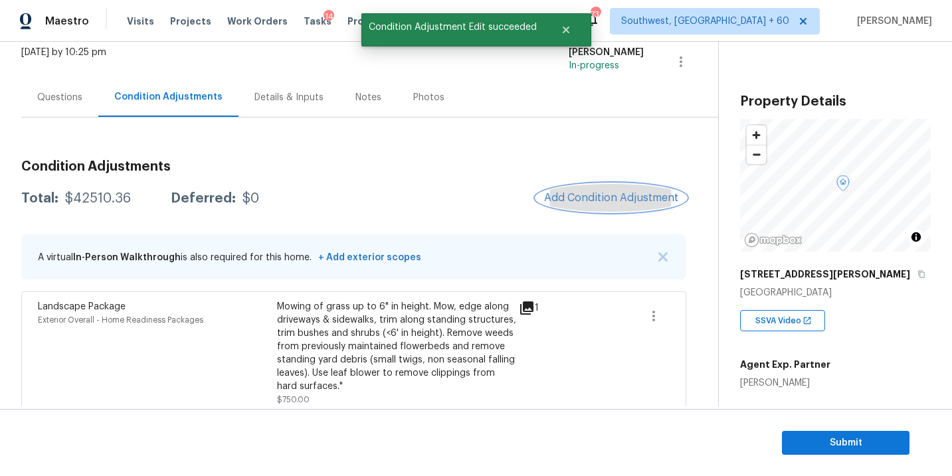
click at [598, 201] on span "Add Condition Adjustment" at bounding box center [611, 198] width 134 height 12
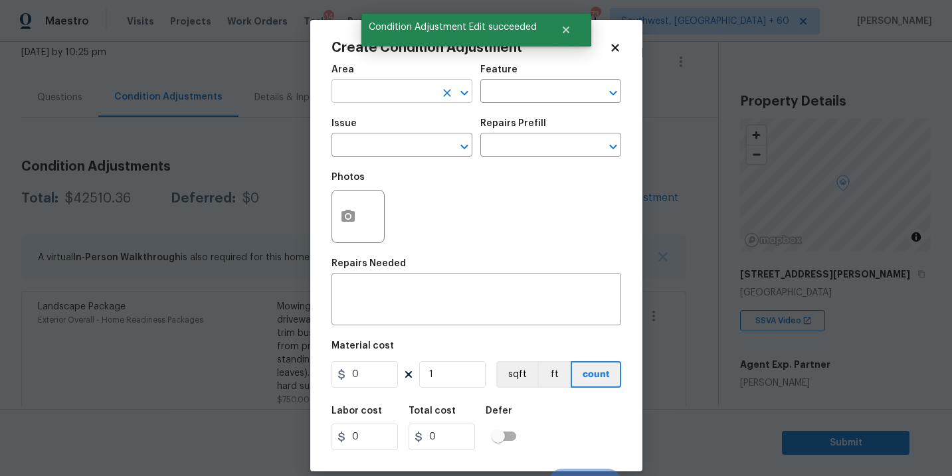
click at [405, 100] on input "text" at bounding box center [384, 92] width 104 height 21
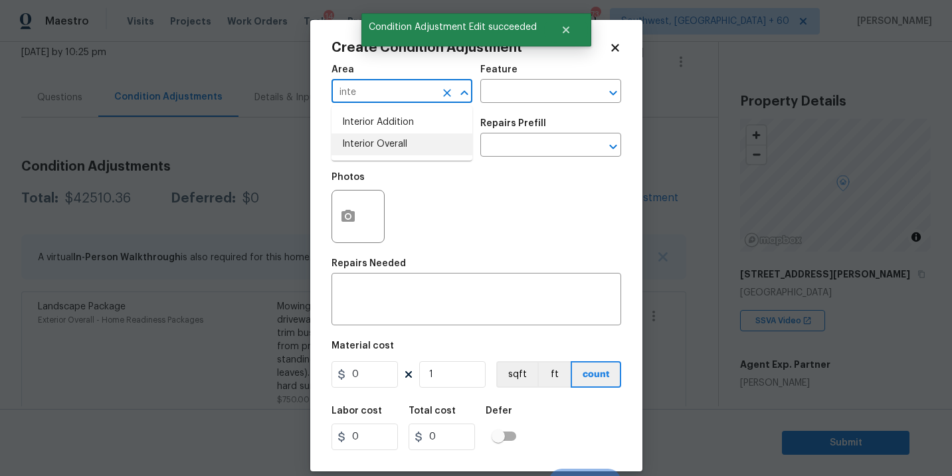
click at [405, 139] on li "Interior Overall" at bounding box center [402, 145] width 141 height 22
type input "Interior Overall"
click at [532, 77] on div "Feature" at bounding box center [550, 73] width 141 height 17
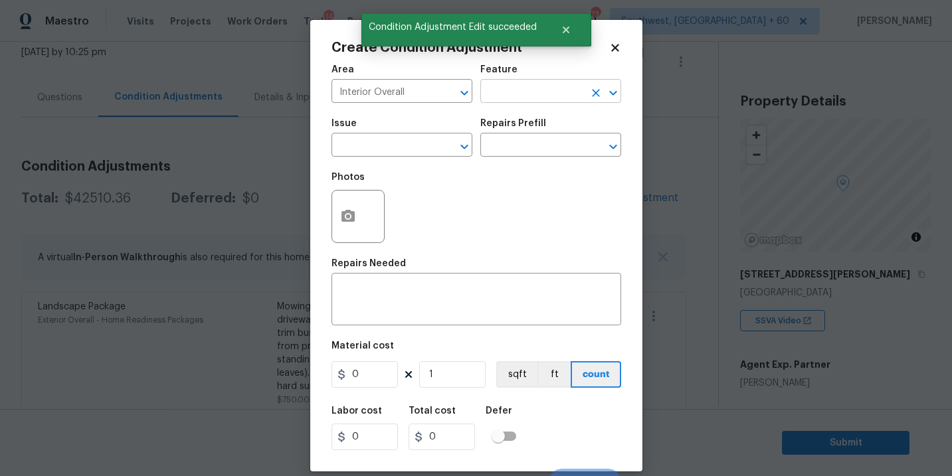
click at [528, 97] on input "text" at bounding box center [532, 92] width 104 height 21
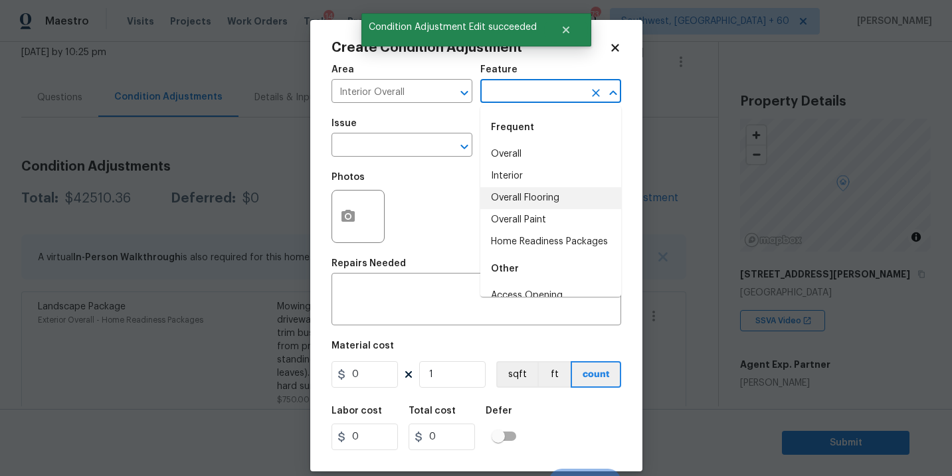
click at [518, 218] on li "Overall Paint" at bounding box center [550, 220] width 141 height 22
type input "Overall Paint"
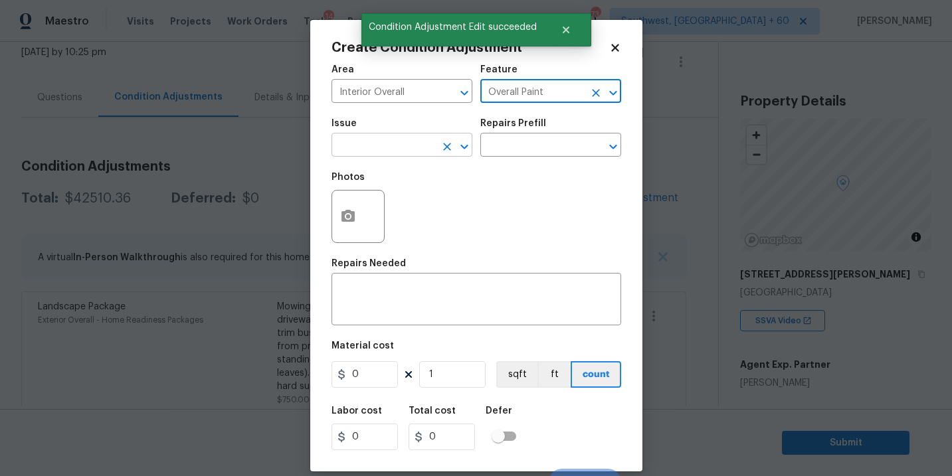
click at [417, 144] on input "text" at bounding box center [384, 146] width 104 height 21
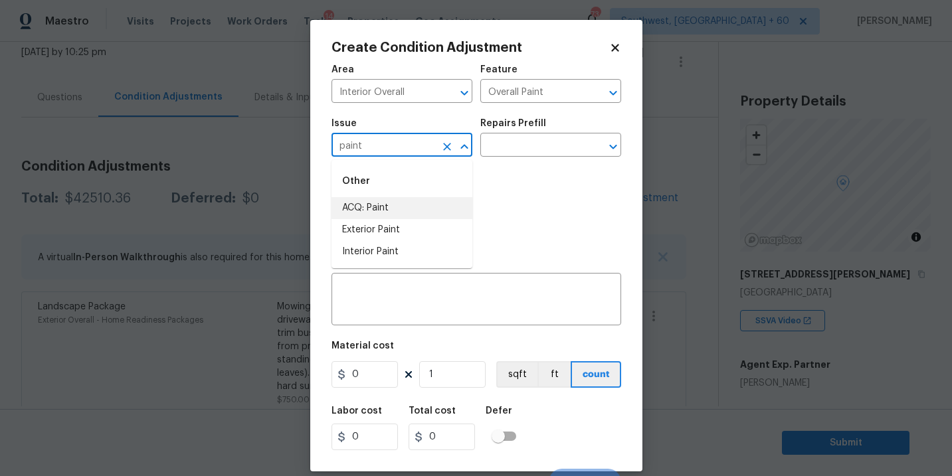
click at [417, 199] on li "ACQ: Paint" at bounding box center [402, 208] width 141 height 22
type input "ACQ: Paint"
click at [519, 144] on input "text" at bounding box center [532, 146] width 104 height 21
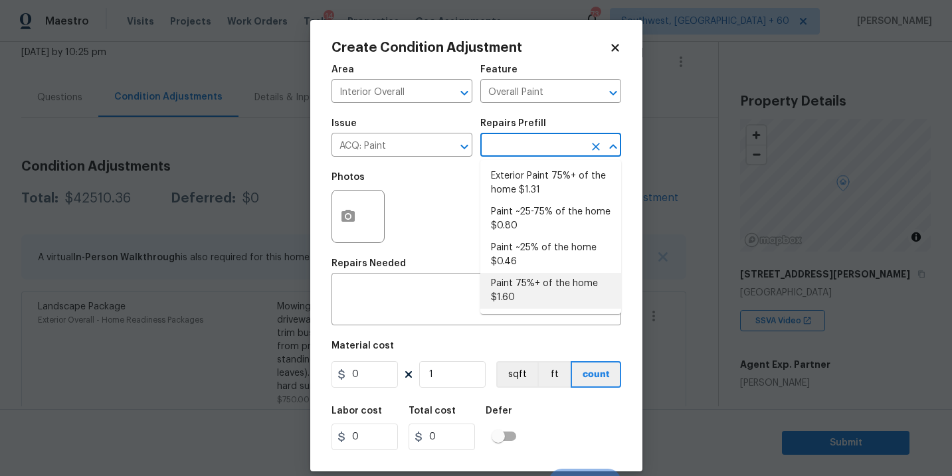
click at [530, 297] on li "Paint 75%+ of the home $1.60" at bounding box center [550, 291] width 141 height 36
type input "Acquisition"
type textarea "Acquisition Scope: 75%+ of the home will likely require interior paint"
type input "1.6"
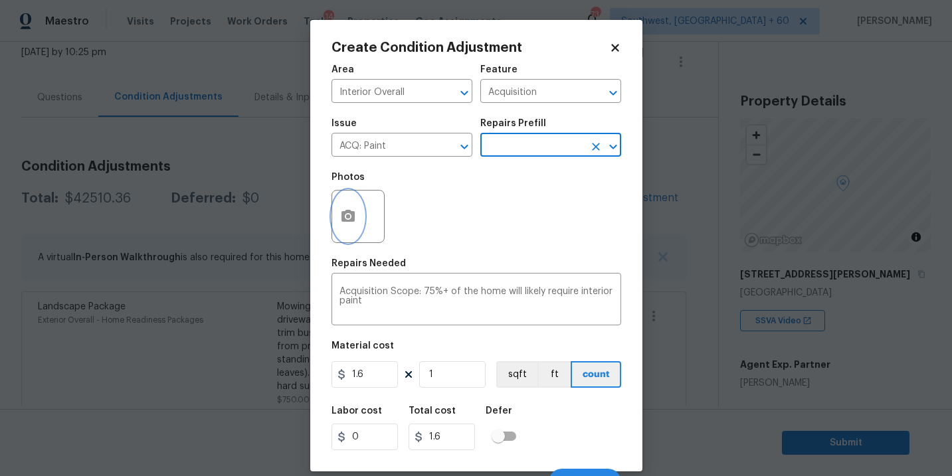
click at [348, 218] on circle "button" at bounding box center [348, 217] width 4 height 4
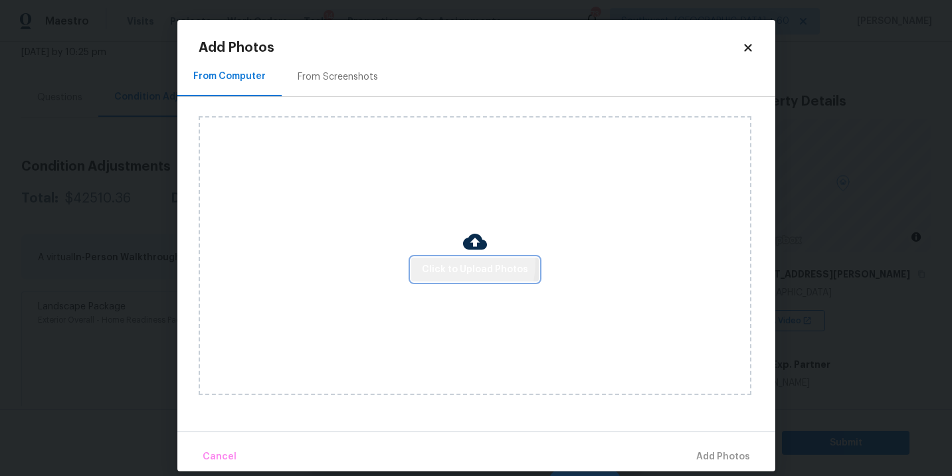
click at [439, 262] on span "Click to Upload Photos" at bounding box center [475, 270] width 106 height 17
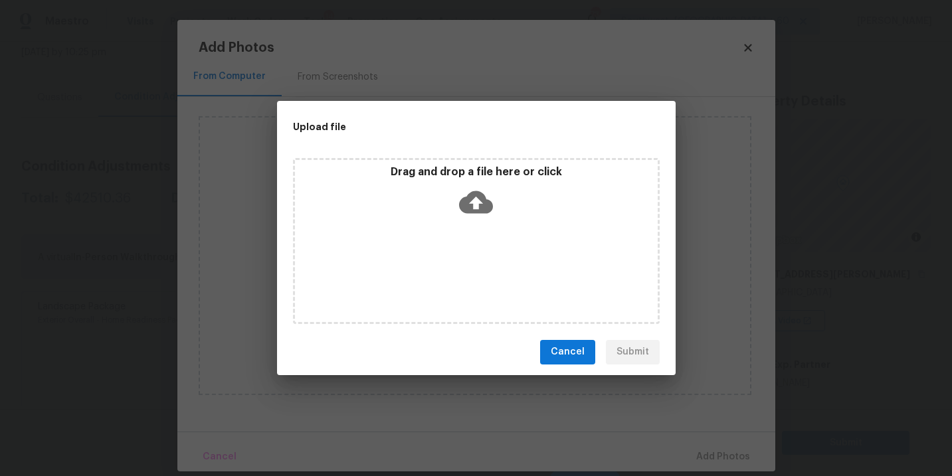
drag, startPoint x: 439, startPoint y: 262, endPoint x: 476, endPoint y: 217, distance: 59.1
click at [476, 217] on icon at bounding box center [476, 202] width 34 height 34
